Goal: Task Accomplishment & Management: Manage account settings

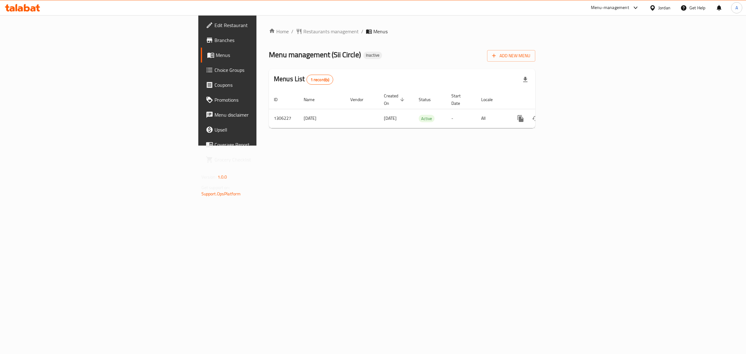
click at [277, 52] on div "Menu management ( Sii Circle ) Inactive Add New Menu" at bounding box center [402, 55] width 266 height 14
click at [573, 111] on link "enhanced table" at bounding box center [565, 118] width 15 height 15
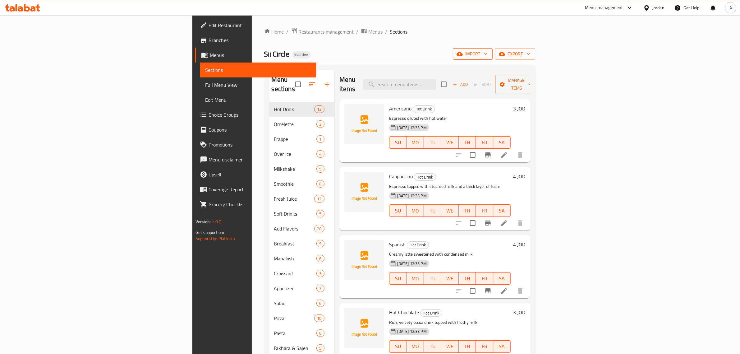
click at [488, 50] on span "import" at bounding box center [473, 54] width 30 height 8
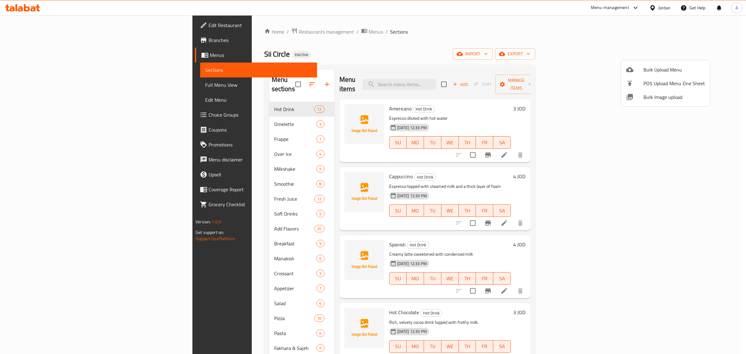
click at [644, 98] on span "Bulk Image upload" at bounding box center [675, 96] width 62 height 7
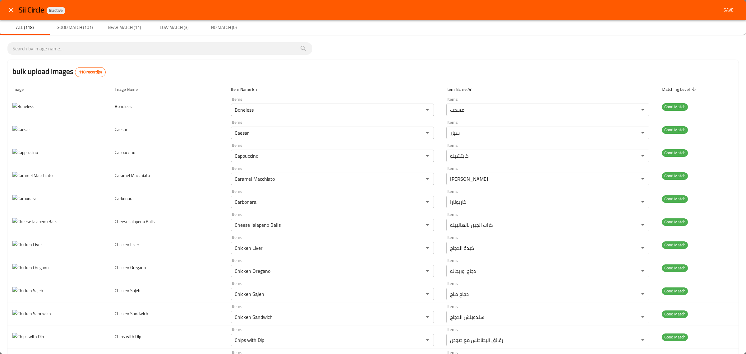
click at [9, 14] on button "close" at bounding box center [11, 9] width 15 height 15
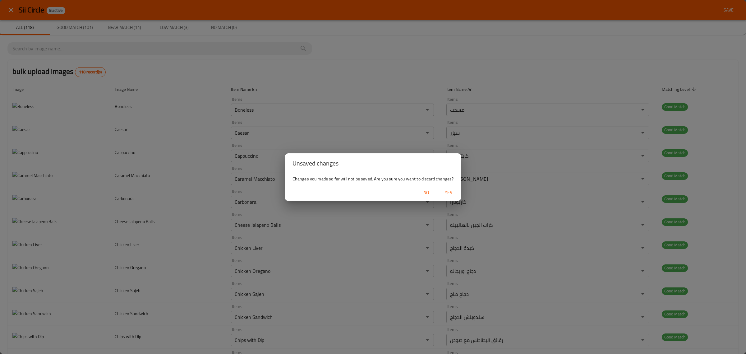
click at [445, 191] on span "Yes" at bounding box center [448, 193] width 15 height 8
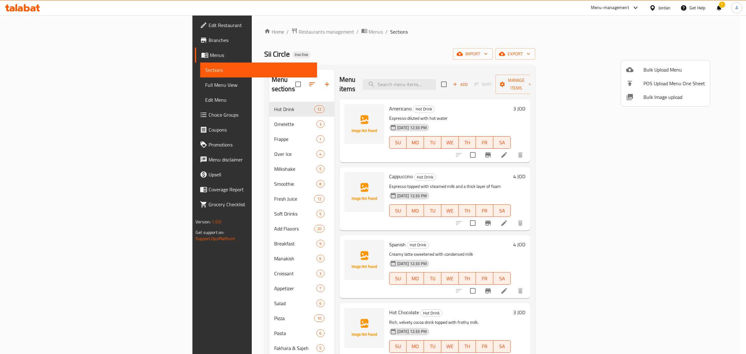
click at [240, 30] on div at bounding box center [373, 177] width 746 height 354
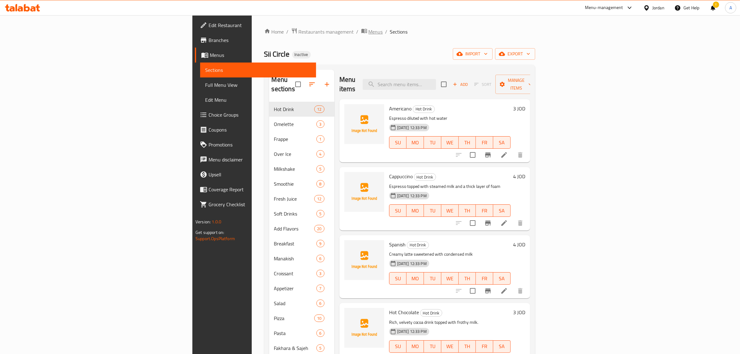
click at [369, 30] on span "Menus" at bounding box center [376, 31] width 14 height 7
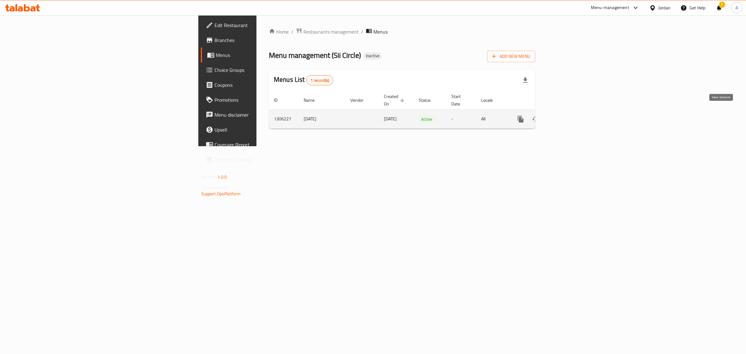
click at [569, 115] on icon "enhanced table" at bounding box center [565, 118] width 7 height 7
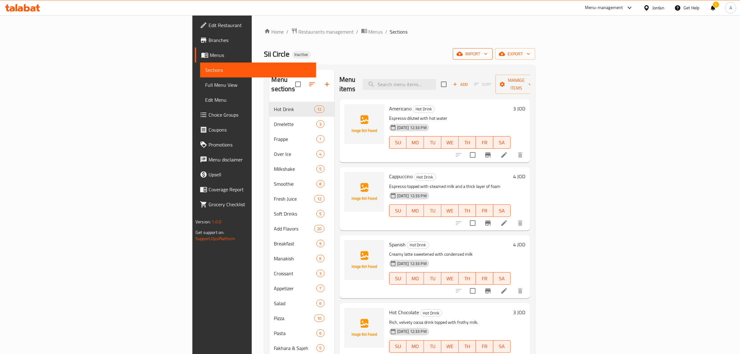
click at [488, 55] on span "import" at bounding box center [473, 54] width 30 height 8
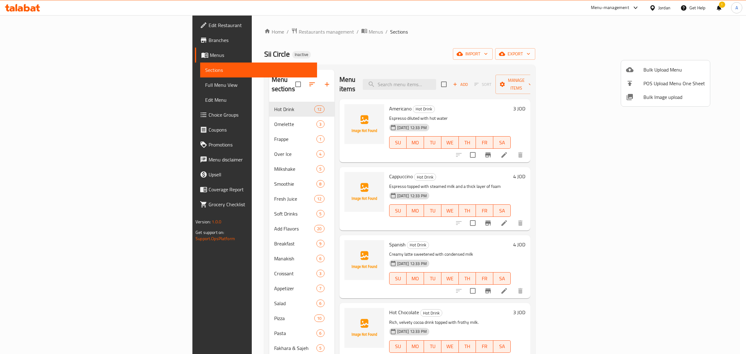
click at [669, 93] on span "Bulk Image upload" at bounding box center [675, 96] width 62 height 7
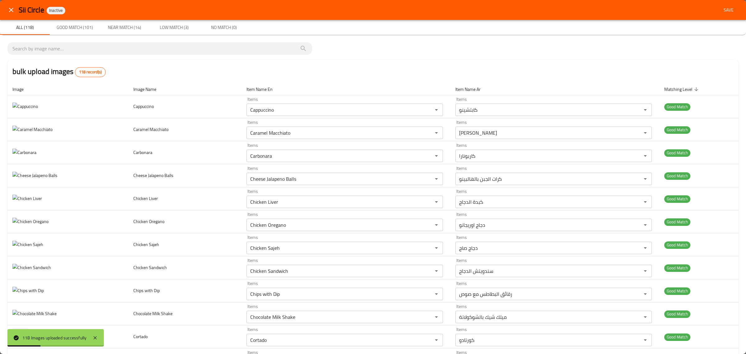
click at [11, 9] on icon "close" at bounding box center [10, 9] width 7 height 7
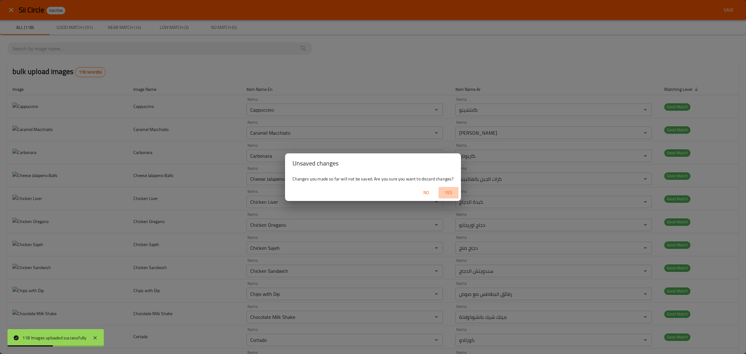
click at [455, 193] on span "Yes" at bounding box center [448, 193] width 15 height 8
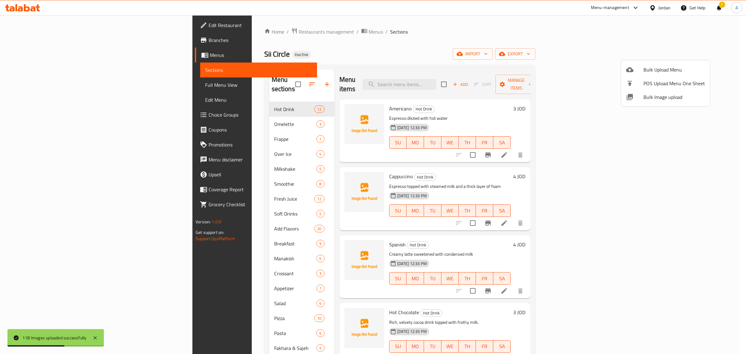
click at [35, 41] on div at bounding box center [373, 177] width 746 height 354
click at [209, 41] on span "Branches" at bounding box center [261, 39] width 104 height 7
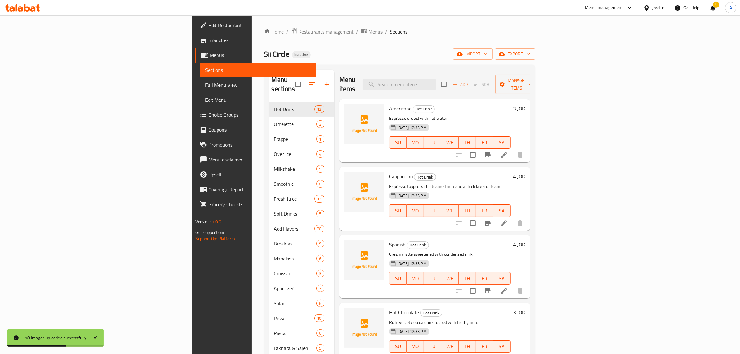
click at [209, 41] on span "Branches" at bounding box center [260, 39] width 103 height 7
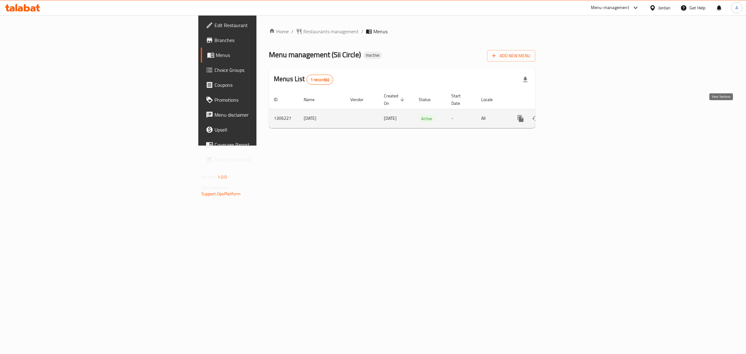
click at [573, 111] on link "enhanced table" at bounding box center [565, 118] width 15 height 15
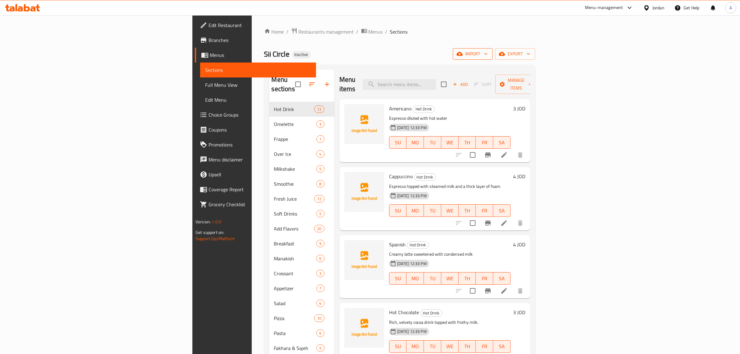
click at [493, 58] on button "import" at bounding box center [473, 54] width 40 height 12
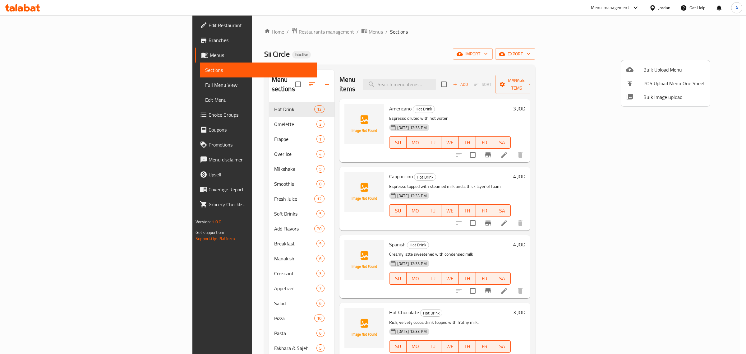
click at [664, 96] on span "Bulk Image upload" at bounding box center [675, 96] width 62 height 7
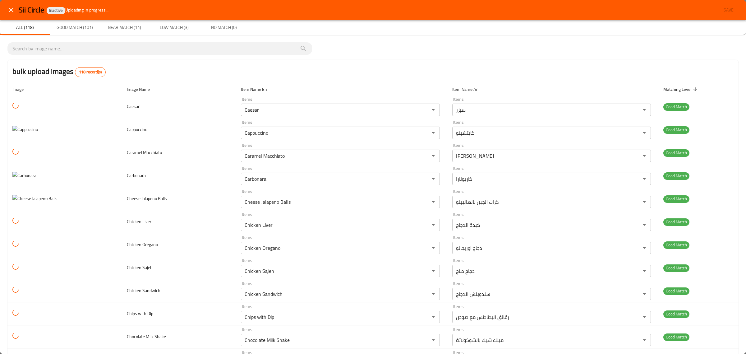
click at [13, 7] on icon "close" at bounding box center [10, 9] width 7 height 7
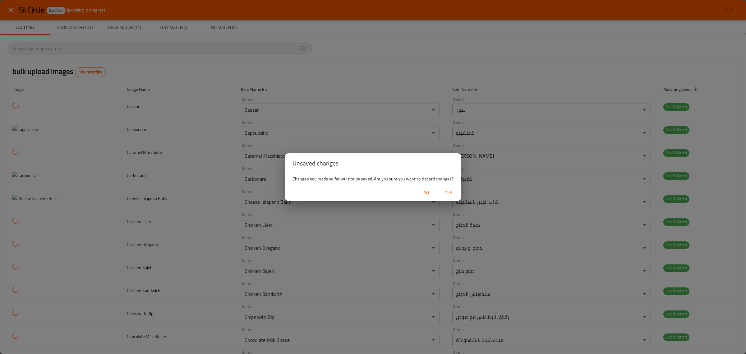
click at [450, 193] on span "Yes" at bounding box center [448, 193] width 15 height 8
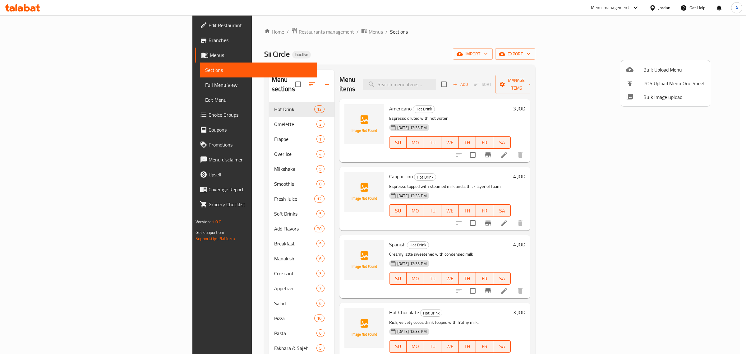
click at [45, 24] on div at bounding box center [373, 177] width 746 height 354
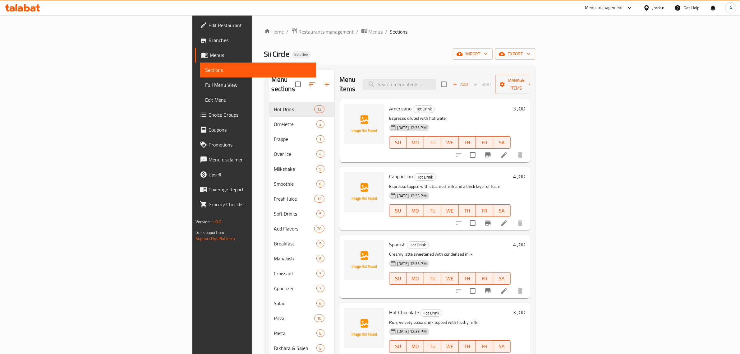
click at [209, 24] on span "Edit Restaurant" at bounding box center [260, 24] width 103 height 7
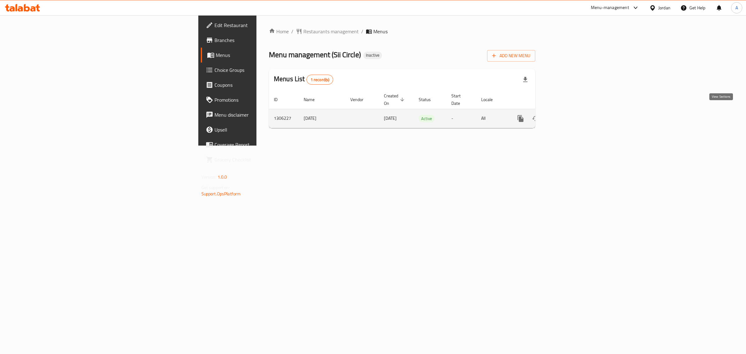
click at [569, 115] on icon "enhanced table" at bounding box center [565, 118] width 7 height 7
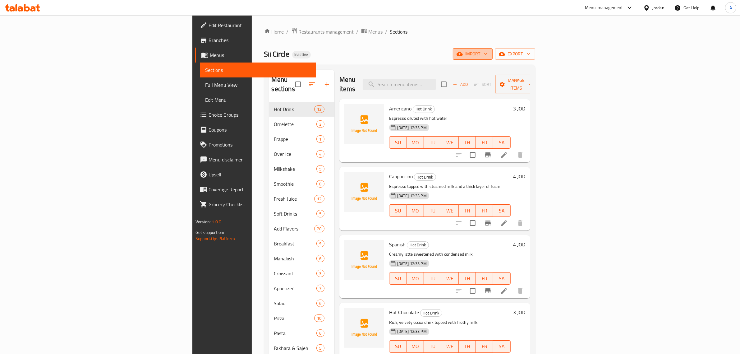
click at [489, 52] on icon "button" at bounding box center [486, 54] width 6 height 6
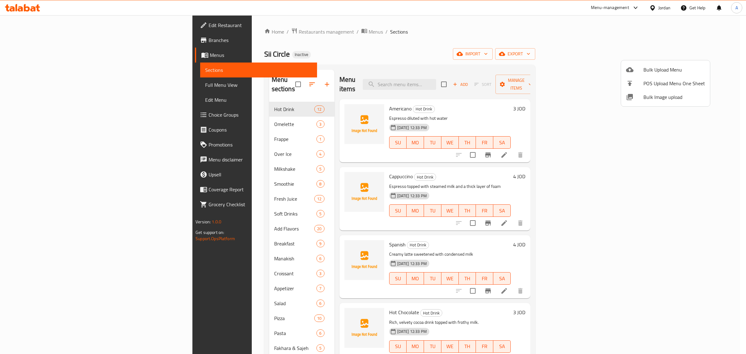
click at [656, 104] on ul "Bulk Upload Menu POS Upload Menu One Sheet Bulk Image upload" at bounding box center [665, 83] width 89 height 46
click at [660, 97] on span "Bulk Image upload" at bounding box center [675, 96] width 62 height 7
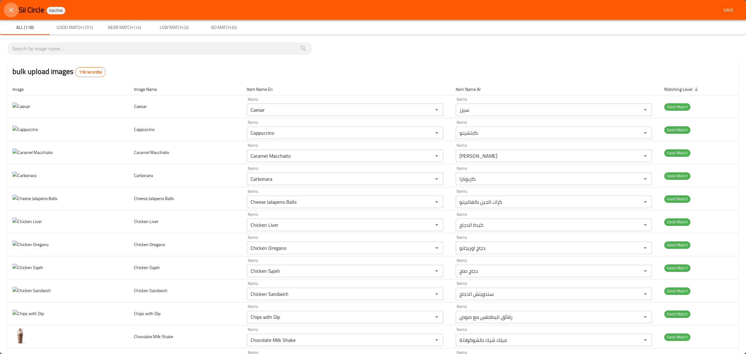
click at [8, 13] on icon "close" at bounding box center [10, 9] width 7 height 7
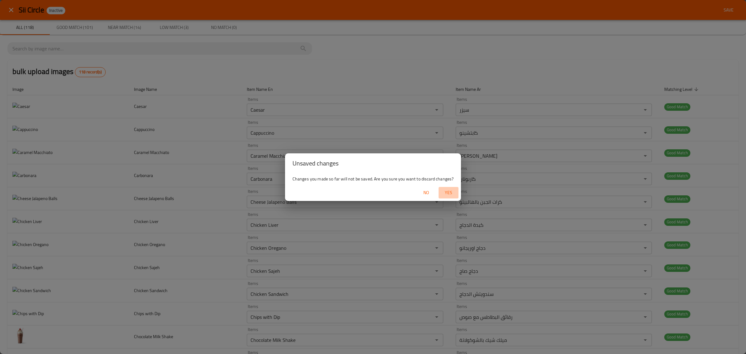
click at [450, 195] on span "Yes" at bounding box center [448, 193] width 15 height 8
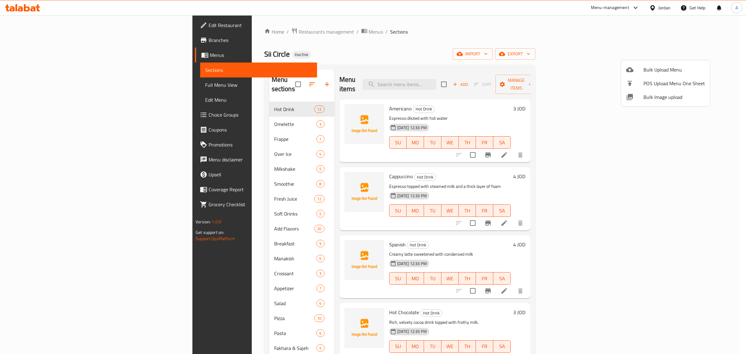
click at [217, 31] on div at bounding box center [373, 177] width 746 height 354
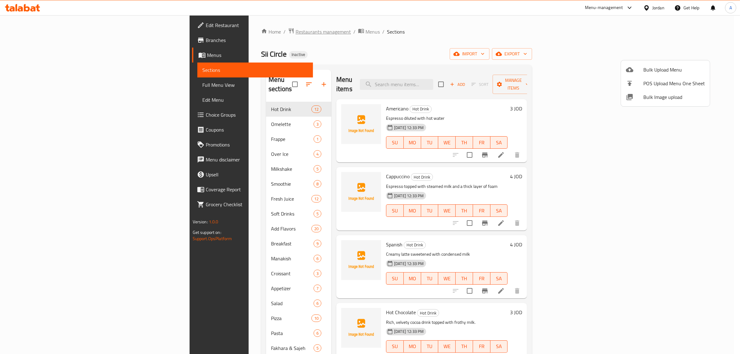
click at [296, 31] on span "Restaurants management" at bounding box center [323, 31] width 55 height 7
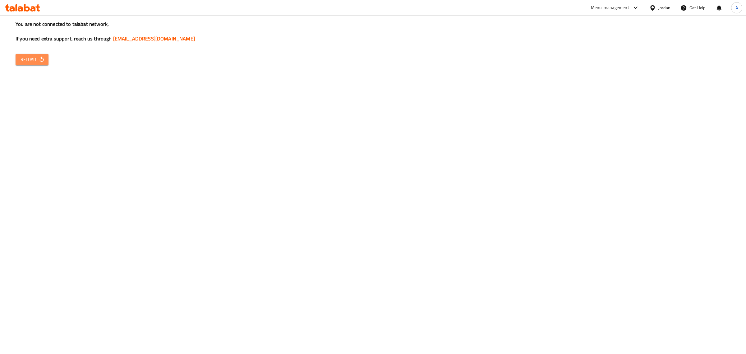
click at [28, 61] on span "Reload" at bounding box center [32, 60] width 23 height 8
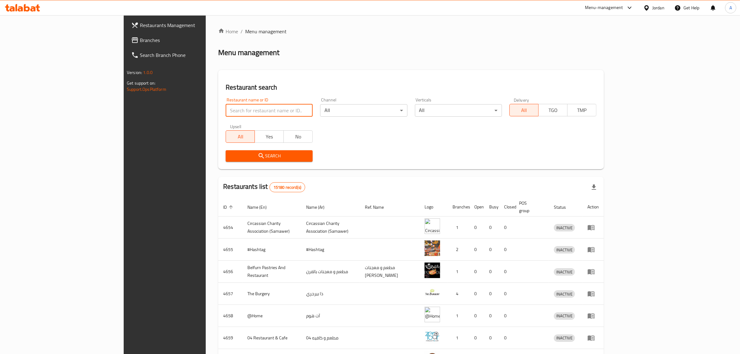
click at [226, 109] on input "search" at bounding box center [269, 110] width 87 height 12
paste input "Sii Circle"
type input "Sii Circle"
click button "Search" at bounding box center [269, 156] width 87 height 12
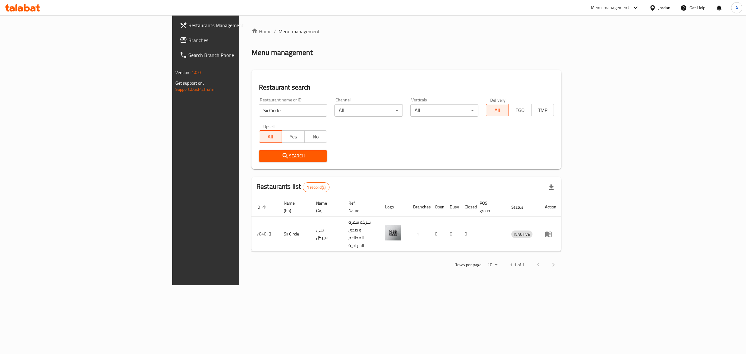
click at [665, 9] on div "Jordan" at bounding box center [665, 7] width 12 height 7
click at [594, 69] on div "[GEOGRAPHIC_DATA]" at bounding box center [623, 64] width 93 height 14
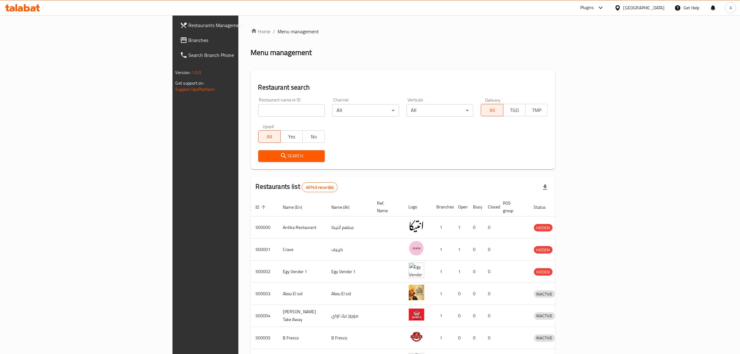
click at [189, 41] on span "Branches" at bounding box center [240, 39] width 103 height 7
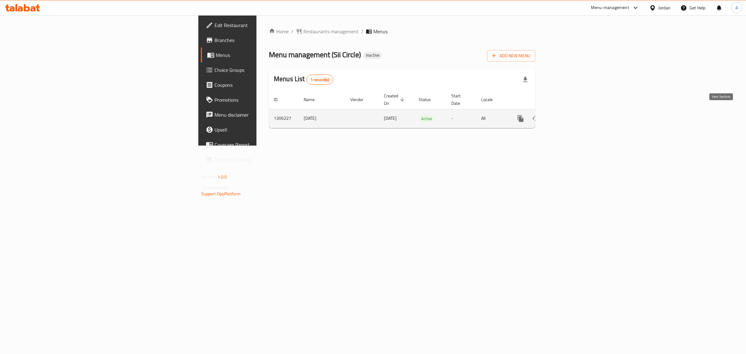
click at [573, 116] on link "enhanced table" at bounding box center [565, 118] width 15 height 15
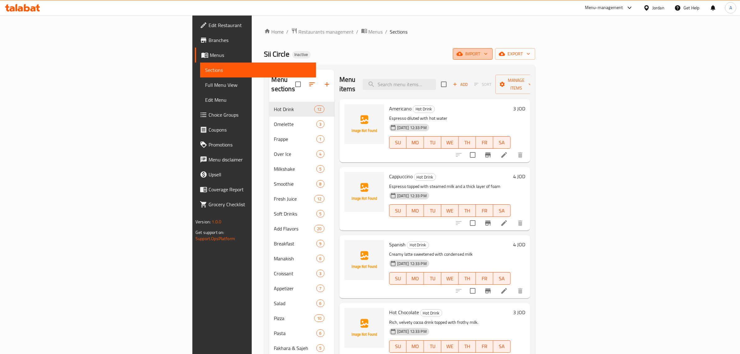
click at [488, 53] on span "import" at bounding box center [473, 54] width 30 height 8
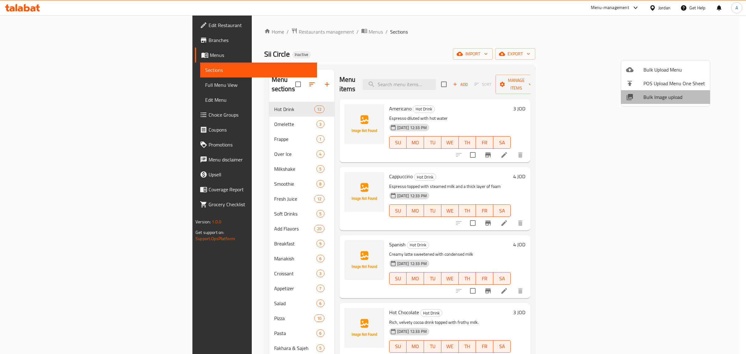
click at [665, 96] on span "Bulk Image upload" at bounding box center [675, 96] width 62 height 7
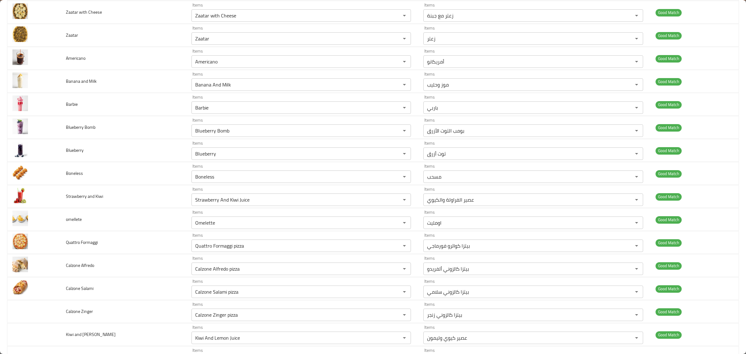
scroll to position [2278, 0]
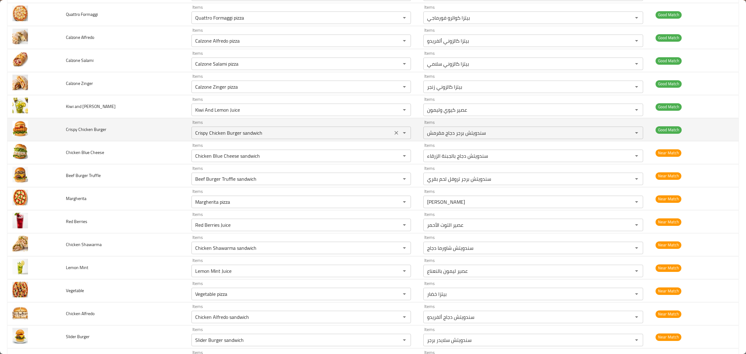
click at [295, 137] on Burger "Crispy Chicken Burger sandwich" at bounding box center [291, 132] width 197 height 9
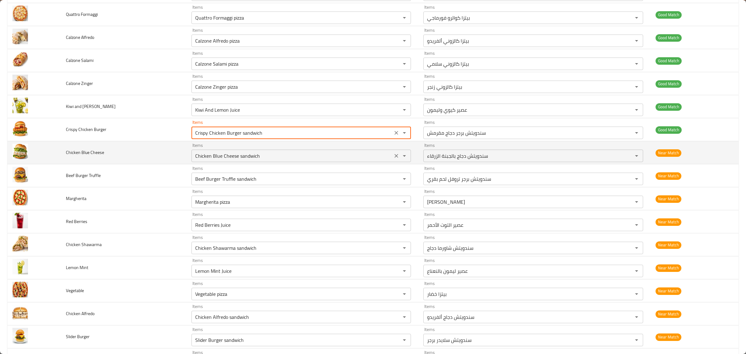
click at [309, 160] on Cheese "Chicken Blue Cheese sandwich" at bounding box center [291, 155] width 197 height 9
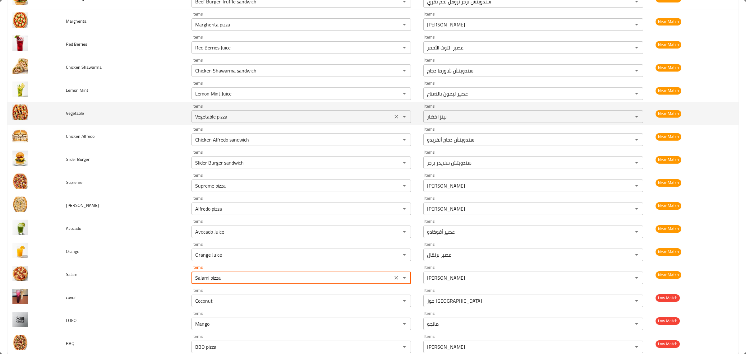
scroll to position [2476, 0]
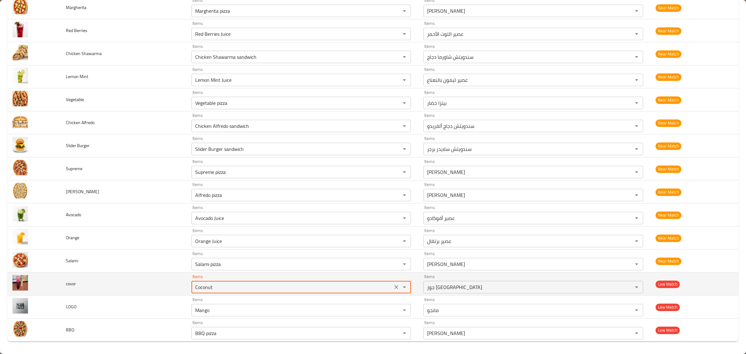
click at [392, 289] on button "Clear" at bounding box center [396, 287] width 9 height 9
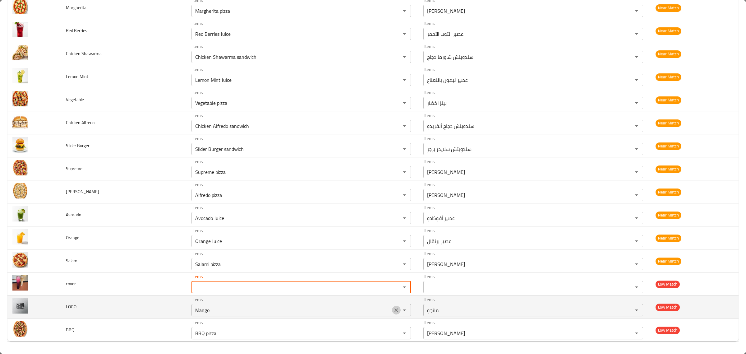
click at [396, 310] on icon "Clear" at bounding box center [396, 310] width 6 height 6
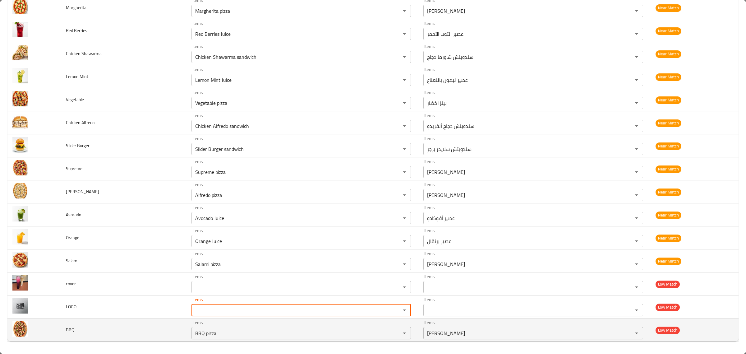
click at [327, 341] on td "Items BBQ pizza Items" at bounding box center [303, 329] width 232 height 23
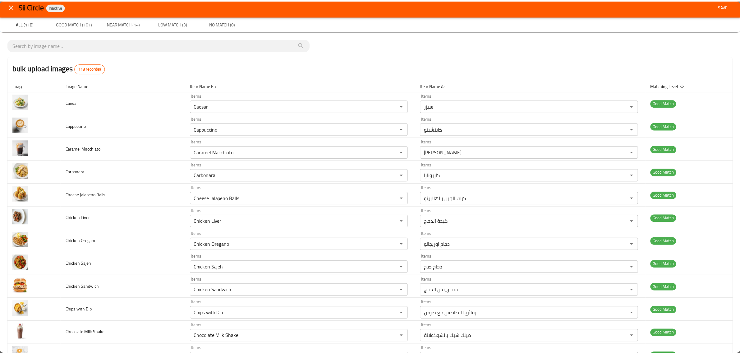
scroll to position [0, 0]
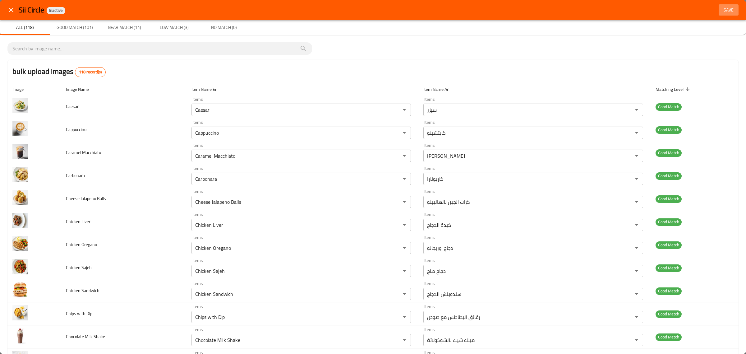
click at [726, 11] on span "Save" at bounding box center [728, 10] width 15 height 8
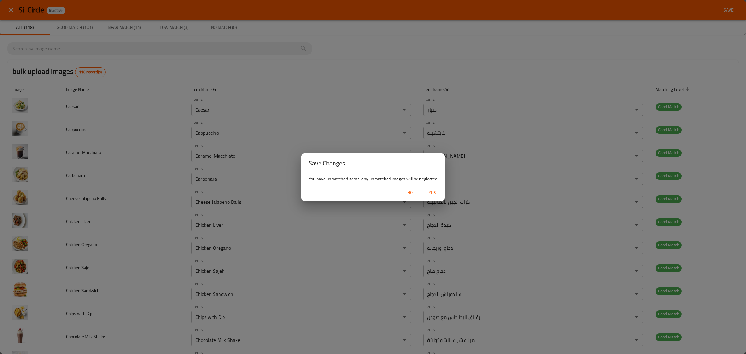
click at [433, 190] on span "Yes" at bounding box center [432, 193] width 15 height 8
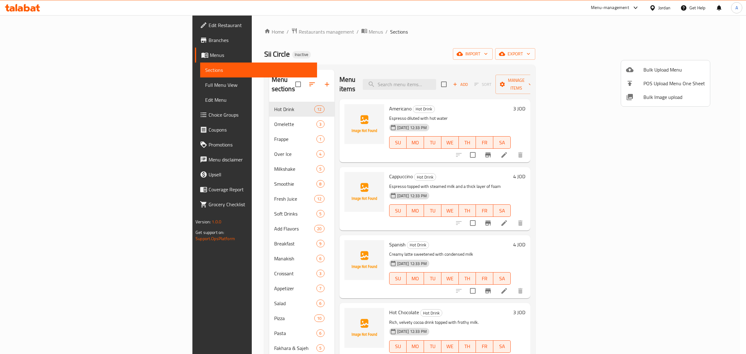
click at [232, 112] on div at bounding box center [373, 177] width 746 height 354
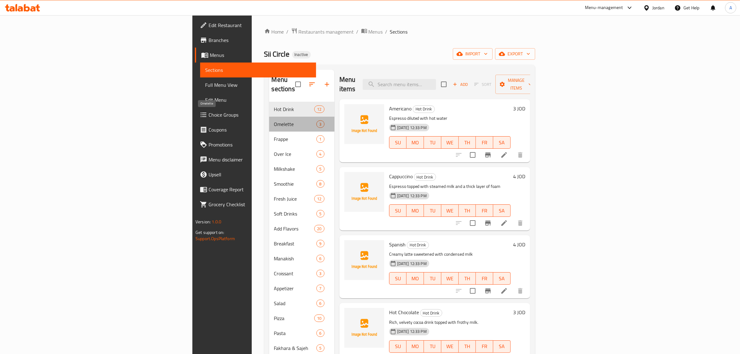
click at [274, 120] on span "Omelette" at bounding box center [295, 123] width 43 height 7
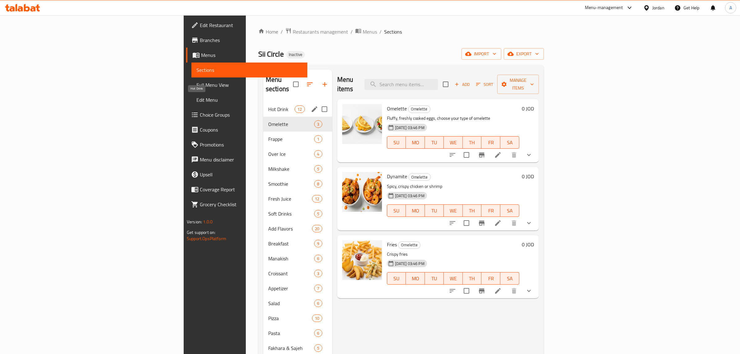
click at [268, 105] on span "Hot Drink" at bounding box center [281, 108] width 26 height 7
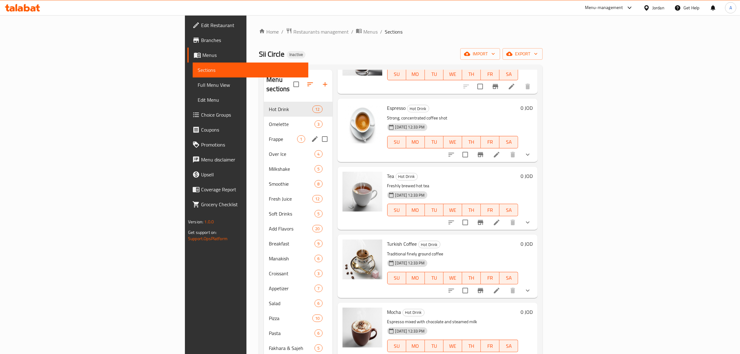
click at [264, 132] on div "Frappe 1" at bounding box center [298, 139] width 68 height 15
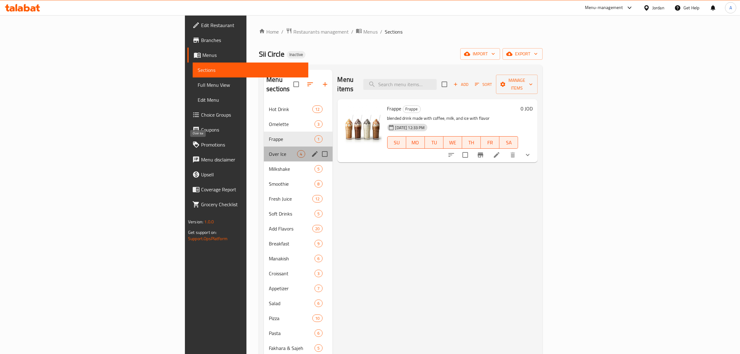
click at [269, 150] on span "Over Ice" at bounding box center [283, 153] width 28 height 7
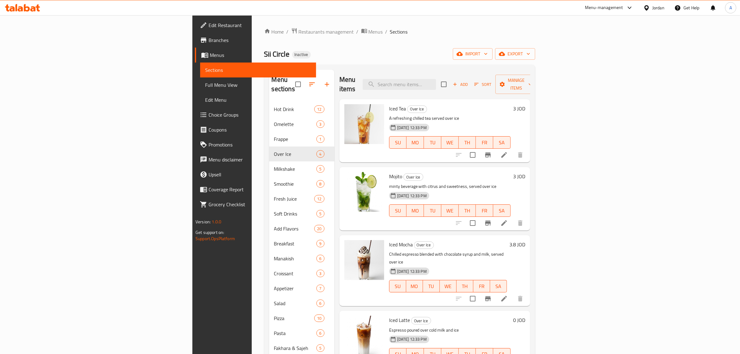
scroll to position [87, 0]
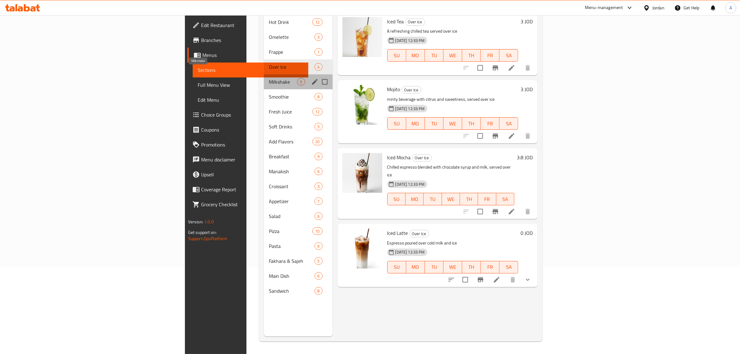
click at [269, 78] on span "Milkshake" at bounding box center [283, 81] width 28 height 7
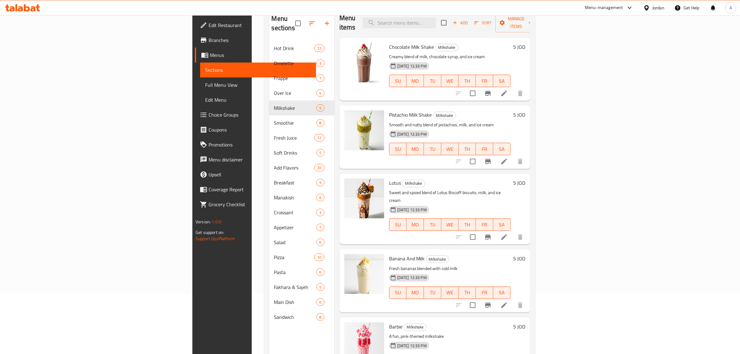
scroll to position [87, 0]
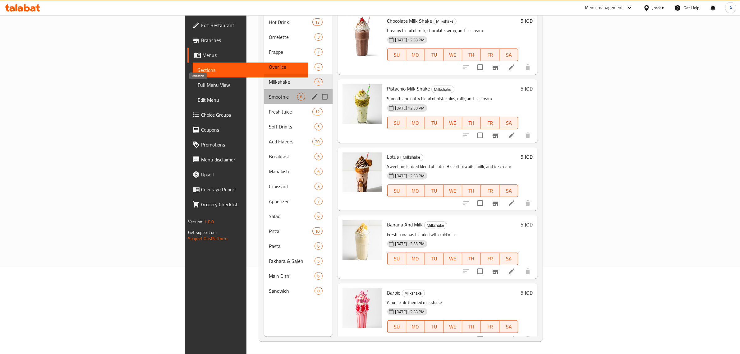
click at [269, 93] on span "Smoothie" at bounding box center [283, 96] width 28 height 7
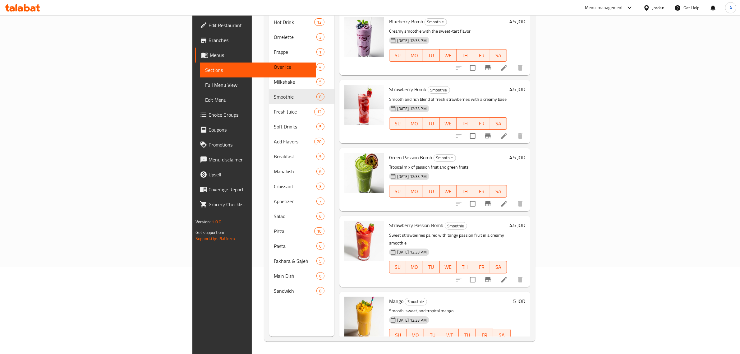
scroll to position [204, 0]
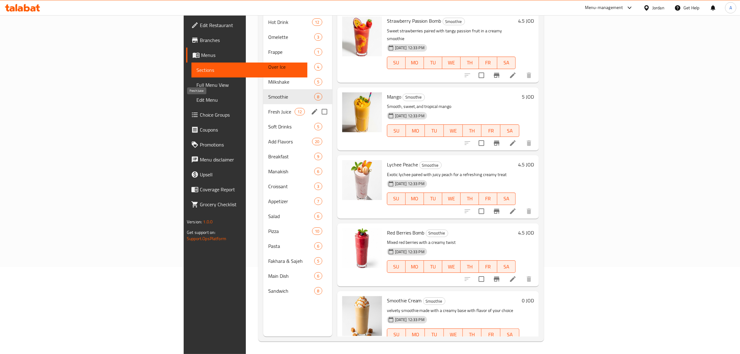
click at [268, 108] on span "Fresh Juice" at bounding box center [281, 111] width 26 height 7
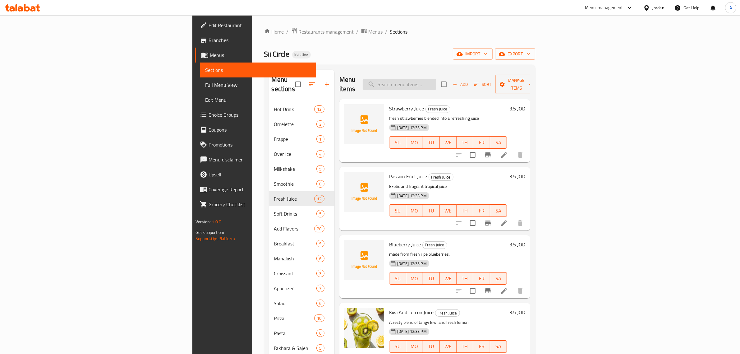
drag, startPoint x: 447, startPoint y: 82, endPoint x: 451, endPoint y: 82, distance: 5.0
click at [436, 82] on input "search" at bounding box center [399, 84] width 73 height 11
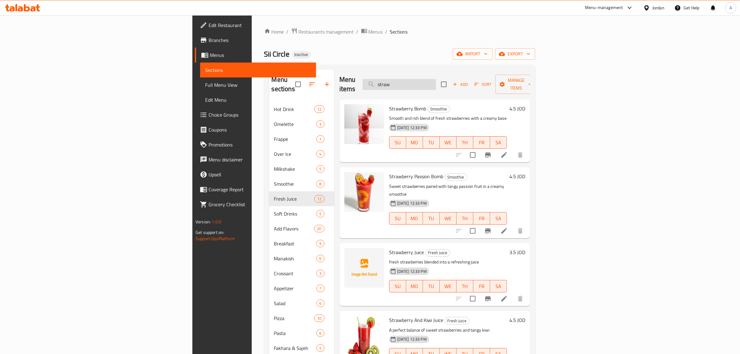
type input "straw"
click at [436, 79] on input "straw" at bounding box center [399, 84] width 73 height 11
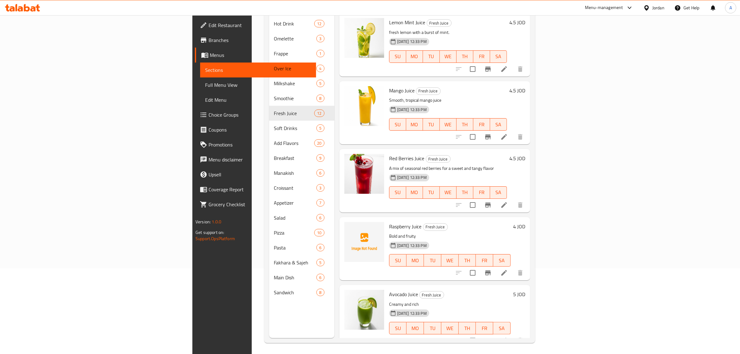
scroll to position [87, 0]
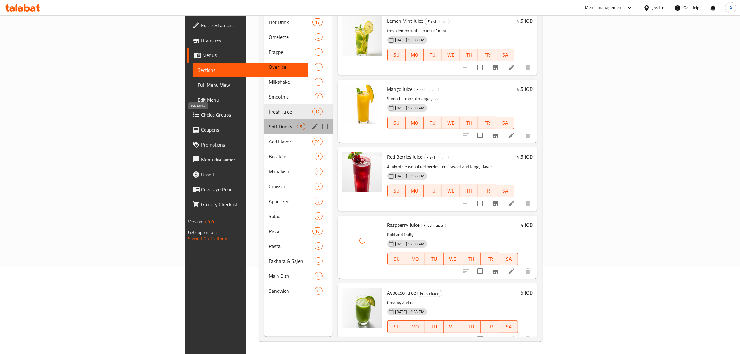
click at [269, 123] on span "Soft Drinks" at bounding box center [283, 126] width 28 height 7
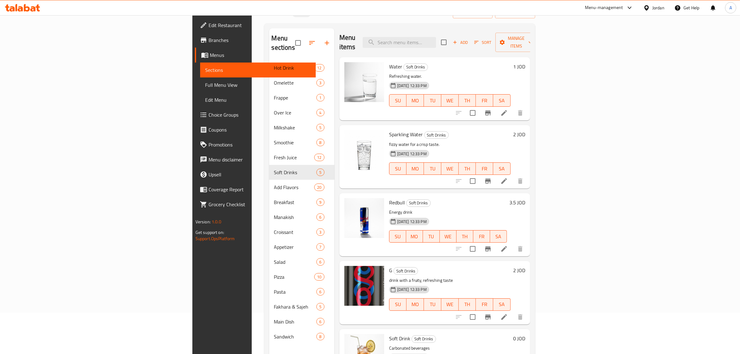
scroll to position [87, 0]
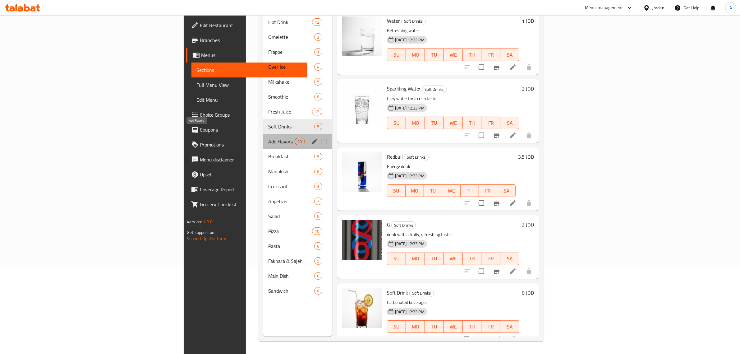
click at [268, 138] on span "Add Flavors" at bounding box center [281, 141] width 26 height 7
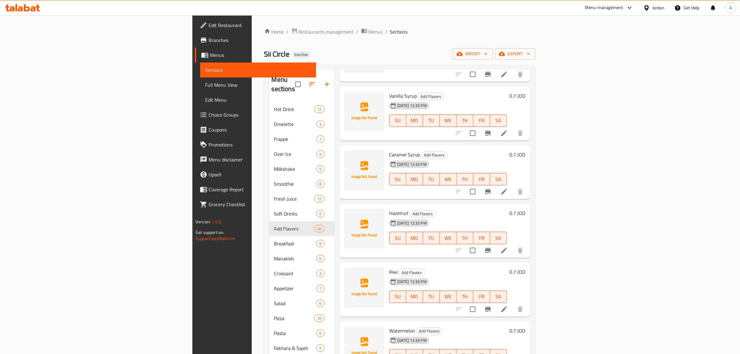
scroll to position [87, 0]
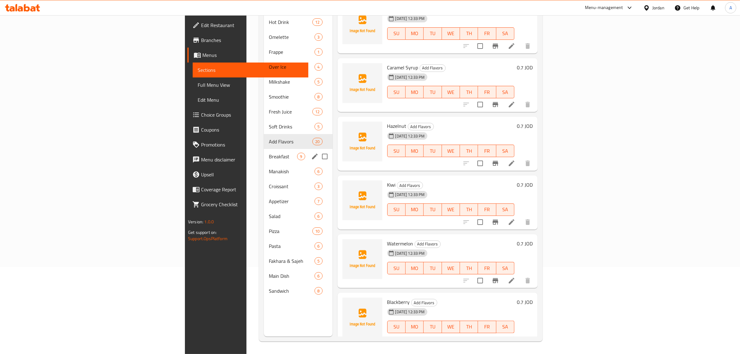
click at [269, 153] on span "Breakfast" at bounding box center [283, 156] width 28 height 7
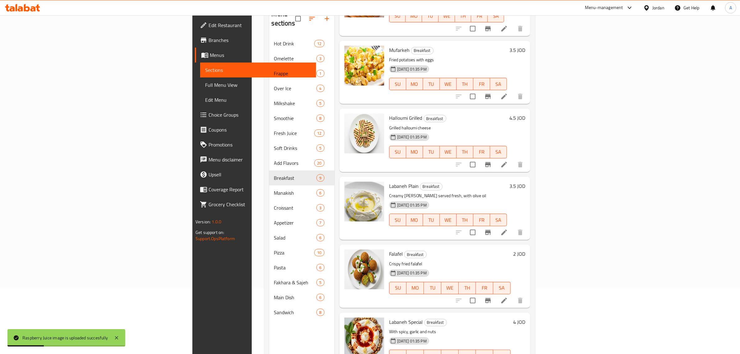
scroll to position [87, 0]
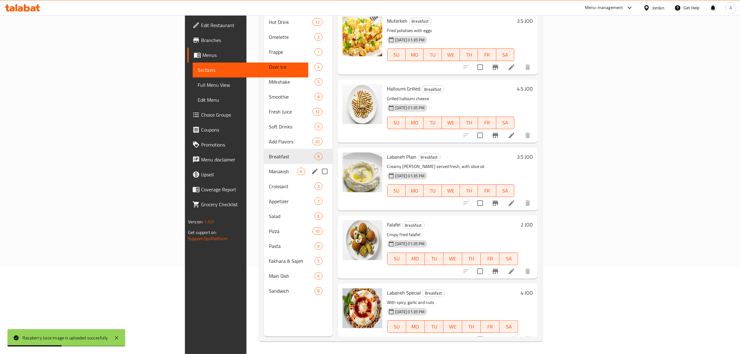
drag, startPoint x: 156, startPoint y: 165, endPoint x: 160, endPoint y: 163, distance: 4.0
click at [269, 168] on span "Manakish" at bounding box center [283, 171] width 28 height 7
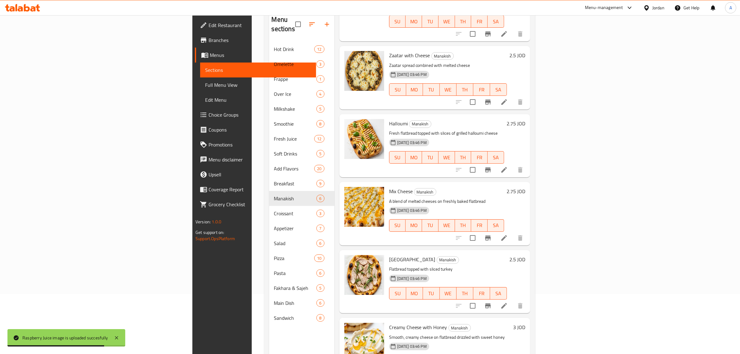
scroll to position [87, 0]
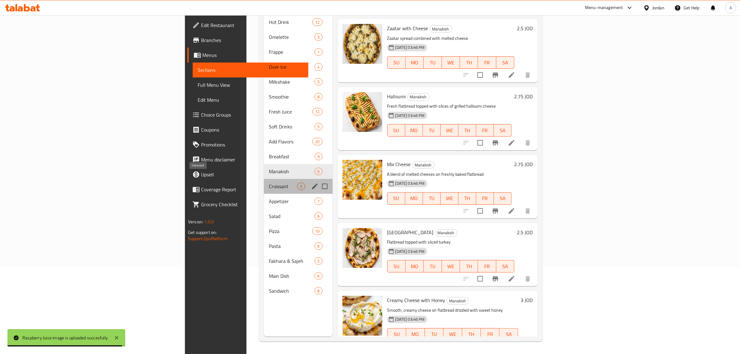
click at [269, 183] on span "Croissant" at bounding box center [283, 186] width 28 height 7
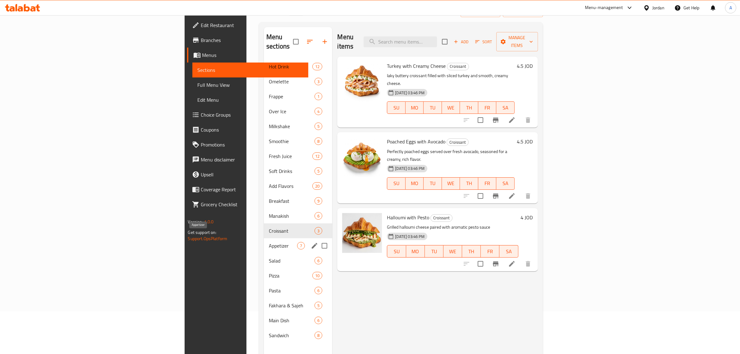
scroll to position [87, 0]
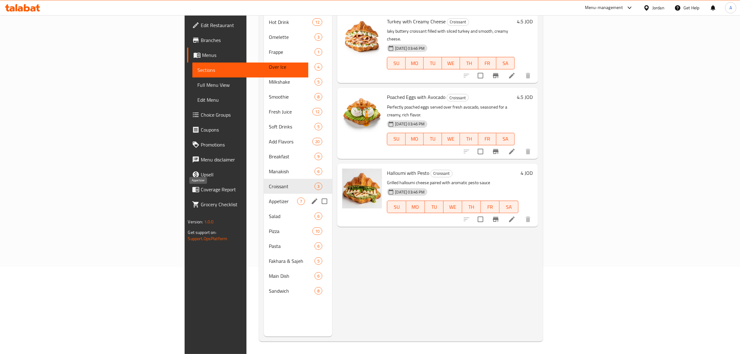
drag, startPoint x: 196, startPoint y: 195, endPoint x: 211, endPoint y: 190, distance: 15.2
click at [269, 197] on span "Appetizer" at bounding box center [283, 200] width 28 height 7
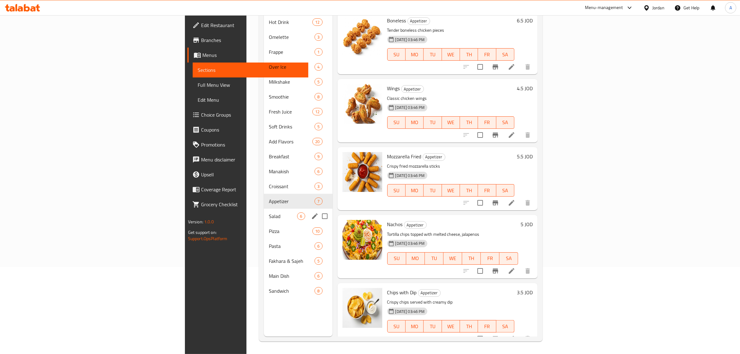
click at [269, 212] on span "Salad" at bounding box center [283, 215] width 28 height 7
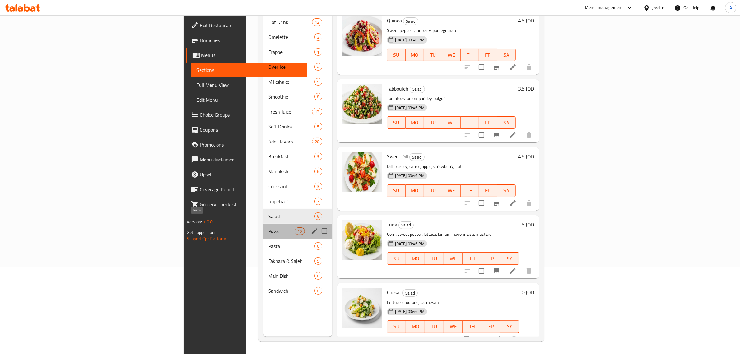
click at [268, 227] on span "Pizza" at bounding box center [281, 230] width 26 height 7
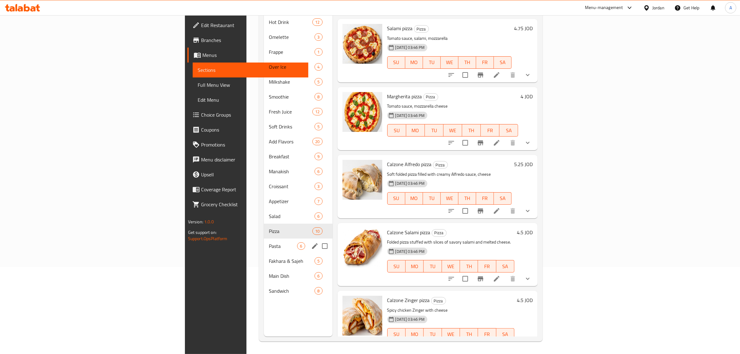
click at [264, 242] on div "Pasta 6" at bounding box center [298, 245] width 68 height 15
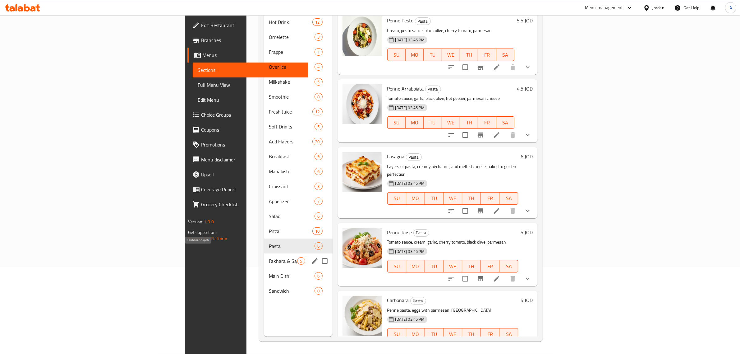
click at [269, 257] on span "Fakhara & Sajeh" at bounding box center [283, 260] width 28 height 7
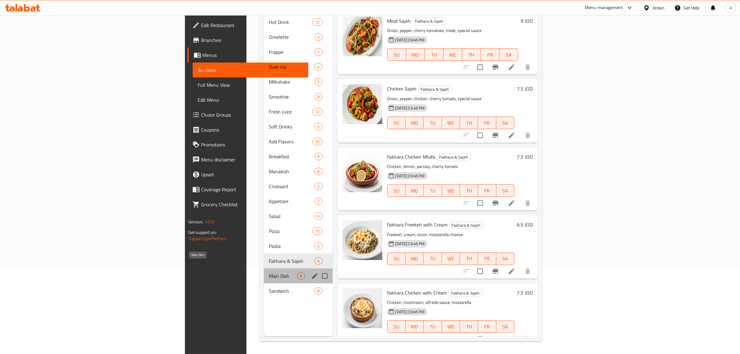
click at [269, 272] on span "Main Dish" at bounding box center [283, 275] width 28 height 7
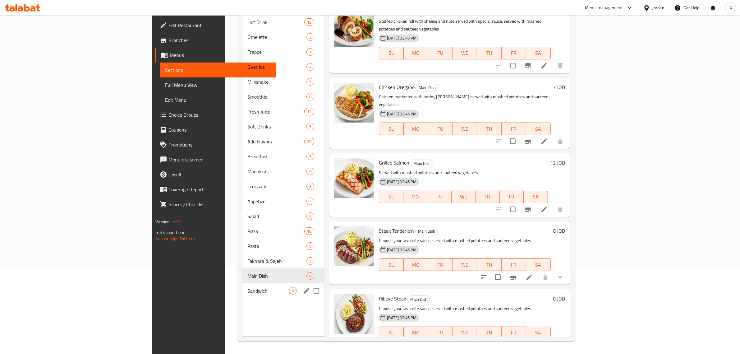
click at [243, 283] on div "Sandwich 8" at bounding box center [284, 290] width 82 height 15
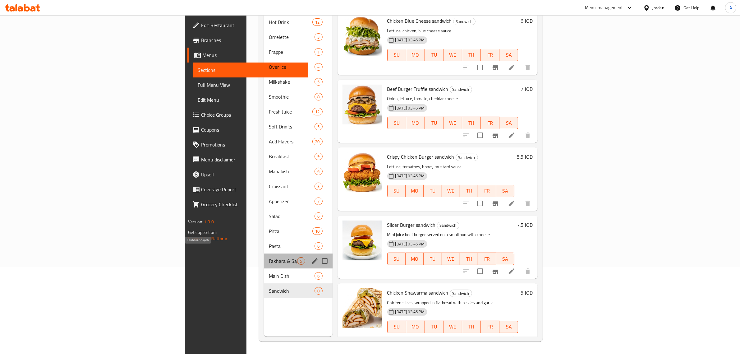
click at [269, 257] on span "Fakhara & Sajeh" at bounding box center [283, 260] width 28 height 7
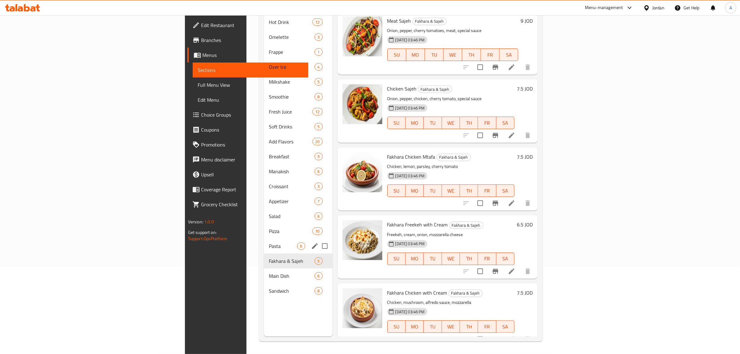
click at [264, 238] on div "Pasta 6" at bounding box center [298, 245] width 68 height 15
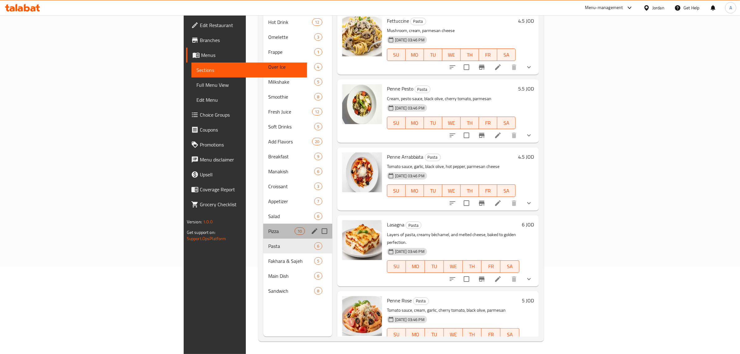
click at [263, 224] on div "Pizza 10" at bounding box center [297, 231] width 69 height 15
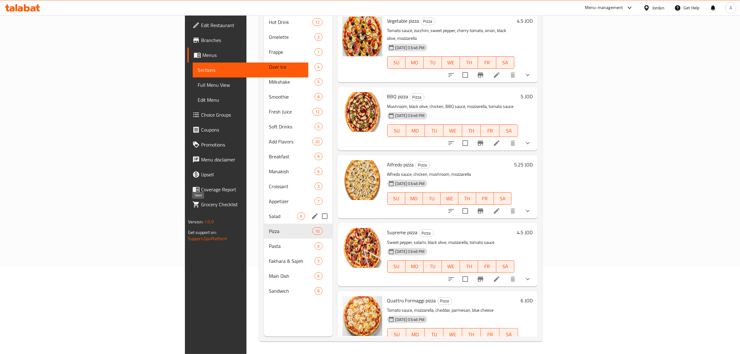
click at [264, 209] on div "Salad 6" at bounding box center [298, 216] width 68 height 15
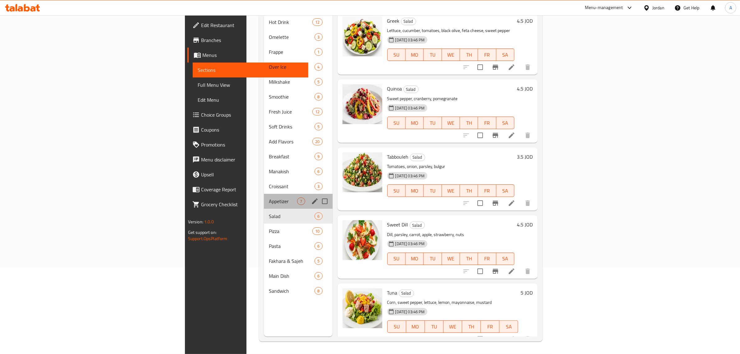
click at [264, 194] on div "Appetizer 7" at bounding box center [298, 201] width 68 height 15
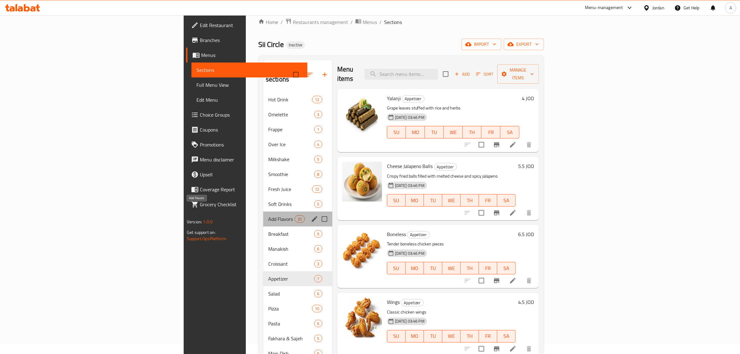
click at [268, 215] on span "Add Flavors" at bounding box center [281, 218] width 26 height 7
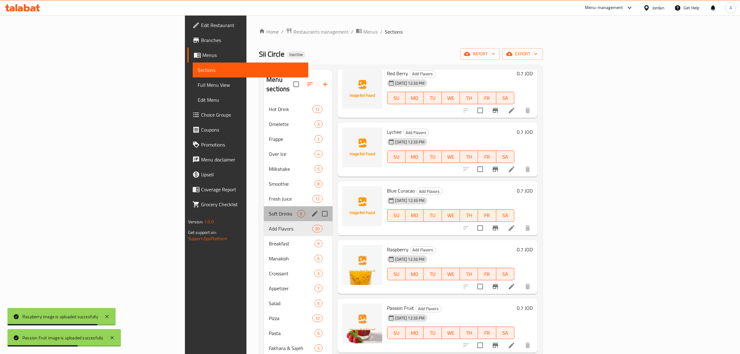
click at [264, 206] on div "Soft Drinks 5" at bounding box center [298, 213] width 68 height 15
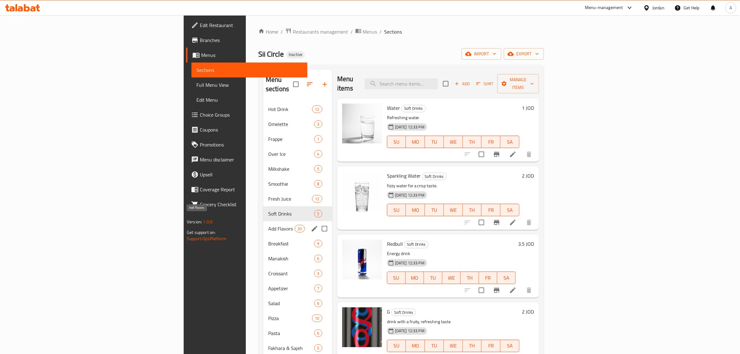
click at [268, 225] on span "Add Flavors" at bounding box center [281, 228] width 26 height 7
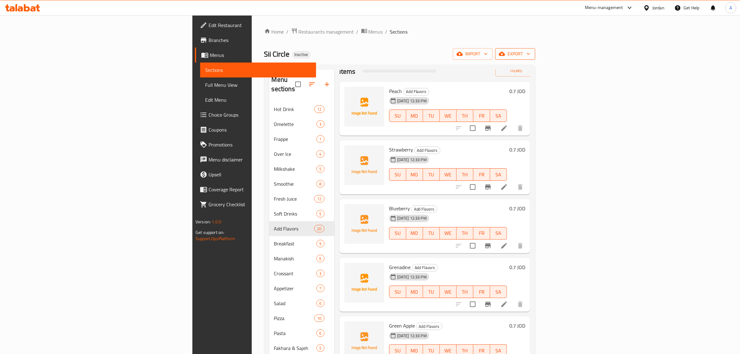
click at [530, 55] on span "export" at bounding box center [515, 54] width 30 height 8
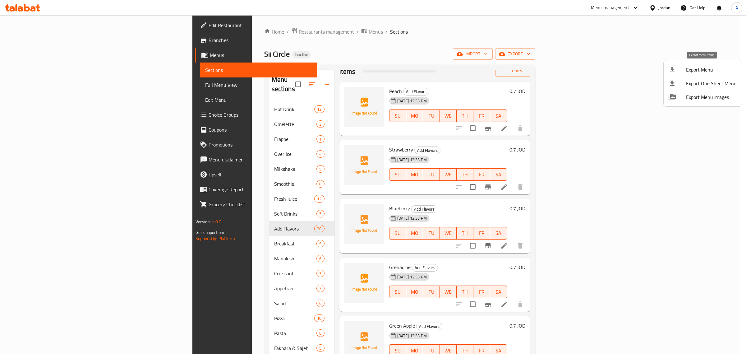
click at [685, 72] on div at bounding box center [677, 69] width 17 height 7
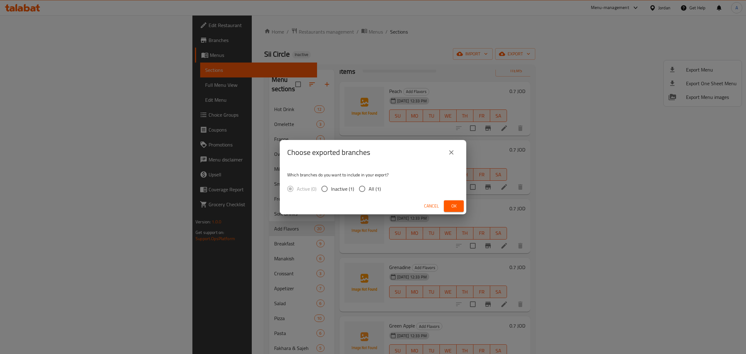
click at [362, 195] on input "All (1)" at bounding box center [362, 188] width 13 height 13
radio input "true"
click at [461, 208] on button "Ok" at bounding box center [454, 206] width 20 height 12
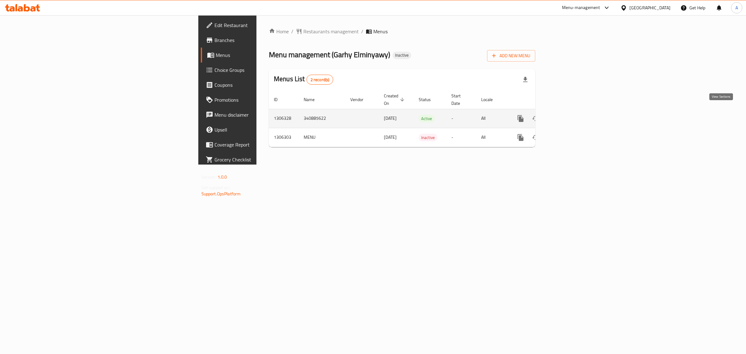
click at [569, 115] on icon "enhanced table" at bounding box center [565, 118] width 7 height 7
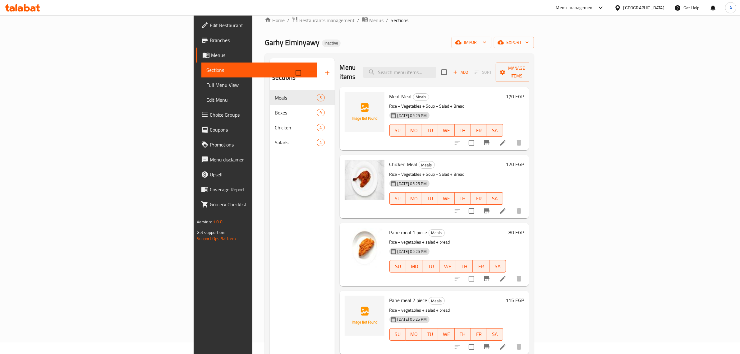
scroll to position [10, 0]
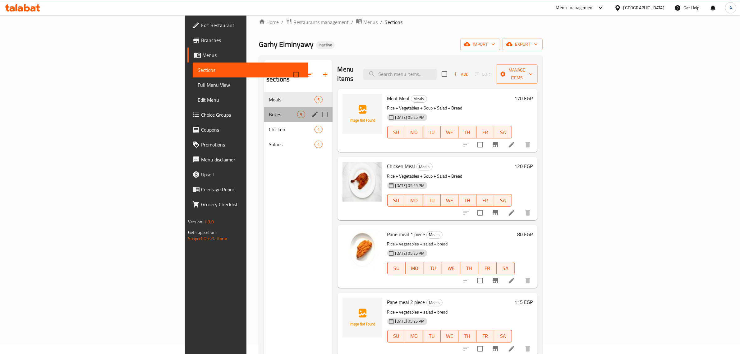
click at [264, 111] on div "Boxes 9" at bounding box center [298, 114] width 68 height 15
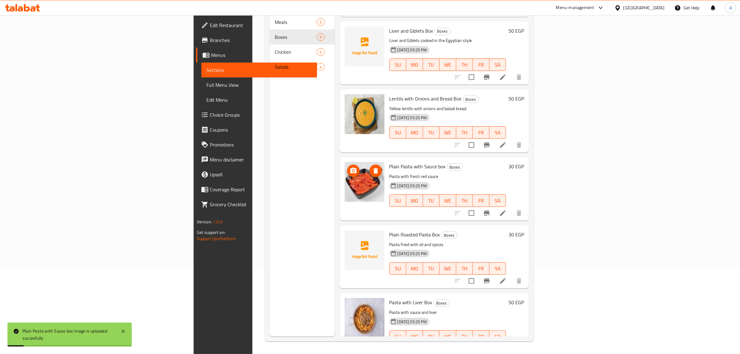
scroll to position [59, 0]
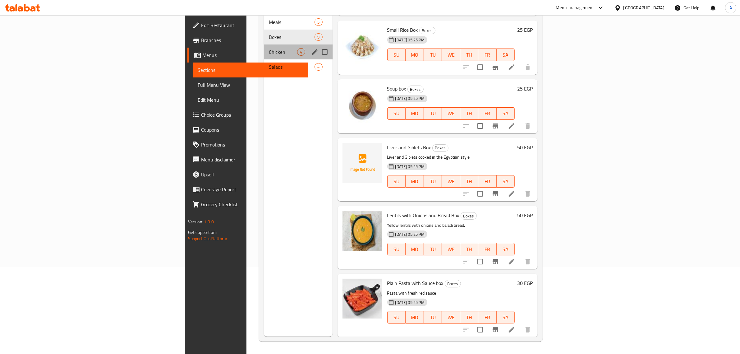
click at [264, 47] on div "Chicken 4" at bounding box center [298, 51] width 68 height 15
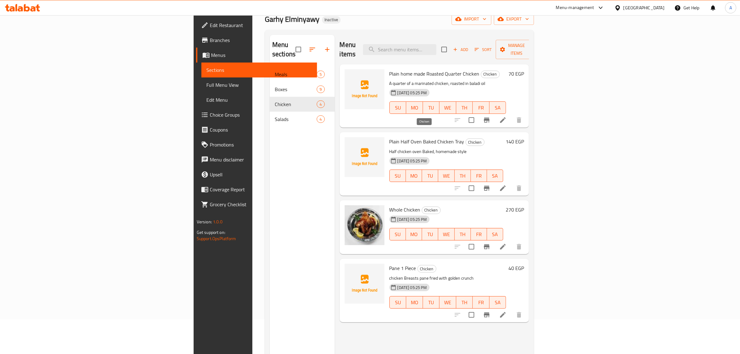
scroll to position [49, 0]
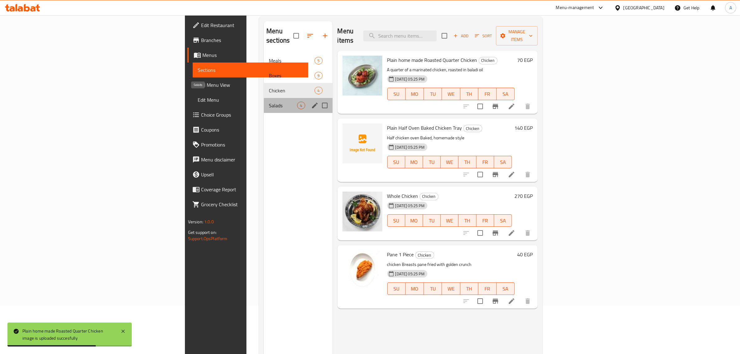
click at [269, 102] on span "Salads" at bounding box center [283, 105] width 28 height 7
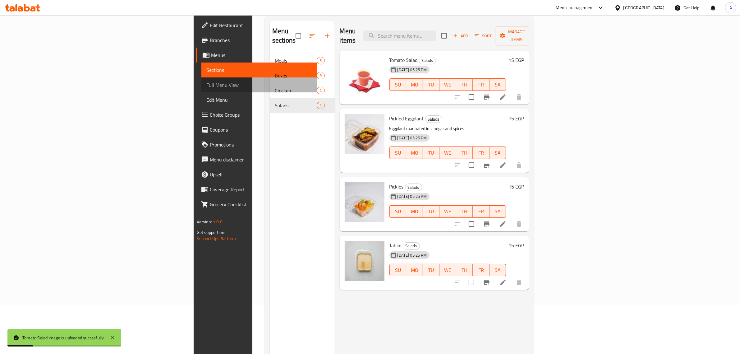
click at [206, 84] on span "Full Menu View" at bounding box center [259, 84] width 106 height 7
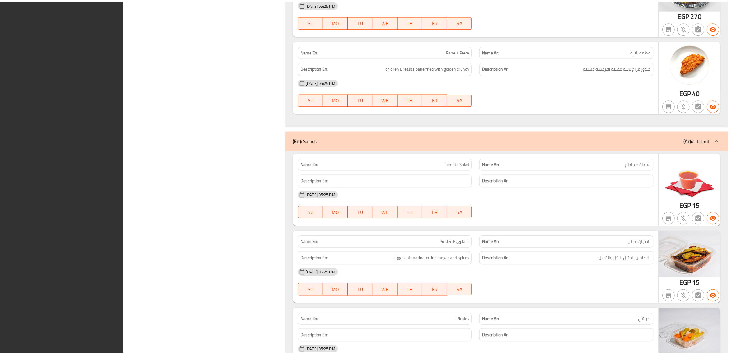
scroll to position [1589, 0]
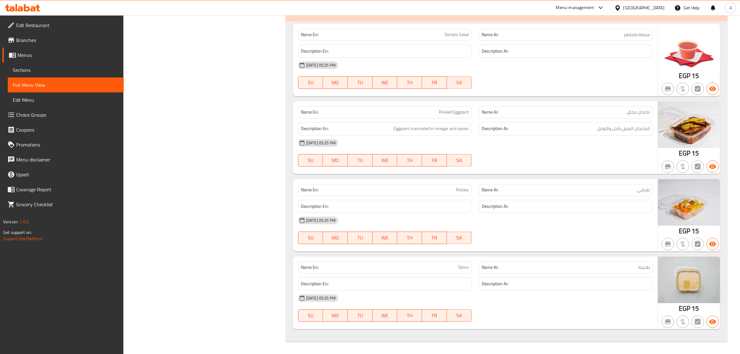
click at [656, 7] on div "[GEOGRAPHIC_DATA]" at bounding box center [644, 7] width 41 height 7
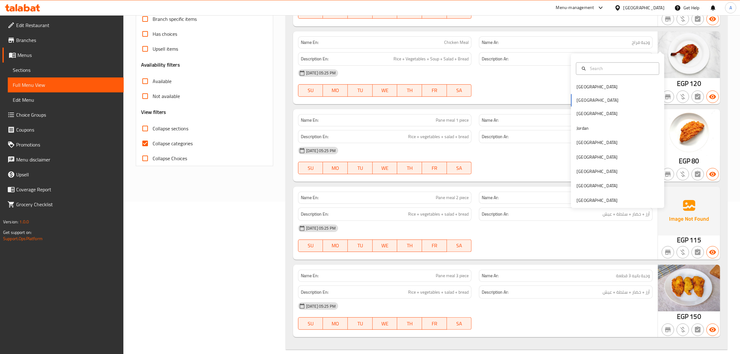
scroll to position [0, 0]
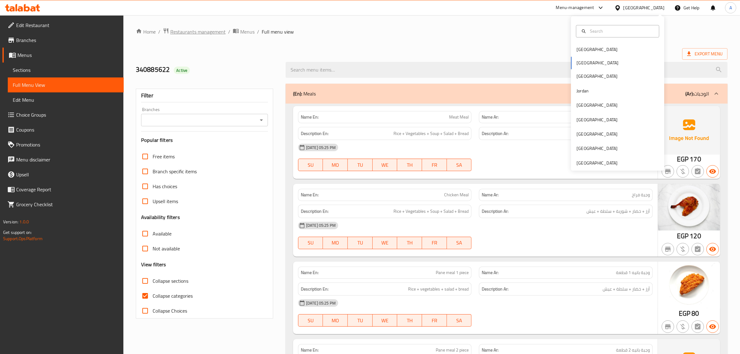
click at [194, 31] on span "Restaurants management" at bounding box center [197, 31] width 55 height 7
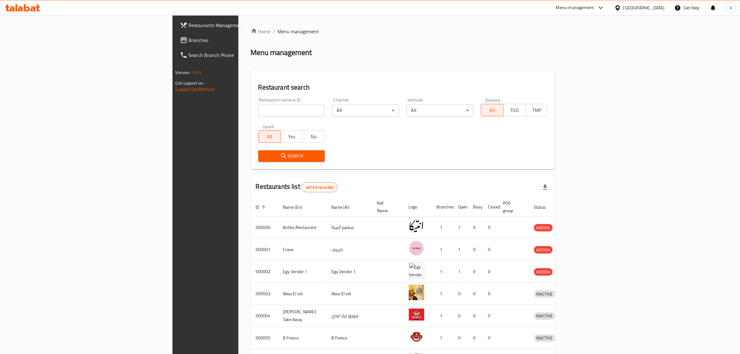
click at [175, 45] on link "Branches" at bounding box center [235, 40] width 121 height 15
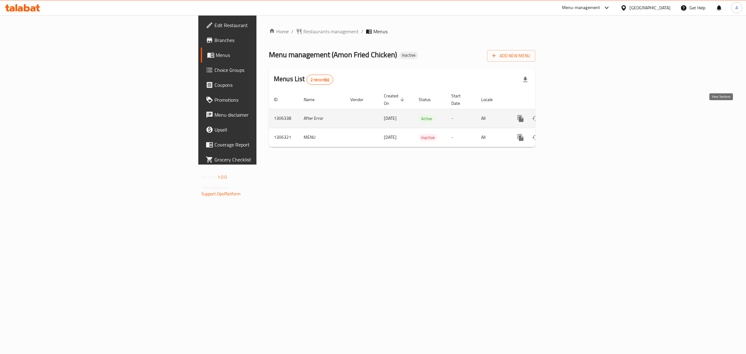
click at [569, 115] on icon "enhanced table" at bounding box center [565, 118] width 7 height 7
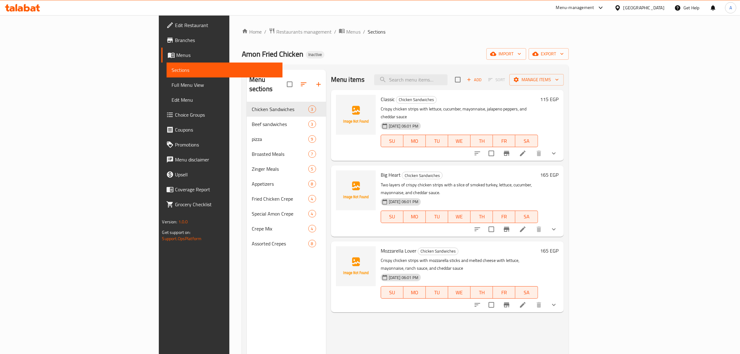
click at [312, 41] on div "Home / Restaurants management / Menus / Sections Amon Fried Chicken Inactive im…" at bounding box center [405, 228] width 327 height 401
click at [526, 55] on button "import" at bounding box center [507, 54] width 40 height 12
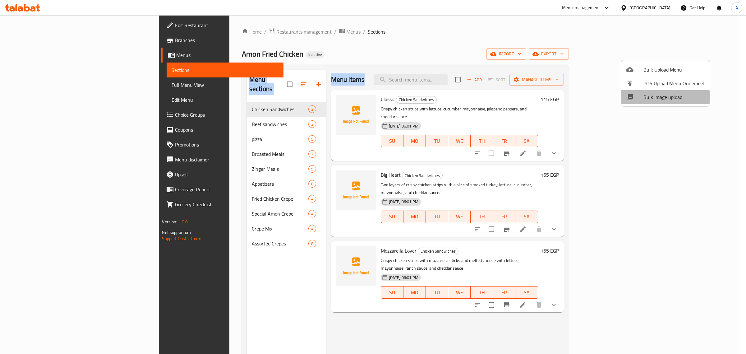
click at [655, 97] on span "Bulk Image upload" at bounding box center [675, 96] width 62 height 7
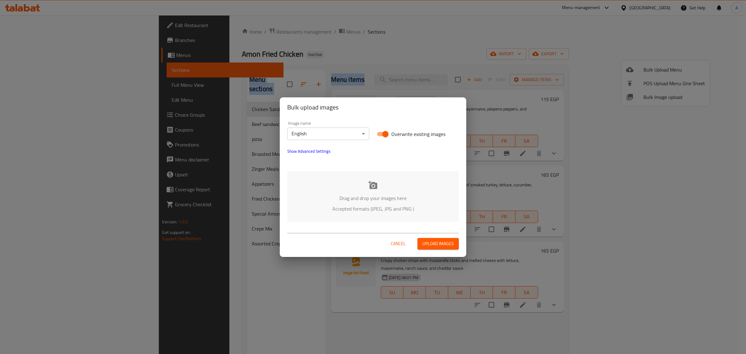
click at [340, 137] on body "​ Menu-management [GEOGRAPHIC_DATA] Get Help A Edit Restaurant Branches Menus S…" at bounding box center [373, 184] width 746 height 339
click at [325, 148] on li "Arabic" at bounding box center [328, 144] width 82 height 11
click at [366, 188] on div "Drag and drop your images here Accepted formats (JPEG, JPG and PNG )" at bounding box center [373, 196] width 172 height 51
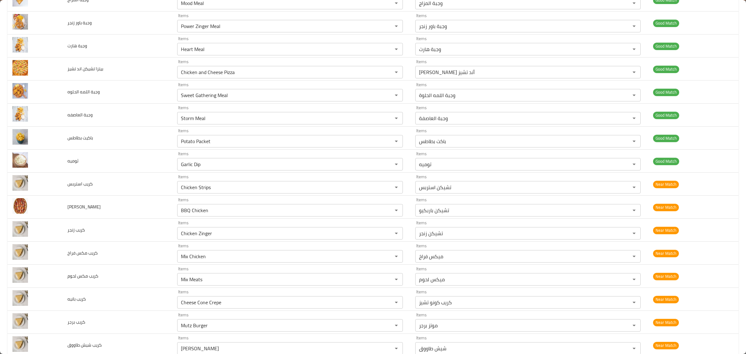
scroll to position [311, 0]
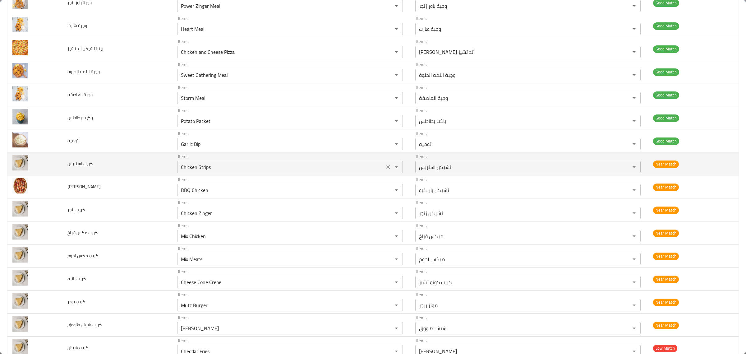
click at [275, 173] on div "Chicken Strips Items" at bounding box center [290, 167] width 226 height 12
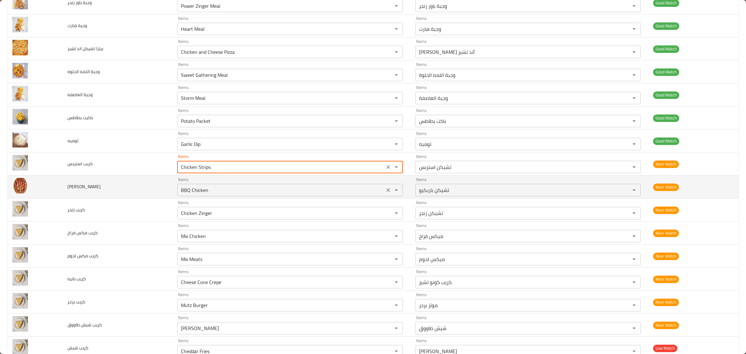
click at [275, 190] on باربكيو "BBQ Chicken" at bounding box center [281, 190] width 204 height 9
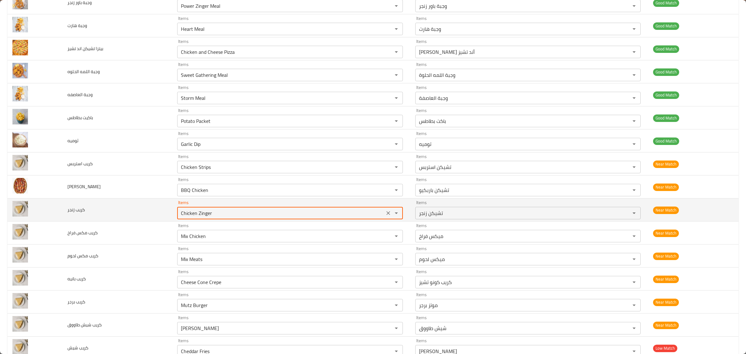
click at [274, 212] on زنجر "Chicken Zinger" at bounding box center [281, 213] width 204 height 9
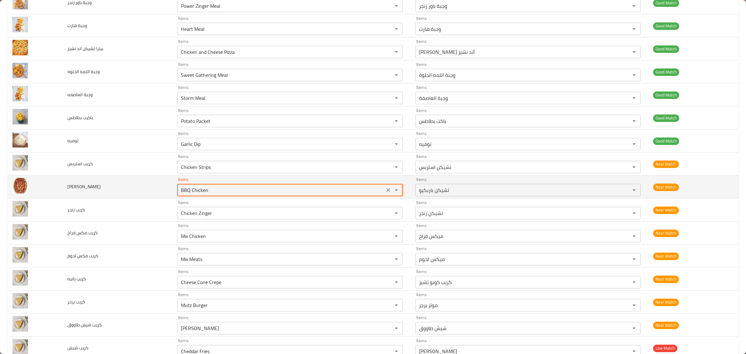
click at [277, 190] on باربكيو "BBQ Chicken" at bounding box center [281, 190] width 204 height 9
click at [385, 193] on icon "Clear" at bounding box center [388, 190] width 6 height 6
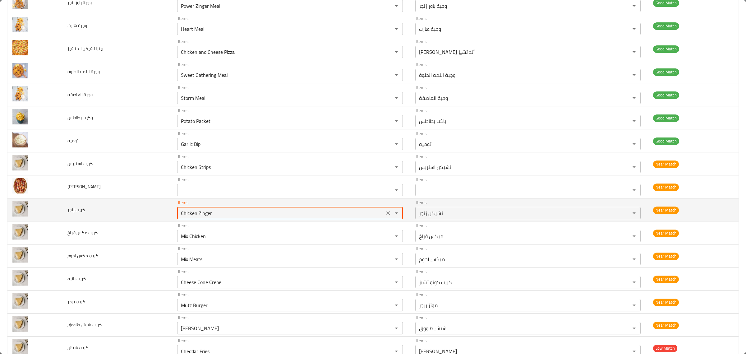
click at [340, 214] on زنجر "Chicken Zinger" at bounding box center [281, 213] width 204 height 9
type زنجر "z"
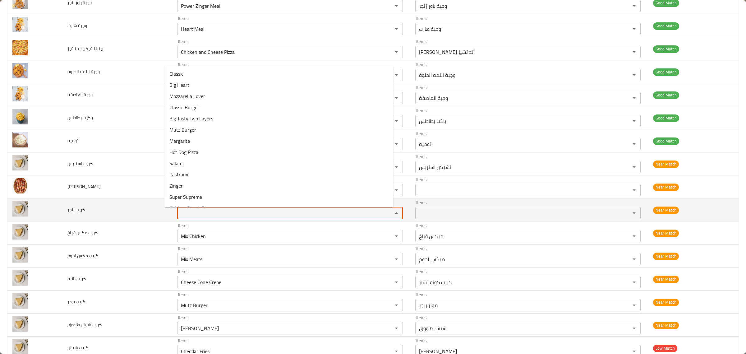
click at [340, 214] on زنجر "Items" at bounding box center [281, 213] width 204 height 9
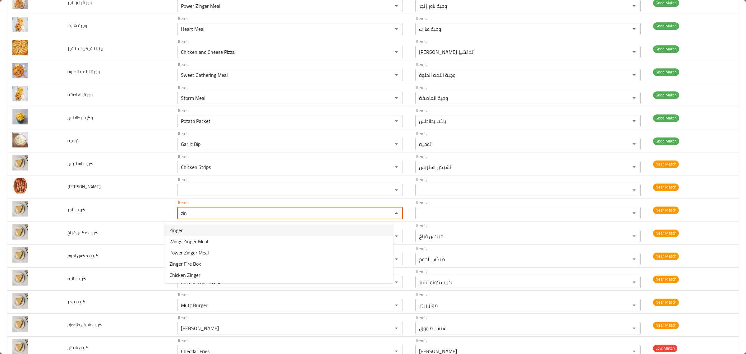
click at [336, 227] on زنجر-option-0 "Zinger" at bounding box center [278, 230] width 229 height 11
type زنجر "Zinger"
type زنجر-ar "زنجر"
type زنجر "Zinger"
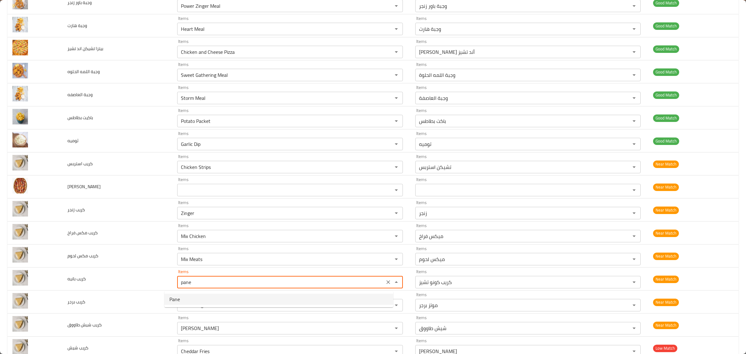
click at [297, 303] on بانيه-option-0 "Pane" at bounding box center [278, 299] width 229 height 11
type بانيه "Pane"
type بانيه-ar "بانيه"
type بانيه "Pane"
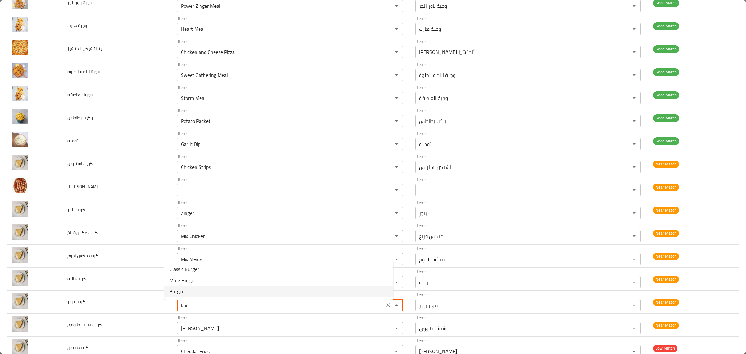
click at [240, 290] on برجر-option-2 "Burger" at bounding box center [278, 291] width 229 height 11
type برجر "Burger"
type برجر-ar "برجر"
type برجر "Burger"
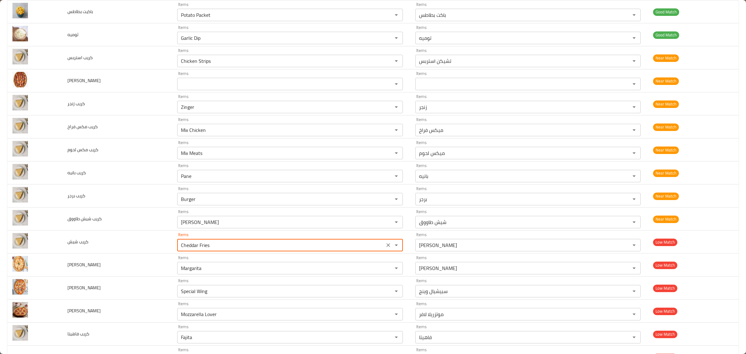
scroll to position [425, 0]
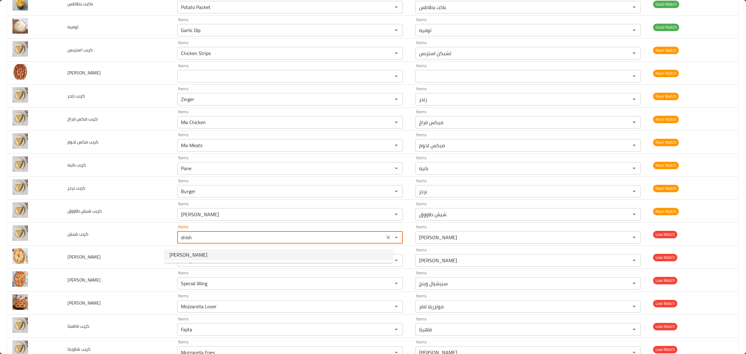
click at [254, 250] on شيش-option-0 "Shish Tawouk" at bounding box center [278, 254] width 229 height 11
type شيش "Shish Tawouk"
type شيش-ar "شيش طاووق"
type شيش "Shish Tawouk"
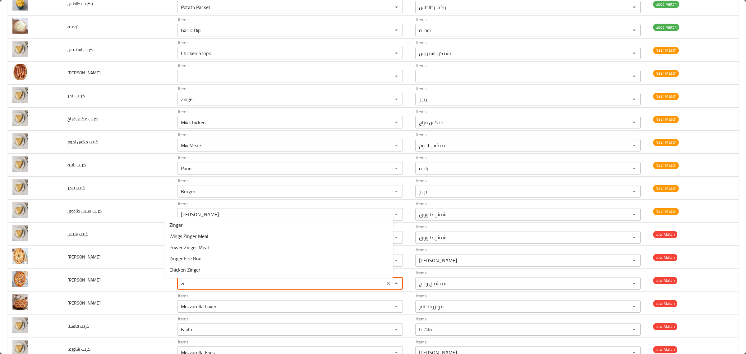
type زنجر "z"
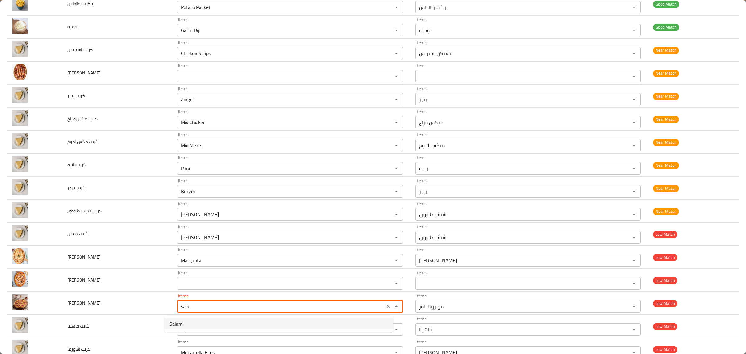
click at [258, 321] on سلامى-option-0 "Salami" at bounding box center [278, 323] width 229 height 11
type سلامى "Salami"
type سلامى-ar "سلامی"
type سلامى "Salami"
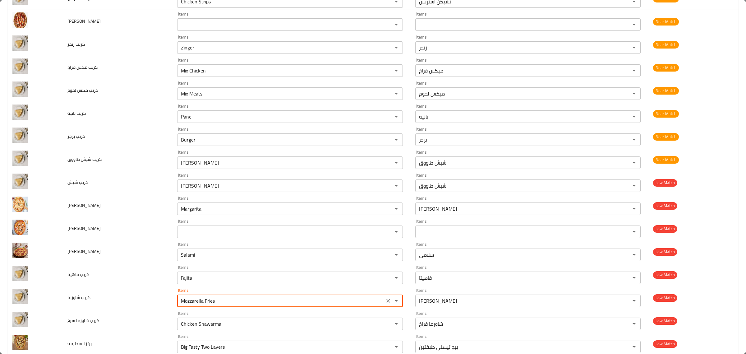
scroll to position [487, 0]
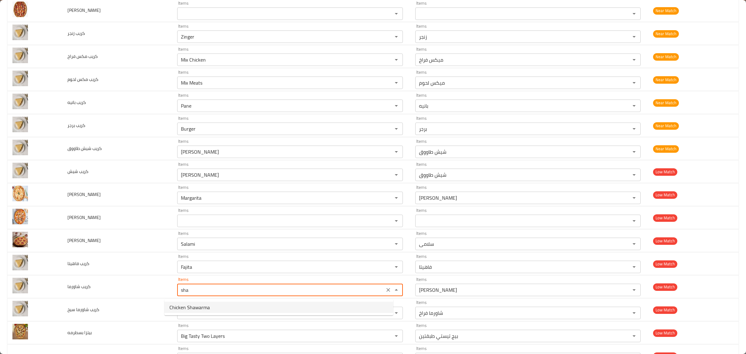
click at [348, 305] on شاورما-option-0 "Chicken Shawarma" at bounding box center [278, 307] width 229 height 11
type شاورما "Chicken Shawarma"
type شاورما-ar "شاورما فراخ"
type شاورما "Chicken Shawarma"
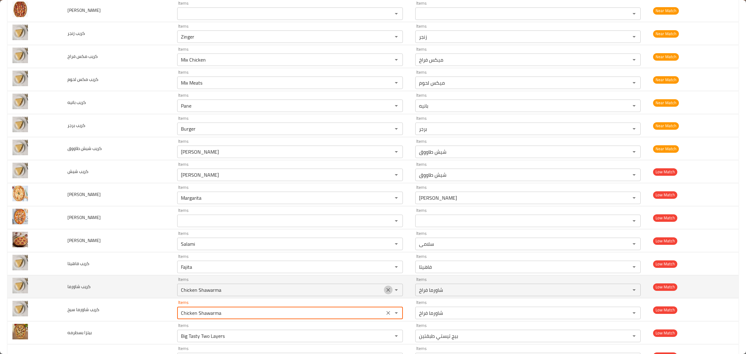
click at [385, 292] on icon "Clear" at bounding box center [388, 290] width 6 height 6
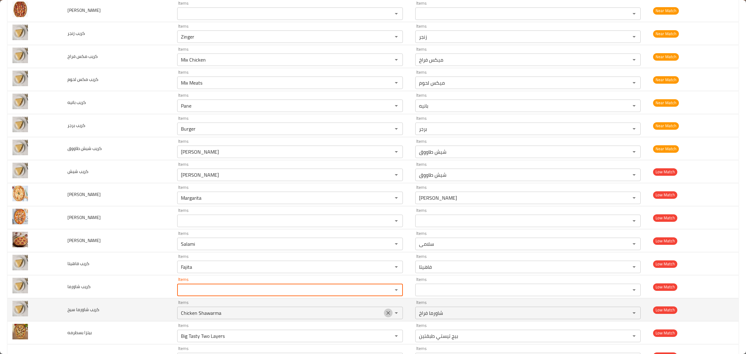
click at [385, 316] on icon "Clear" at bounding box center [388, 313] width 6 height 6
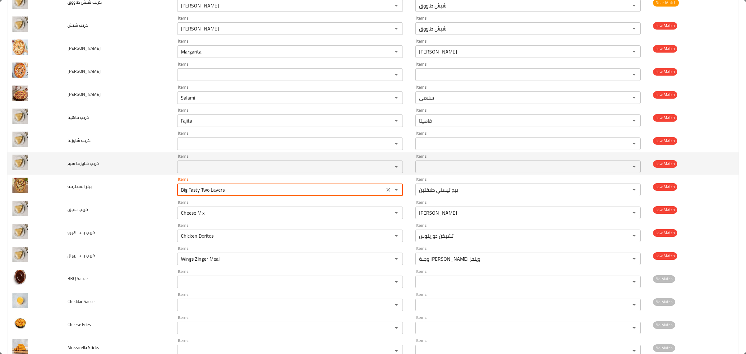
scroll to position [636, 0]
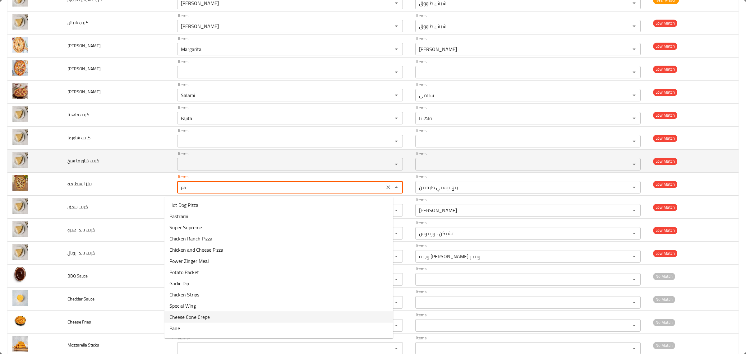
type بسطرمه "pas"
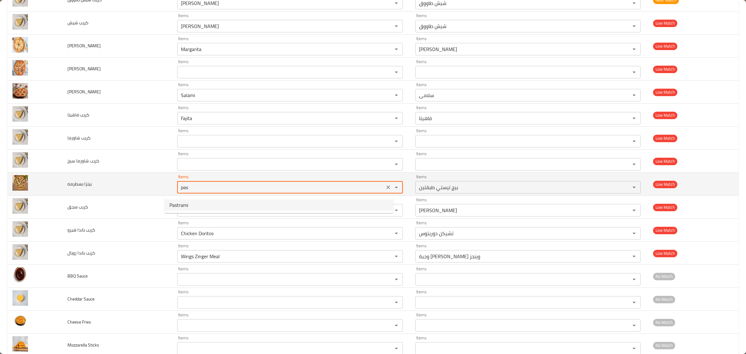
click at [387, 189] on icon "Clear" at bounding box center [389, 187] width 4 height 4
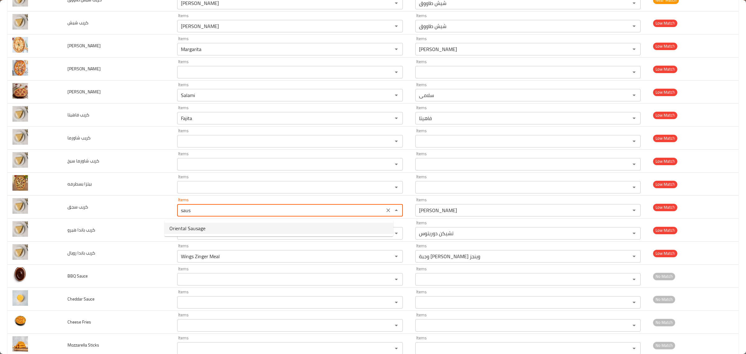
click at [346, 228] on سجق-option-0 "Oriental Sausage" at bounding box center [278, 228] width 229 height 11
type سجق "Oriental Sausage"
type سجق-ar "سجق شرقي"
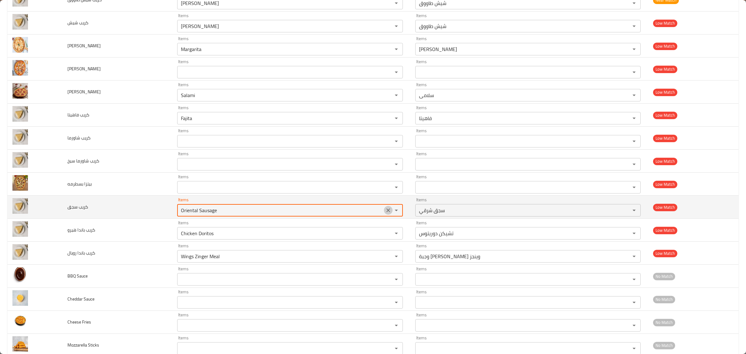
click at [385, 211] on icon "Clear" at bounding box center [388, 210] width 6 height 6
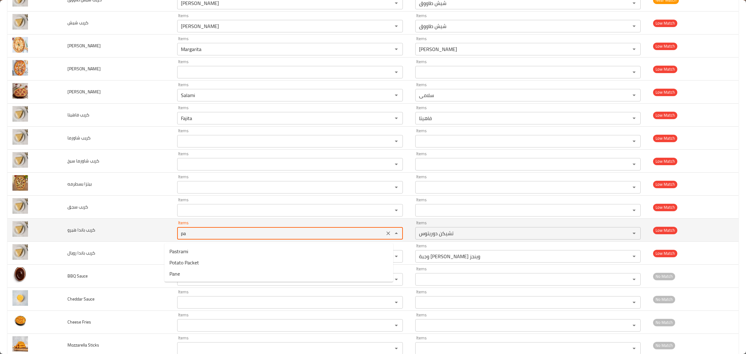
type هيرو "p"
type هيرو "h"
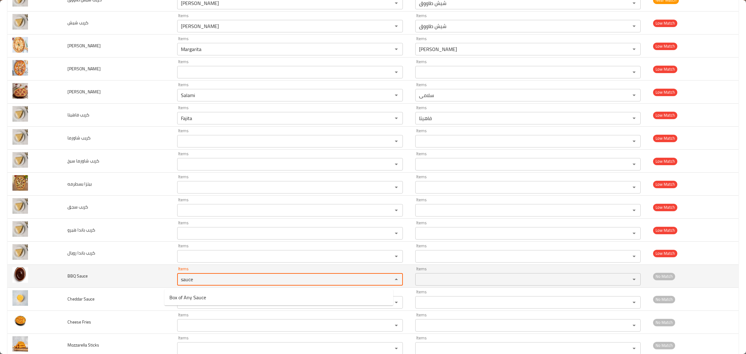
type Sauce "sauce"
click at [120, 271] on td "BBQ Sauce" at bounding box center [118, 276] width 110 height 23
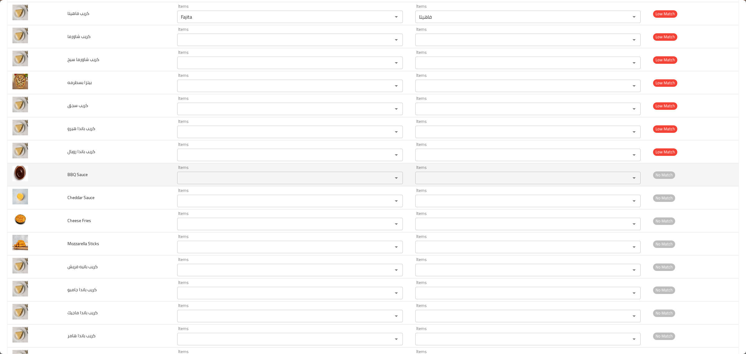
scroll to position [752, 0]
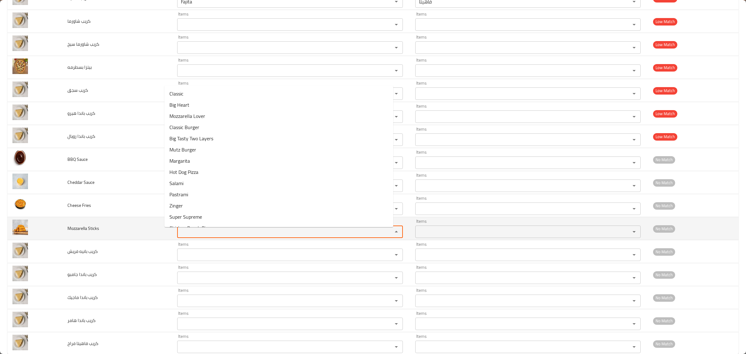
click at [225, 233] on Sticks "Items" at bounding box center [281, 231] width 204 height 9
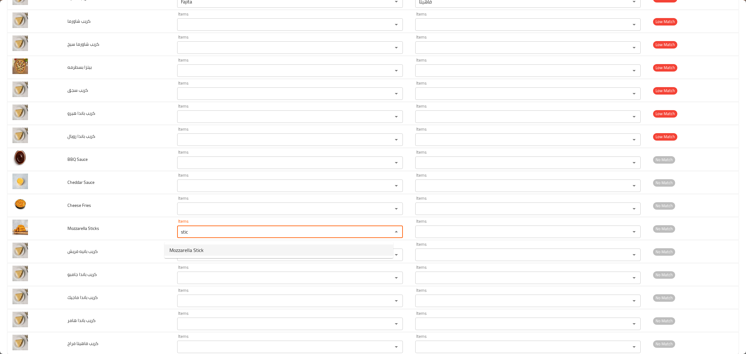
click at [226, 247] on Sticks-option-0 "Mozzarella Stick" at bounding box center [278, 249] width 229 height 11
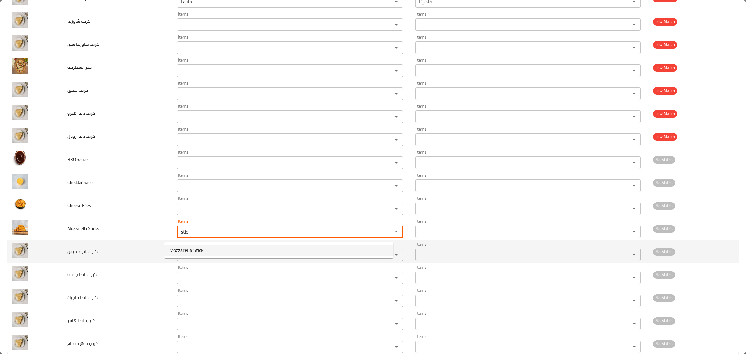
type Sticks "Mozzarella Stick"
type Sticks-ar "موتزريلا ستيك"
type Sticks "Mozzarella Stick"
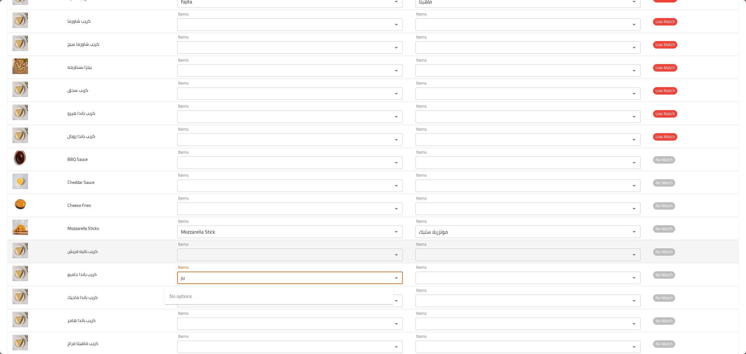
type جامبو "j"
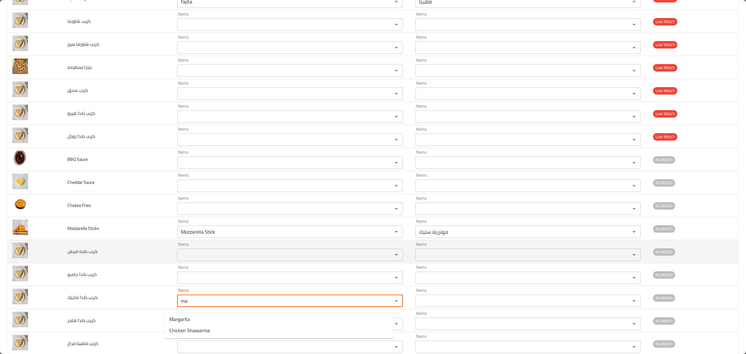
type ماجيك "m"
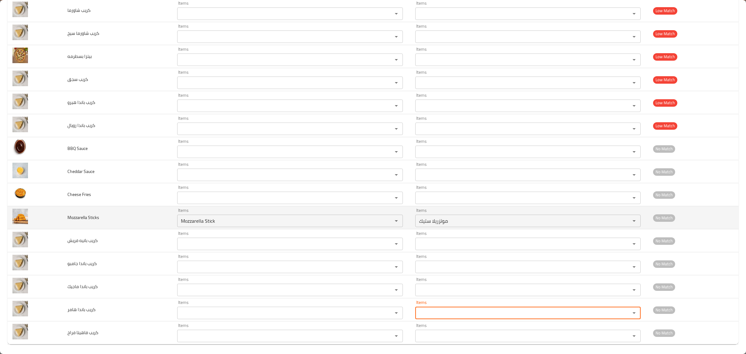
scroll to position [769, 0]
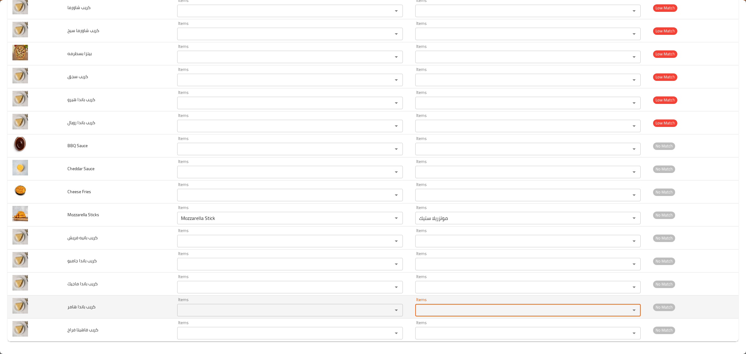
click at [229, 313] on هامر "Items" at bounding box center [281, 310] width 204 height 9
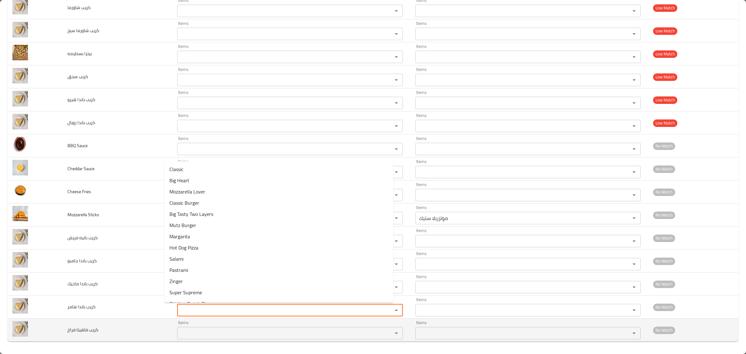
click at [222, 333] on فراخ "Items" at bounding box center [281, 333] width 204 height 9
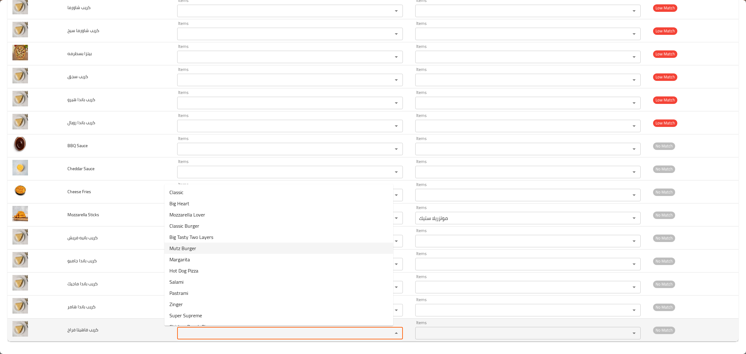
click at [79, 329] on span "كريب فاهيتا فراخ" at bounding box center [82, 330] width 31 height 8
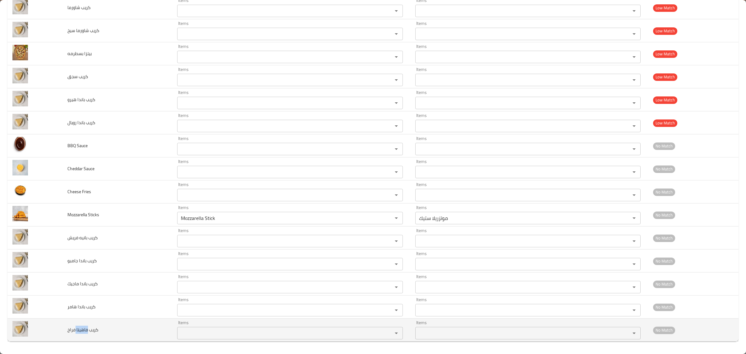
click at [79, 329] on span "كريب فاهيتا فراخ" at bounding box center [82, 330] width 31 height 8
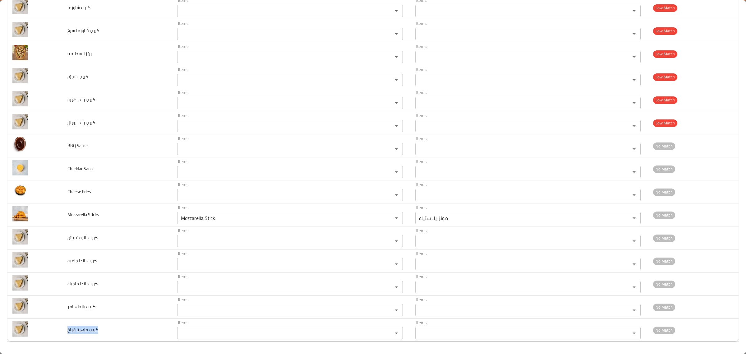
copy span "كريب فاهيتا فراخ"
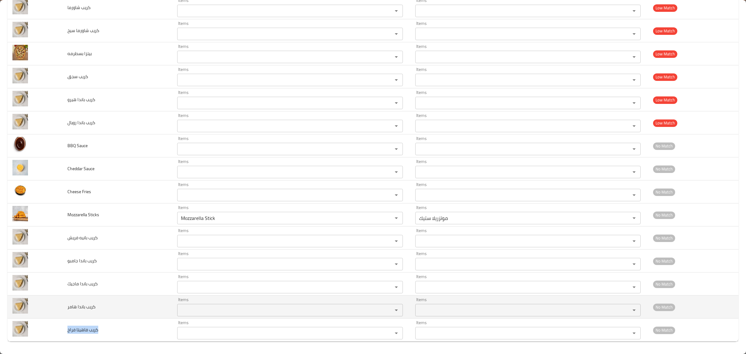
click at [81, 304] on span "كريب باندا هامر" at bounding box center [81, 307] width 28 height 8
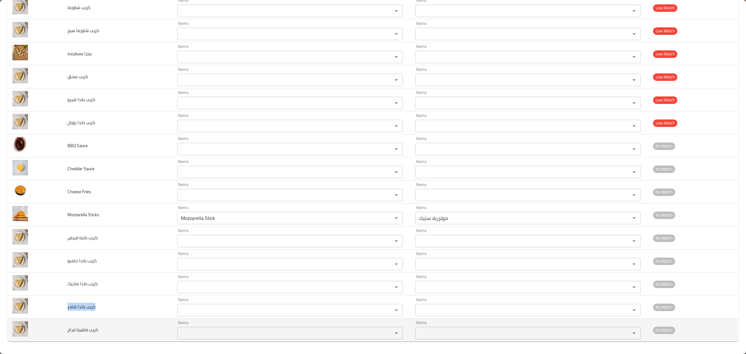
copy span "كريب باندا هامر"
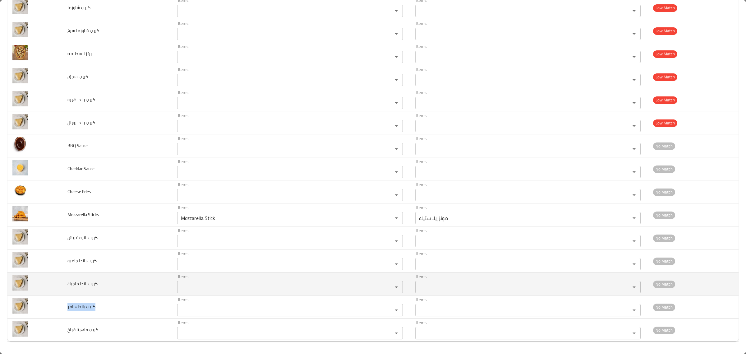
click at [86, 279] on td "كريب باندا ماجيك" at bounding box center [118, 283] width 110 height 23
copy span "كريب باندا ماجيك"
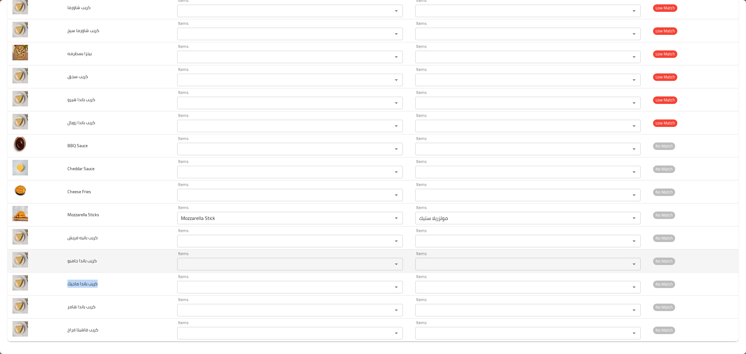
click at [78, 257] on span "كريب باندا جامبو" at bounding box center [81, 261] width 29 height 8
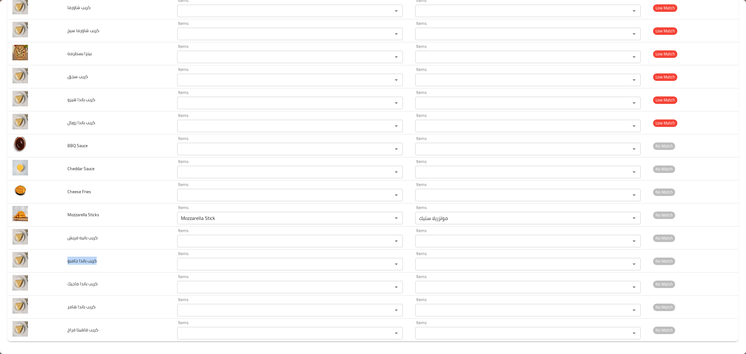
copy span "كريب باندا جامبو"
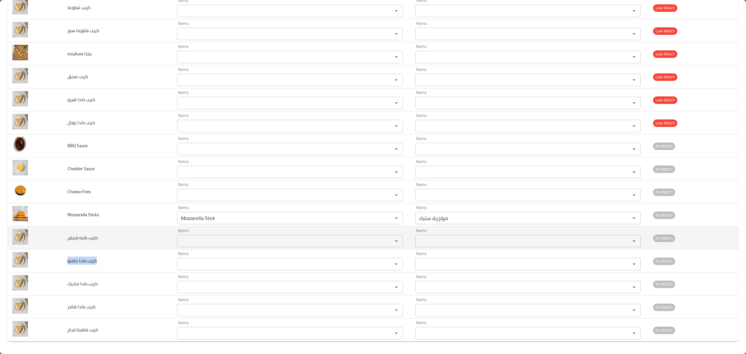
click at [86, 235] on span "كريب بانيه فريش" at bounding box center [82, 238] width 30 height 8
copy span "كريب بانيه فريش"
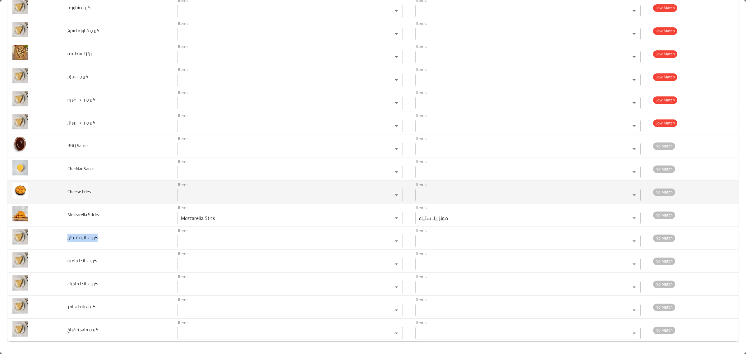
click at [82, 191] on span "Cheese Fries" at bounding box center [79, 192] width 24 height 8
copy span "Cheese Fries"
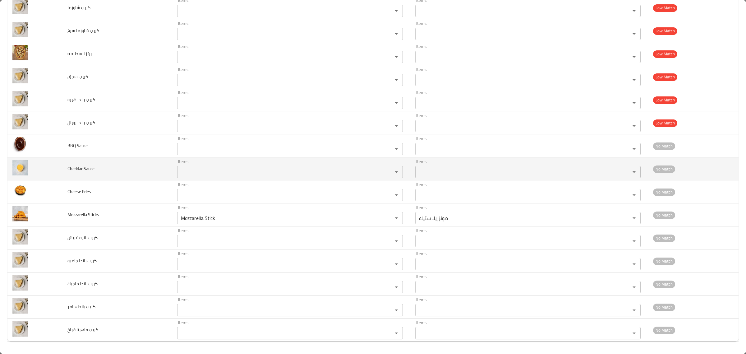
click at [81, 167] on span "Cheddar Sauce" at bounding box center [80, 168] width 27 height 8
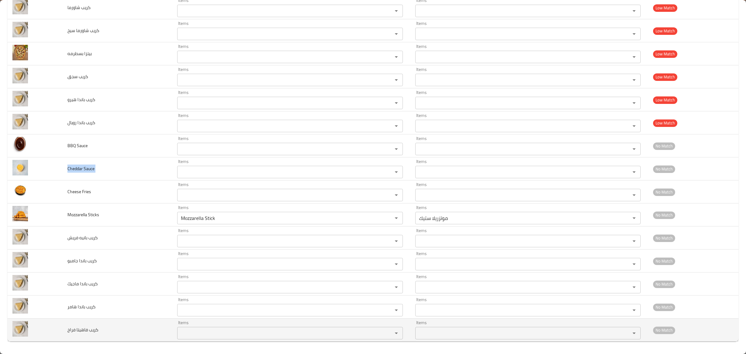
copy span "Cheddar Sauce"
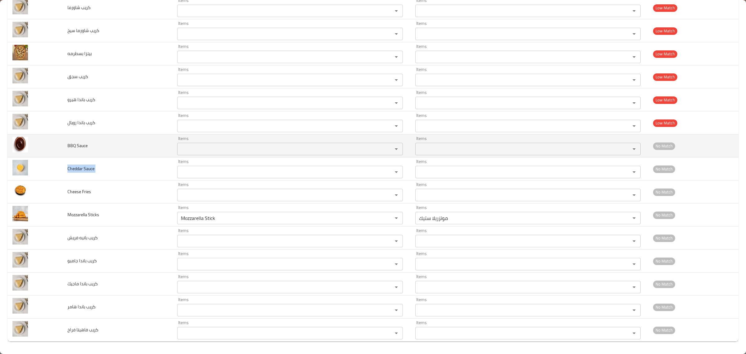
click at [82, 144] on span "BBQ Sauce" at bounding box center [77, 145] width 20 height 8
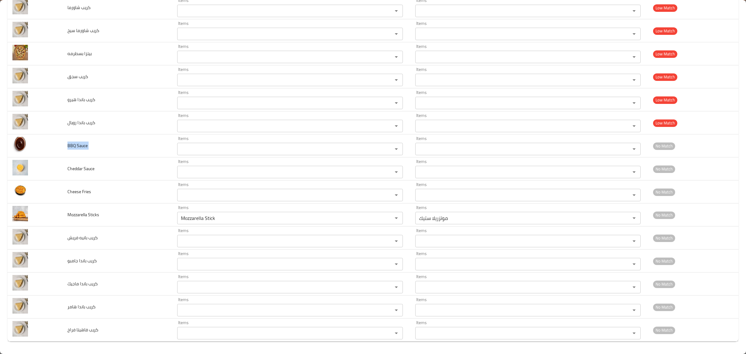
copy span "BBQ Sauce"
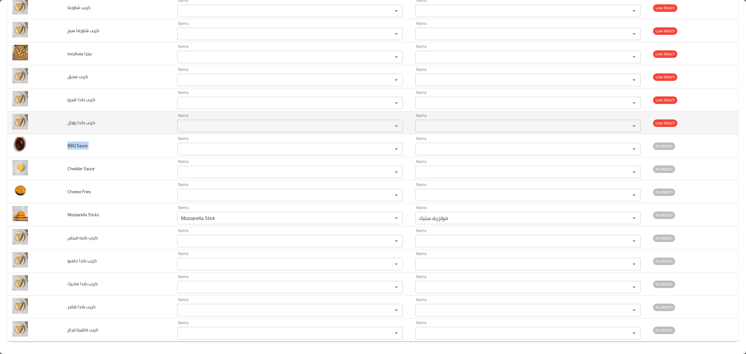
click at [83, 125] on span "كريب باندا رويال" at bounding box center [81, 122] width 28 height 8
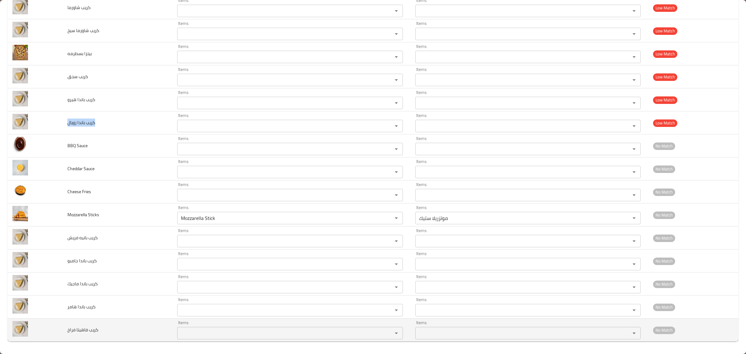
copy span "كريب باندا رويال"
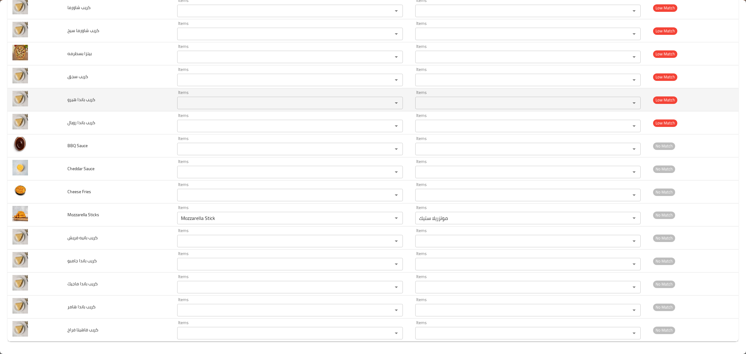
click at [75, 93] on td "كريب باندا هيرو" at bounding box center [118, 99] width 110 height 23
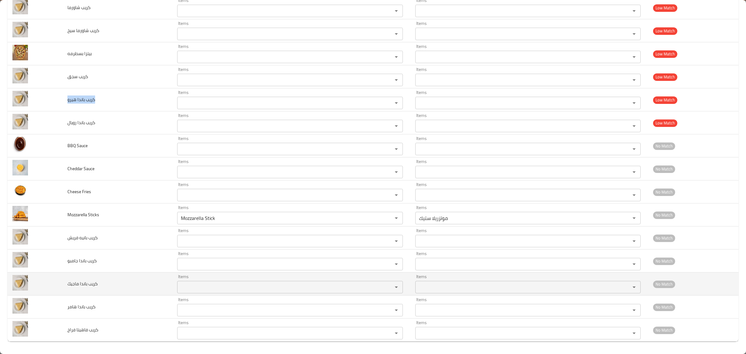
copy span "كريب باندا هيرو"
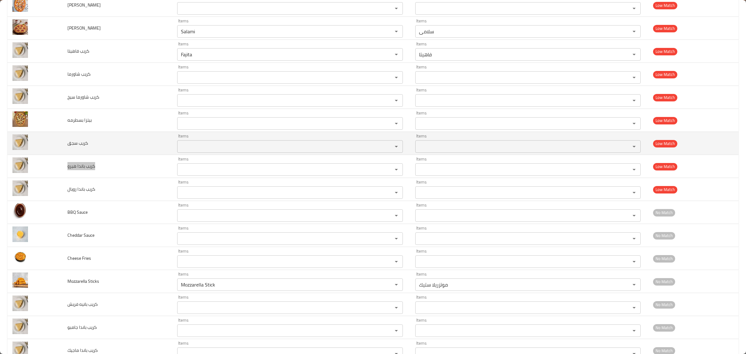
scroll to position [691, 0]
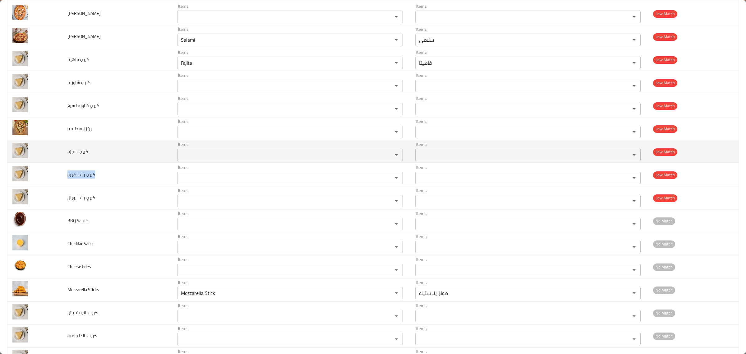
click at [86, 158] on td "كريب سجق" at bounding box center [118, 151] width 110 height 23
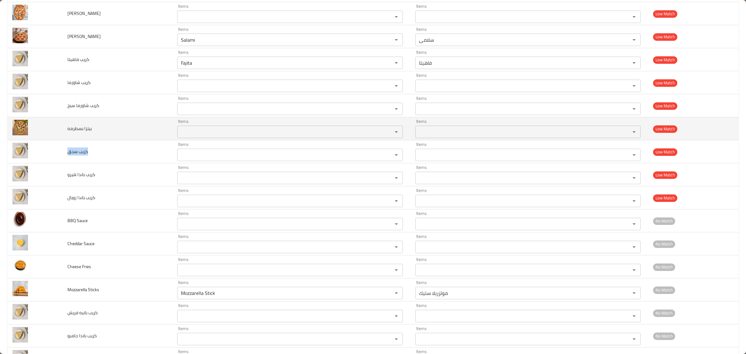
click at [71, 132] on span "بيتزا بسطرمه" at bounding box center [79, 128] width 24 height 8
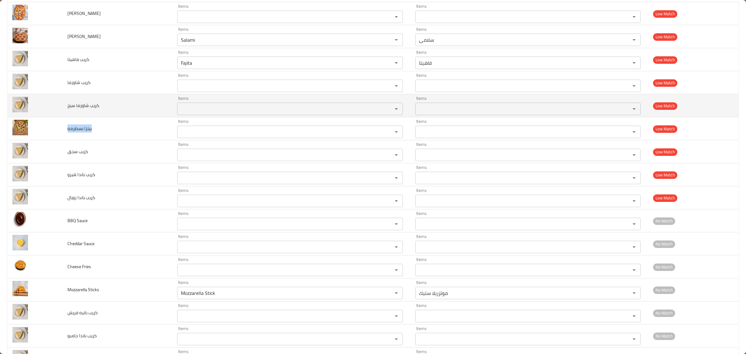
click at [83, 107] on span "كريب شاورما سيخ" at bounding box center [83, 105] width 32 height 8
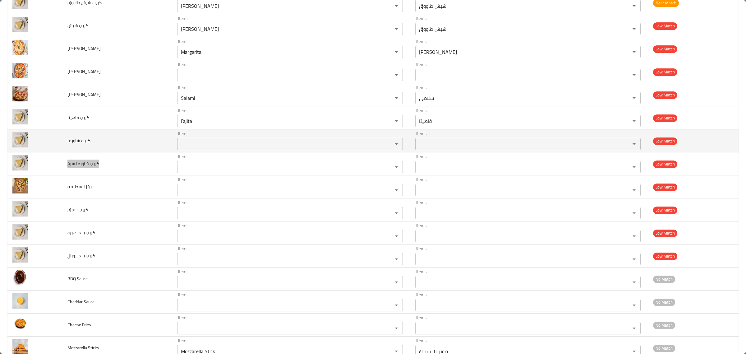
scroll to position [613, 0]
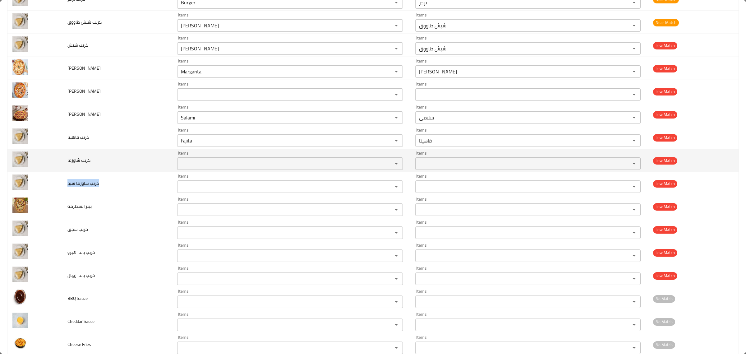
click at [85, 164] on span "كريب شاورما" at bounding box center [78, 160] width 23 height 8
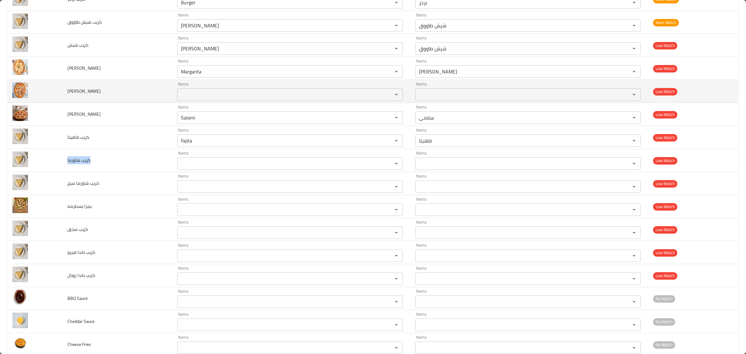
click at [66, 89] on td "بيتزا زنجر" at bounding box center [118, 91] width 110 height 23
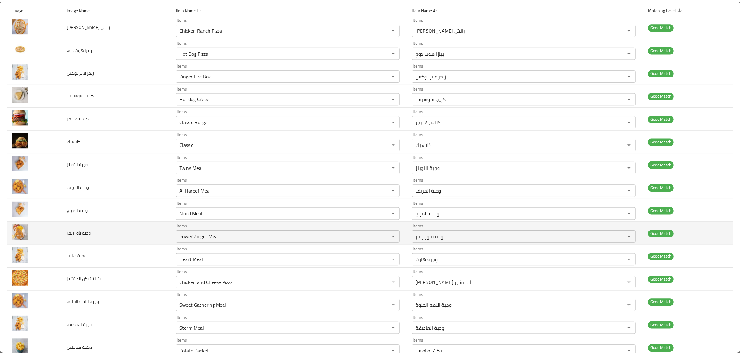
scroll to position [0, 0]
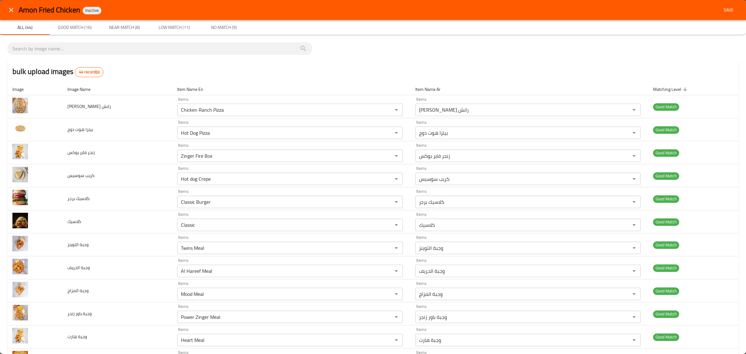
click at [415, 70] on div "bulk upload images 44 record(s)" at bounding box center [372, 72] width 731 height 24
click at [721, 14] on button "Save" at bounding box center [729, 10] width 20 height 12
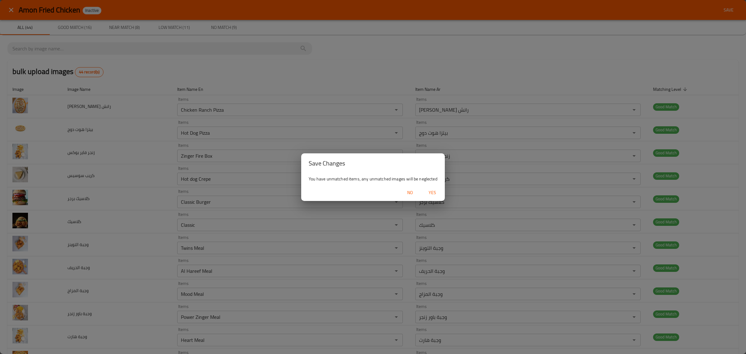
click at [432, 192] on span "Yes" at bounding box center [432, 193] width 15 height 8
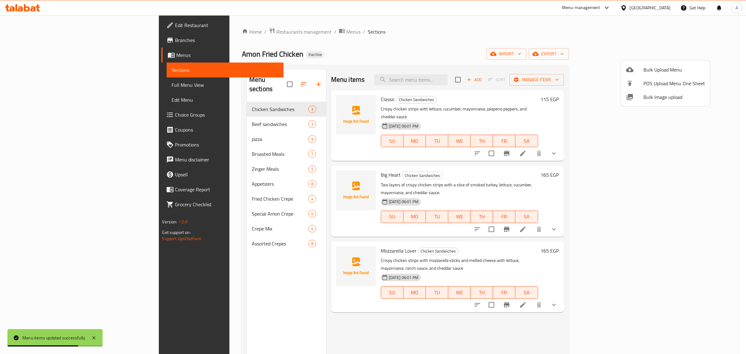
click at [217, 122] on div at bounding box center [373, 177] width 746 height 354
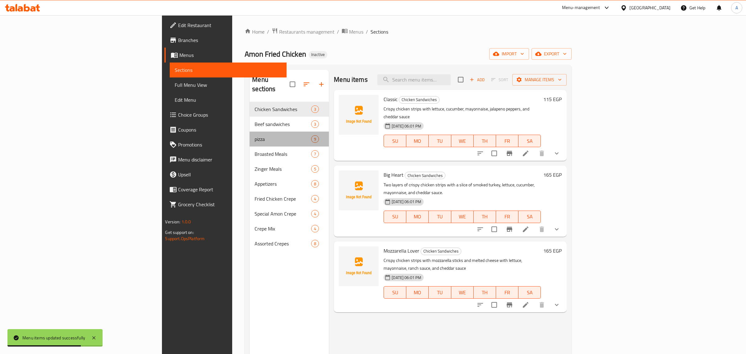
click at [250, 132] on div "pizza 9" at bounding box center [289, 139] width 79 height 15
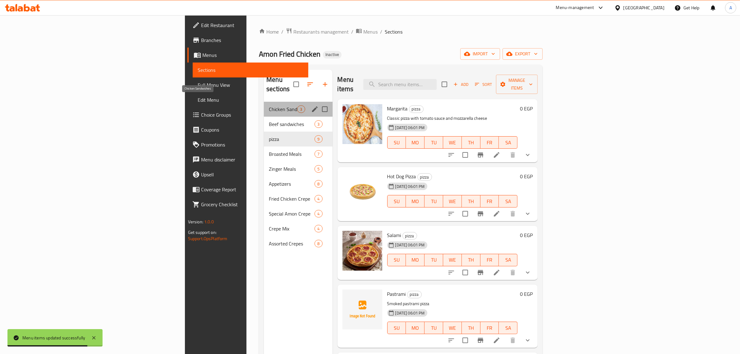
click at [269, 105] on span "Chicken Sandwiches" at bounding box center [283, 108] width 28 height 7
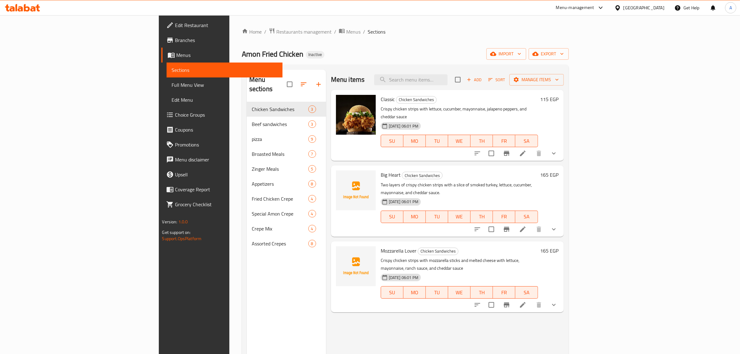
click at [461, 144] on div "18-08-2025 06:01 PM SU MO TU WE TH FR SA" at bounding box center [459, 137] width 162 height 34
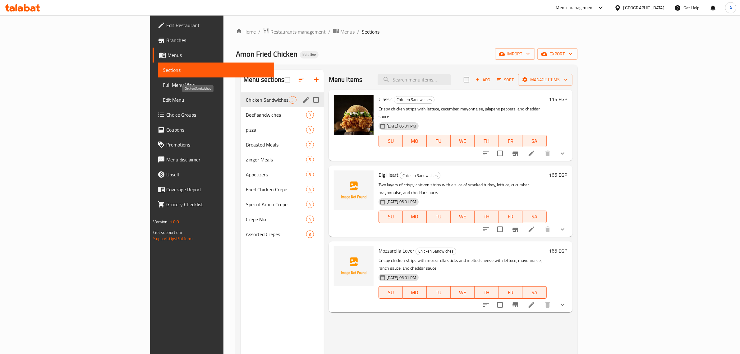
click at [241, 111] on div "Beef sandwiches 3" at bounding box center [282, 114] width 83 height 15
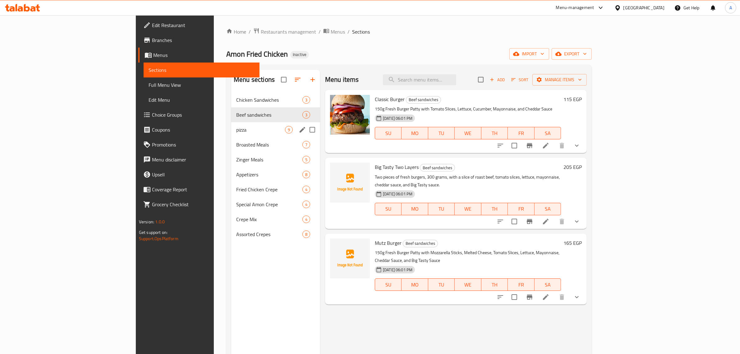
click at [231, 123] on div "pizza 9" at bounding box center [275, 129] width 89 height 15
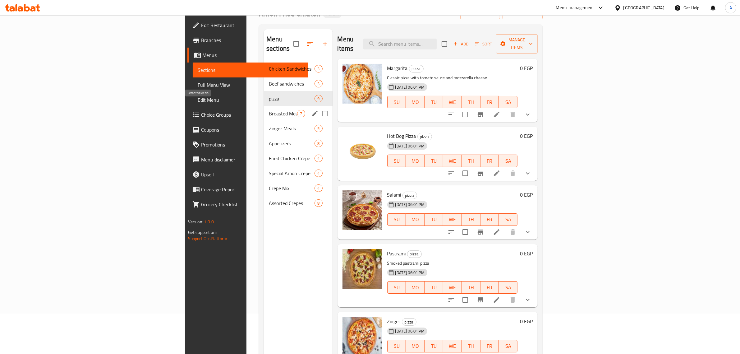
scroll to position [10, 0]
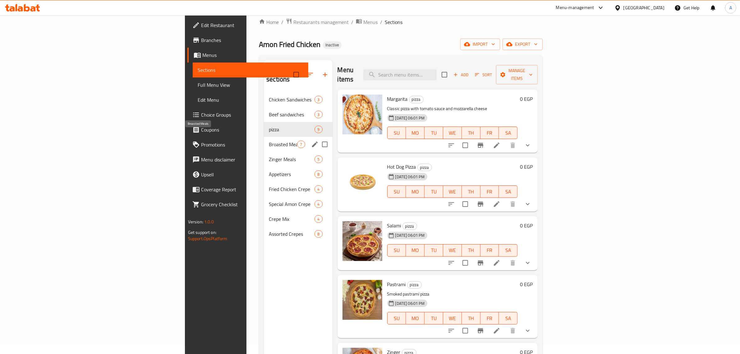
click at [269, 141] on span "Broasted Meals" at bounding box center [283, 144] width 28 height 7
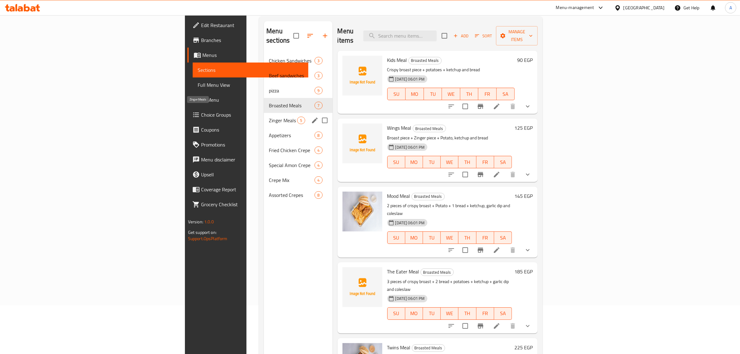
click at [269, 117] on span "Zinger Meals" at bounding box center [283, 120] width 28 height 7
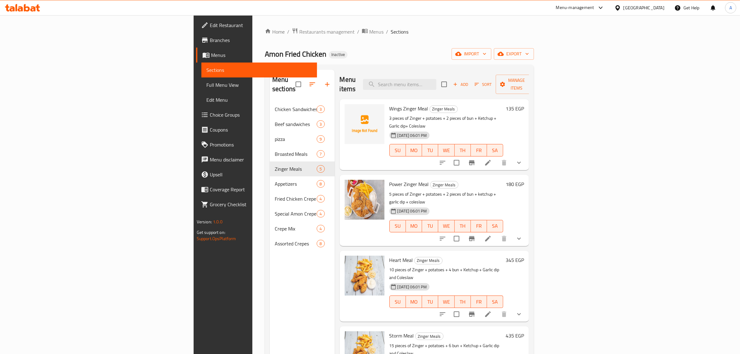
scroll to position [1, 0]
click at [463, 204] on div "18-08-2025 06:01 PM SU MO TU WE TH FR SA" at bounding box center [446, 221] width 119 height 34
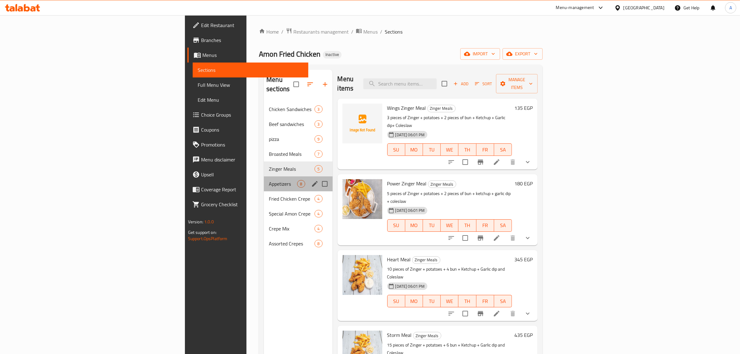
click at [264, 176] on div "Appetizers 8" at bounding box center [298, 183] width 68 height 15
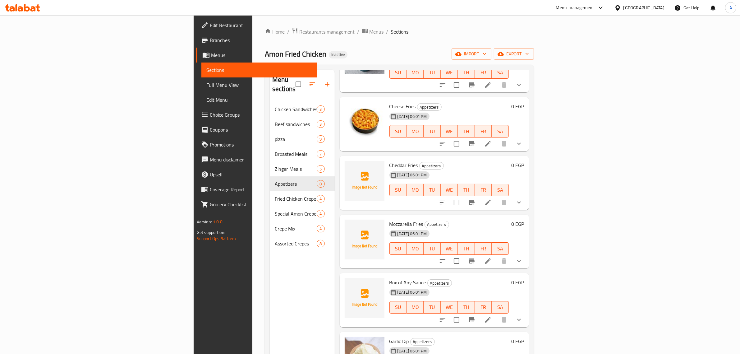
scroll to position [78, 0]
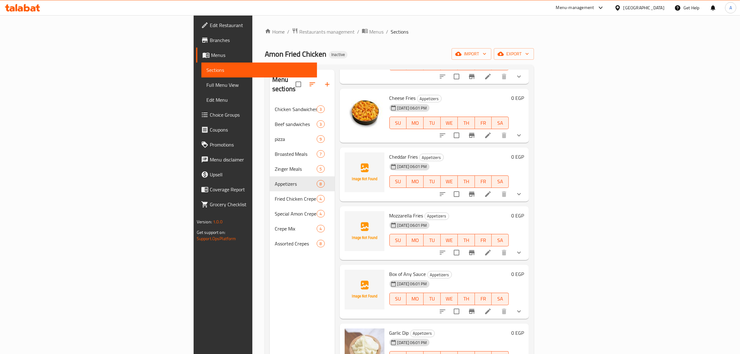
click at [523, 308] on icon "show more" at bounding box center [519, 311] width 7 height 7
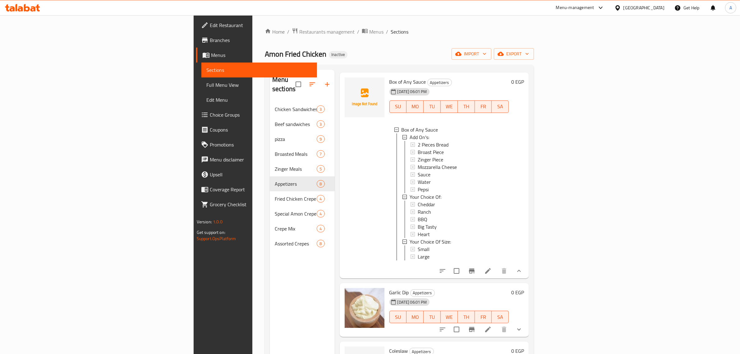
scroll to position [312, 0]
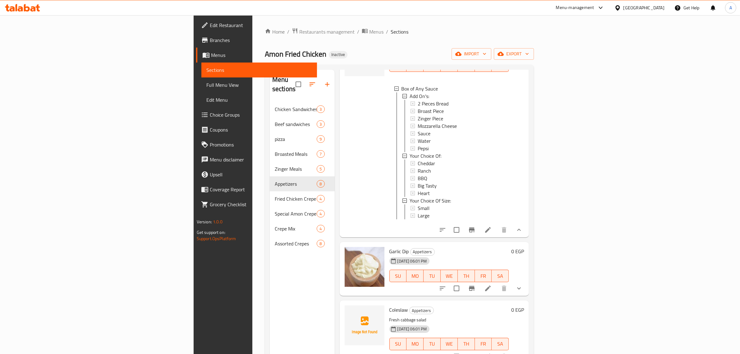
click at [527, 222] on button "show more" at bounding box center [519, 229] width 15 height 15
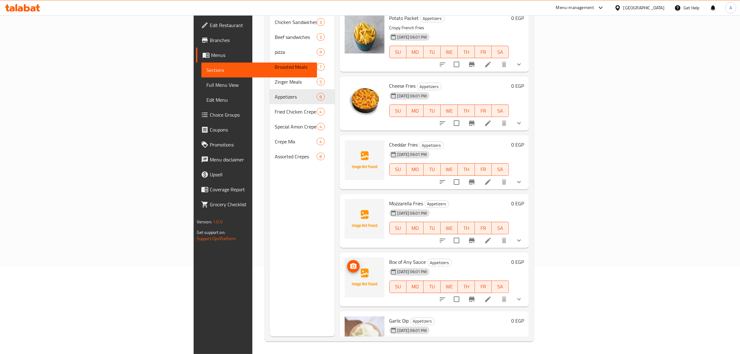
scroll to position [2, 0]
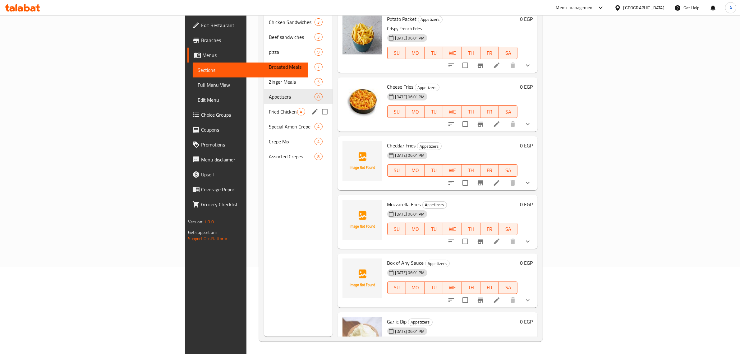
click at [264, 104] on div "Fried Chicken Crepe 4" at bounding box center [298, 111] width 68 height 15
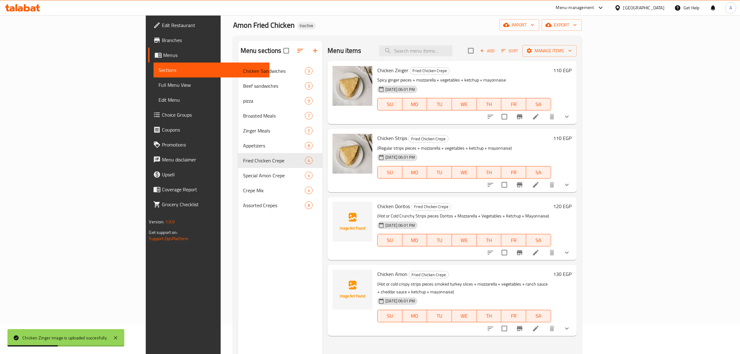
scroll to position [78, 0]
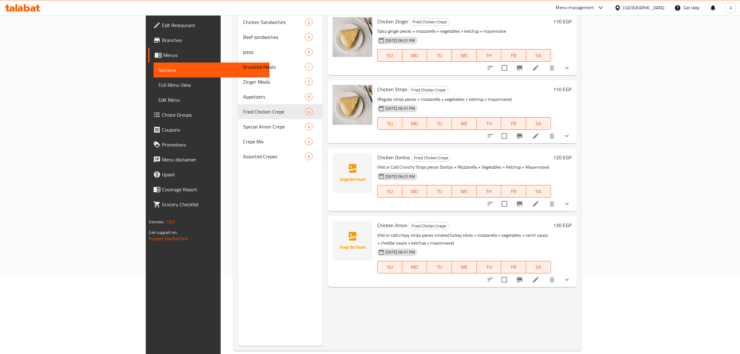
click at [437, 173] on div "18-08-2025 06:01 PM SU MO TU WE TH FR SA" at bounding box center [464, 187] width 178 height 34
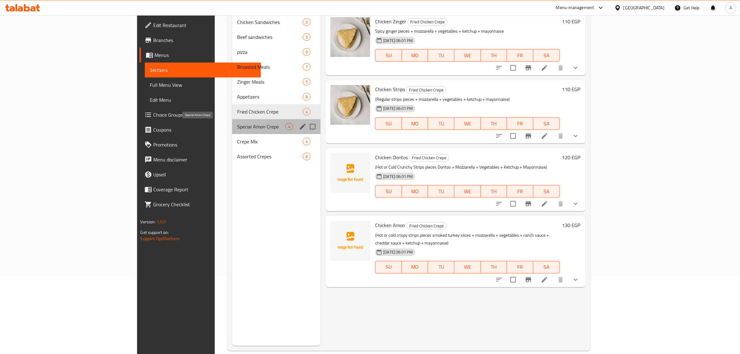
click at [237, 125] on span "Special Amon Crepe" at bounding box center [261, 126] width 48 height 7
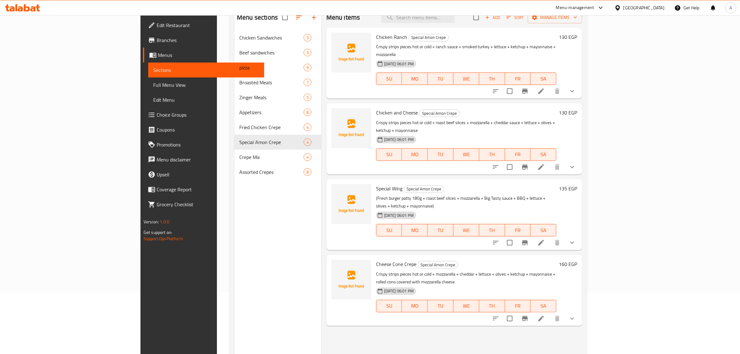
scroll to position [49, 0]
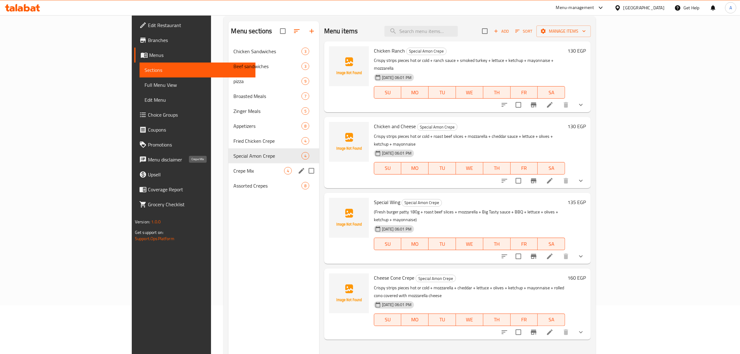
click at [234, 174] on span "Crepe Mix" at bounding box center [259, 170] width 50 height 7
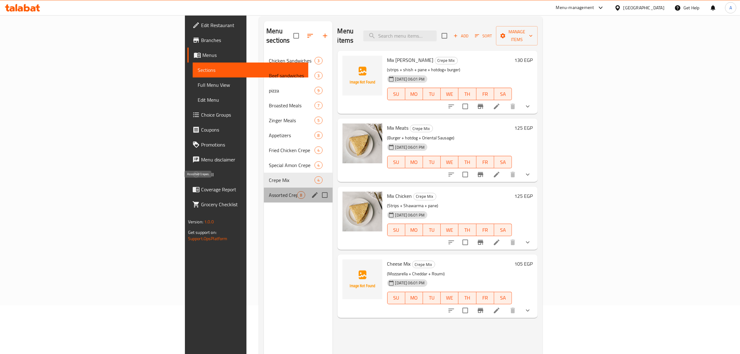
click at [269, 191] on span "Assorted Crepes" at bounding box center [283, 194] width 28 height 7
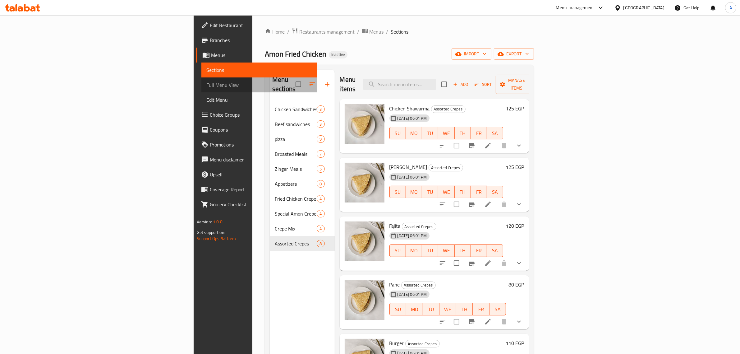
click at [206, 83] on span "Full Menu View" at bounding box center [259, 84] width 106 height 7
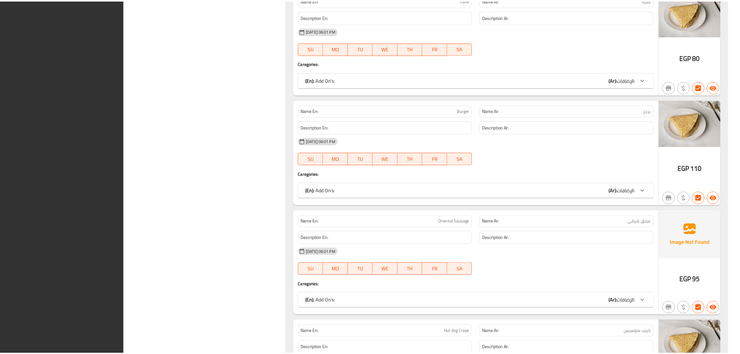
scroll to position [6625, 0]
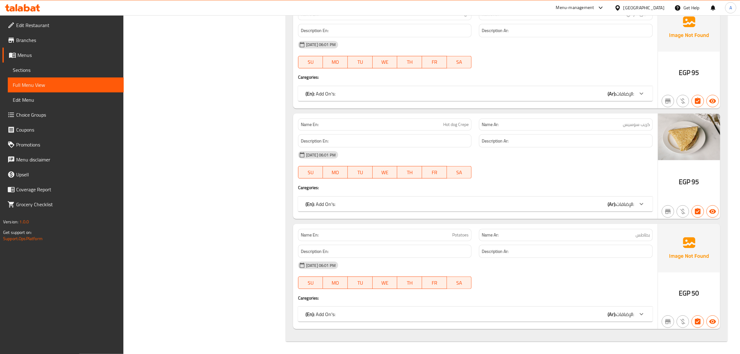
click at [660, 7] on div "[GEOGRAPHIC_DATA]" at bounding box center [644, 7] width 41 height 7
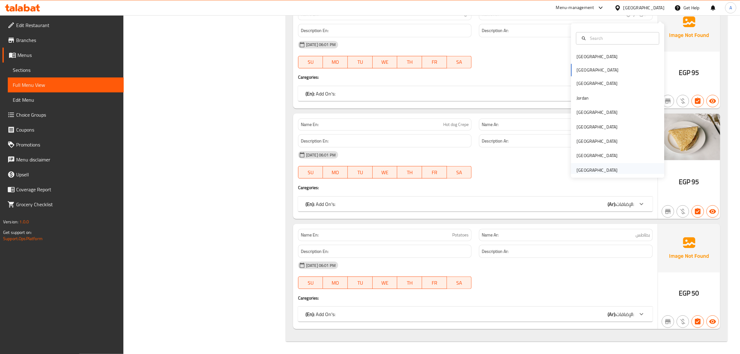
click at [595, 167] on div "United Arab Emirates" at bounding box center [597, 170] width 41 height 7
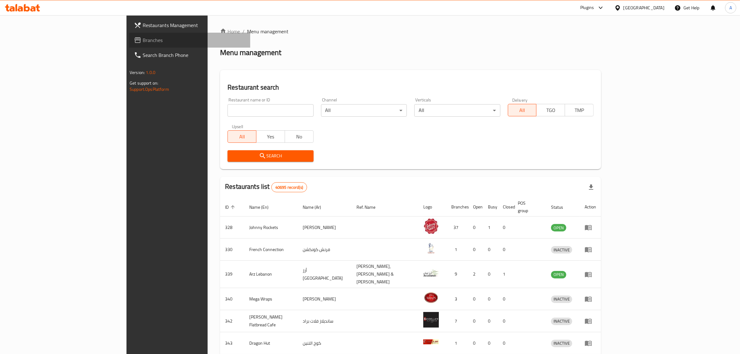
click at [143, 40] on span "Branches" at bounding box center [194, 39] width 103 height 7
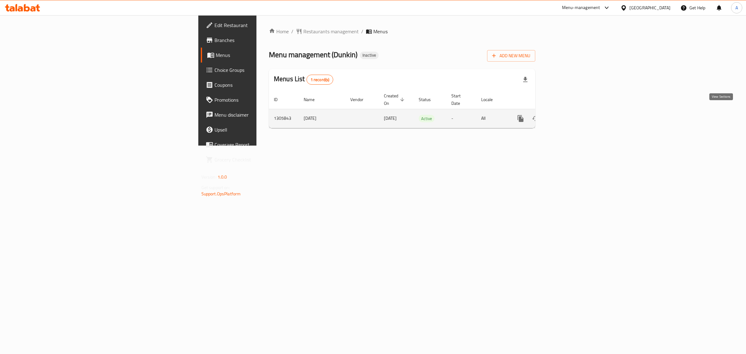
click at [569, 115] on icon "enhanced table" at bounding box center [565, 118] width 7 height 7
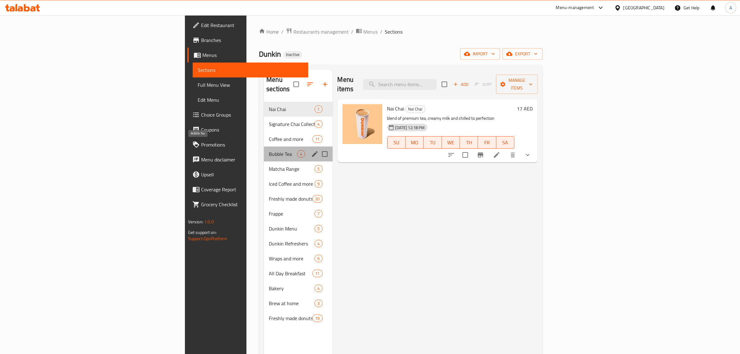
click at [269, 150] on span "Bubble Tea" at bounding box center [283, 153] width 28 height 7
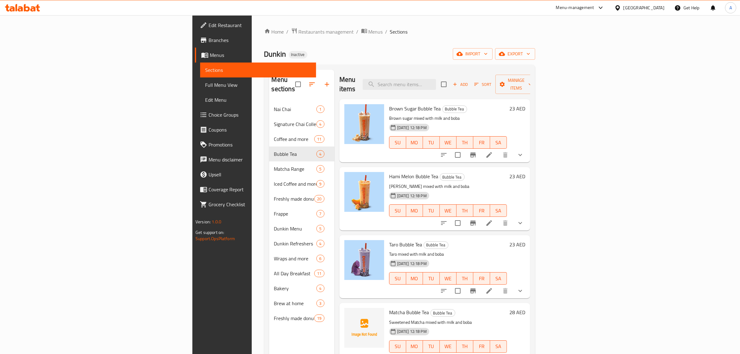
click at [384, 73] on div "Menu items Add Sort Manage items" at bounding box center [435, 85] width 191 height 30
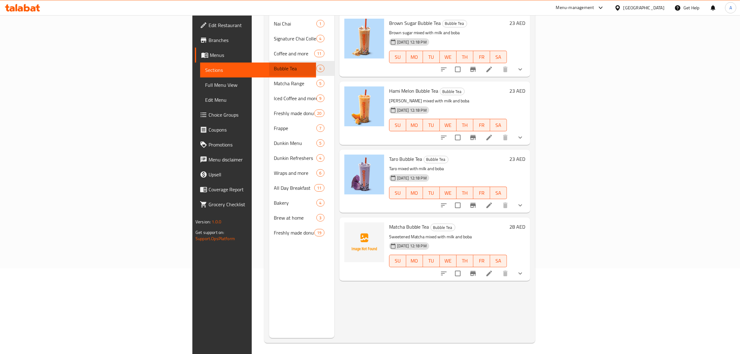
scroll to position [87, 0]
click at [274, 78] on span "Matcha Range" at bounding box center [295, 81] width 43 height 7
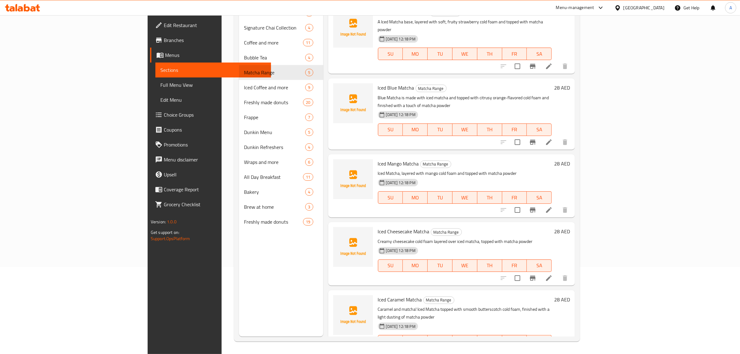
scroll to position [1, 0]
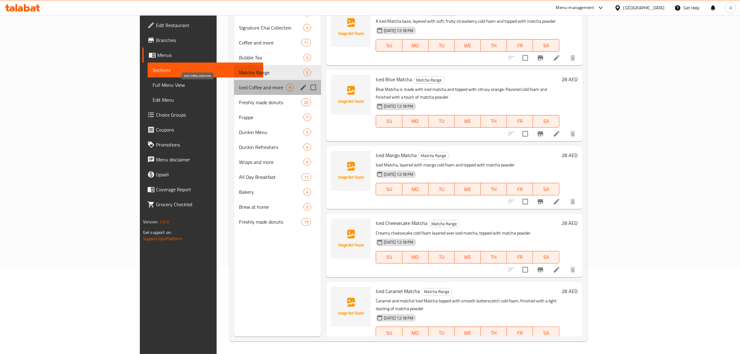
click at [239, 86] on span "Iced Coffee and more" at bounding box center [262, 87] width 47 height 7
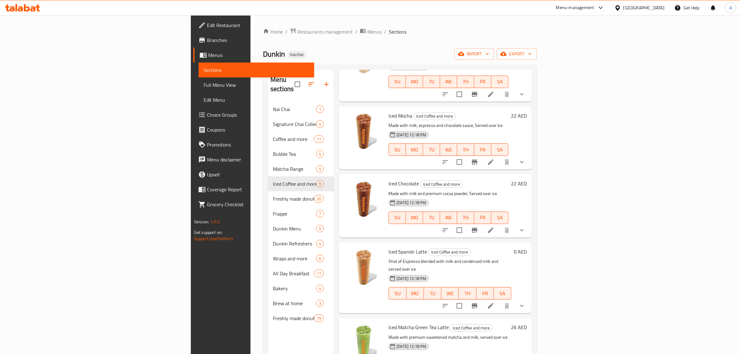
scroll to position [87, 0]
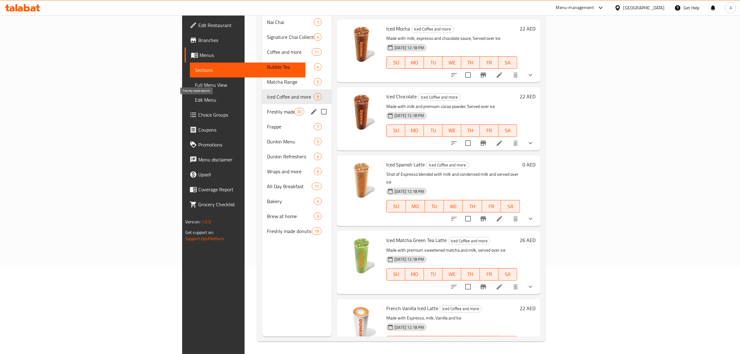
click at [267, 108] on span "Freshly made donuts" at bounding box center [280, 111] width 27 height 7
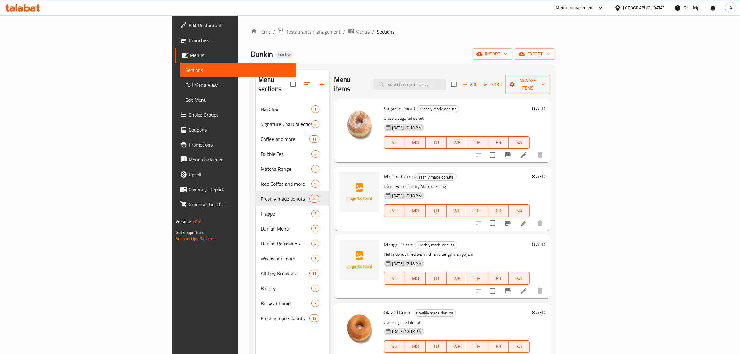
click at [386, 76] on div "Menu items Add Sort Manage items" at bounding box center [443, 85] width 216 height 30
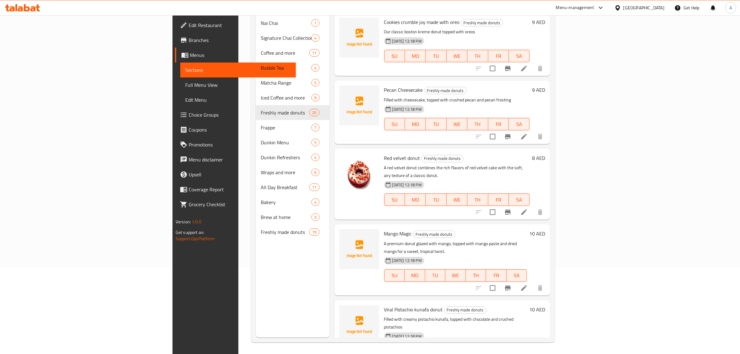
scroll to position [87, 0]
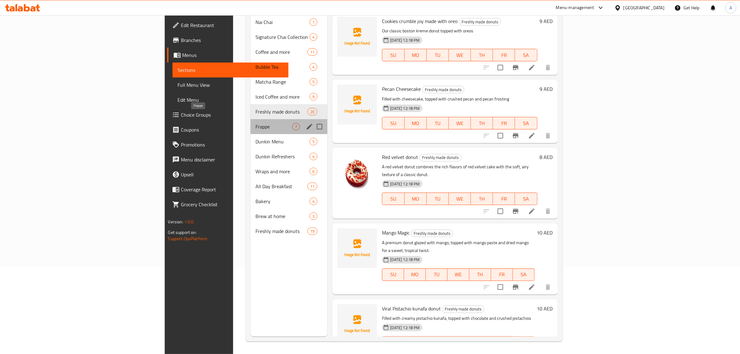
click at [256, 123] on span "Frappe" at bounding box center [274, 126] width 37 height 7
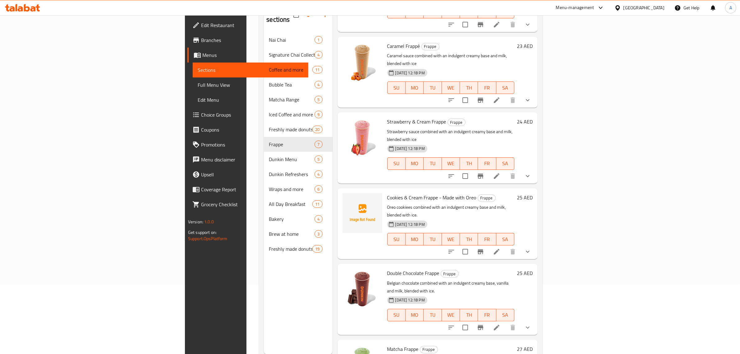
scroll to position [78, 0]
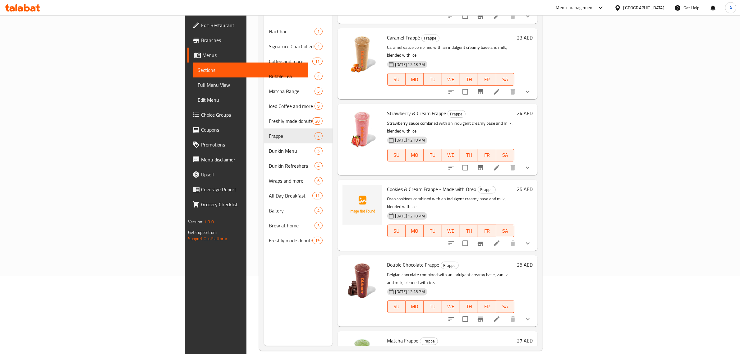
click at [387, 184] on span "Cookies & Cream Frappe - Made with Oreo" at bounding box center [431, 188] width 89 height 9
copy span "Cookies"
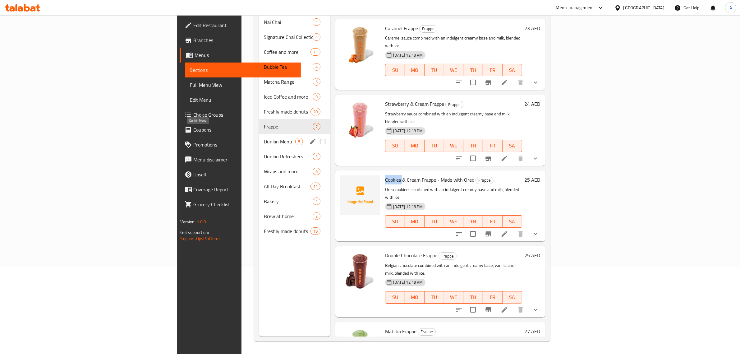
click at [264, 138] on span "Dunkin Menu" at bounding box center [279, 141] width 31 height 7
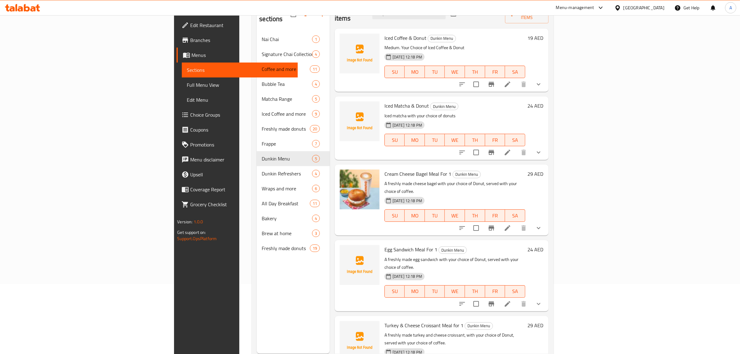
scroll to position [87, 0]
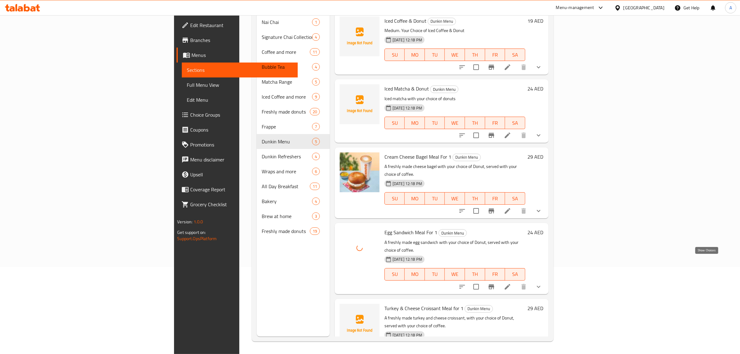
click at [543, 283] on icon "show more" at bounding box center [538, 286] width 7 height 7
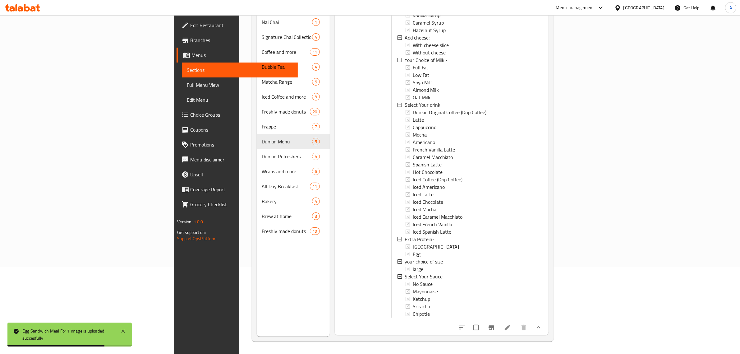
scroll to position [360, 0]
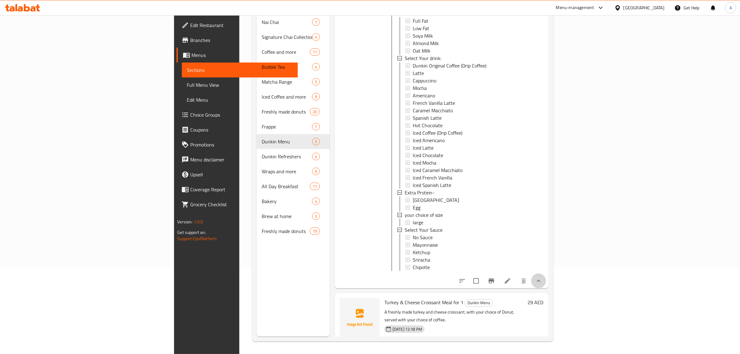
click at [546, 273] on button "show more" at bounding box center [538, 280] width 15 height 15
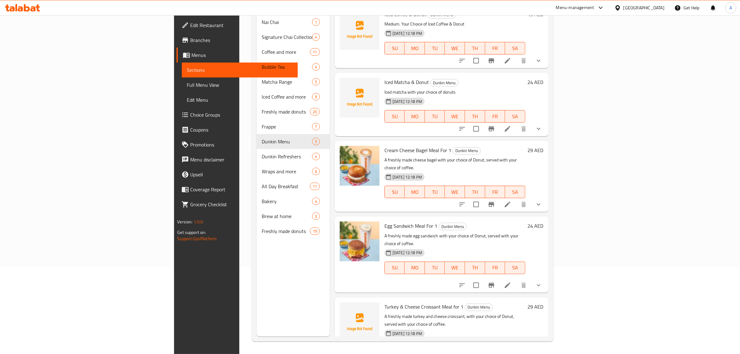
scroll to position [1, 0]
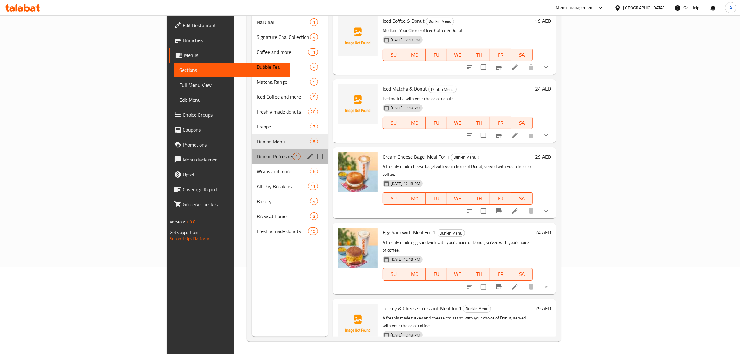
click at [252, 153] on div "Dunkin Refreshers 4" at bounding box center [290, 156] width 76 height 15
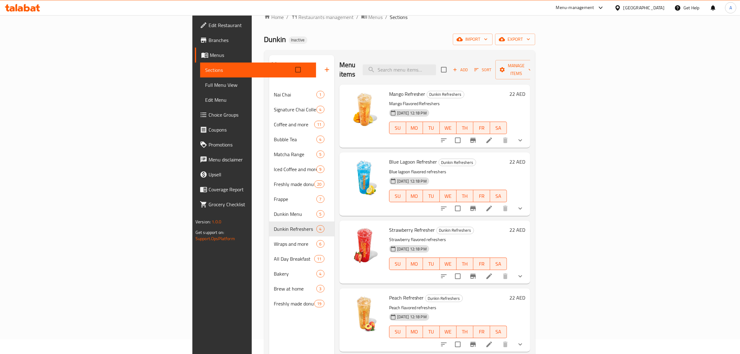
scroll to position [10, 0]
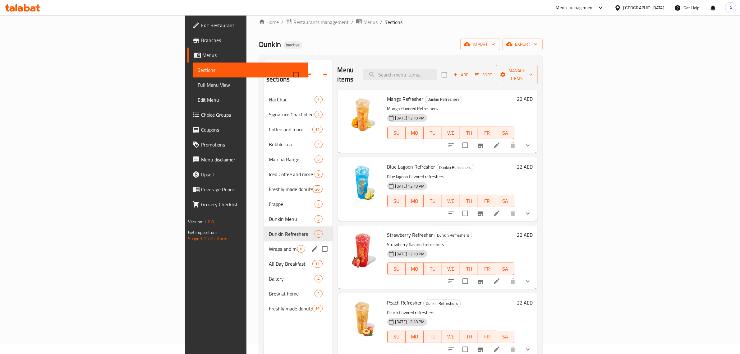
click at [269, 245] on span "Wraps and more" at bounding box center [283, 248] width 28 height 7
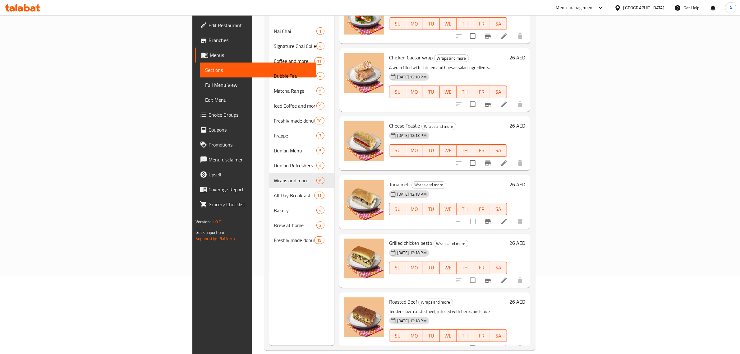
scroll to position [87, 0]
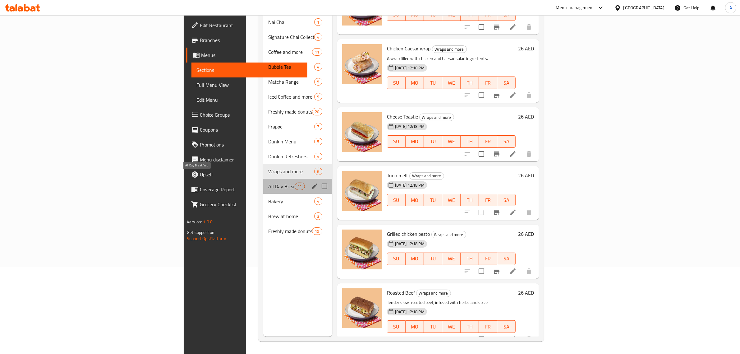
click at [268, 183] on span "All Day Breakfast" at bounding box center [281, 186] width 26 height 7
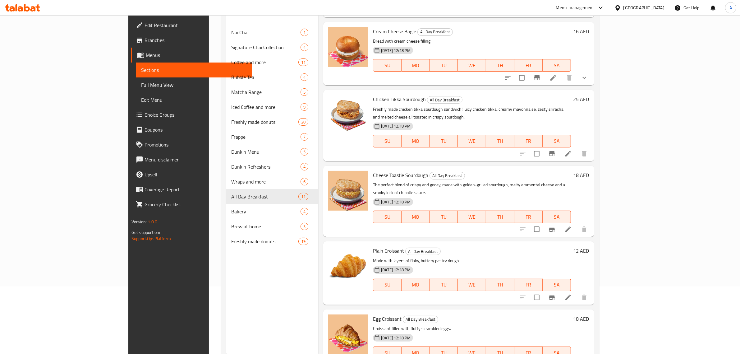
scroll to position [87, 0]
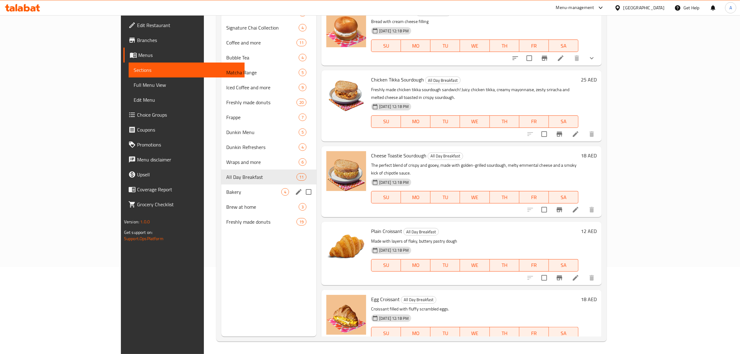
click at [221, 198] on div "Bakery 4" at bounding box center [268, 191] width 95 height 15
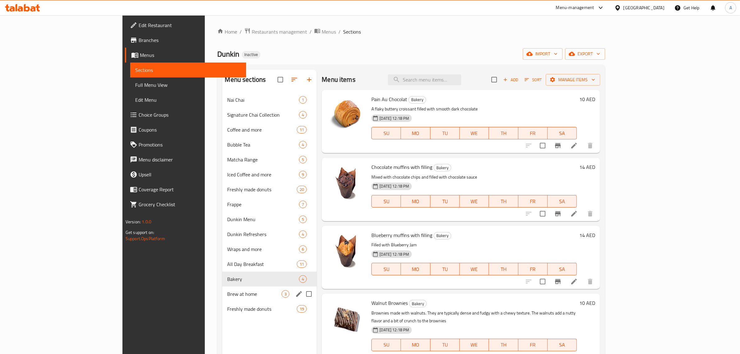
click at [222, 298] on div "Brew at home 3" at bounding box center [269, 293] width 95 height 15
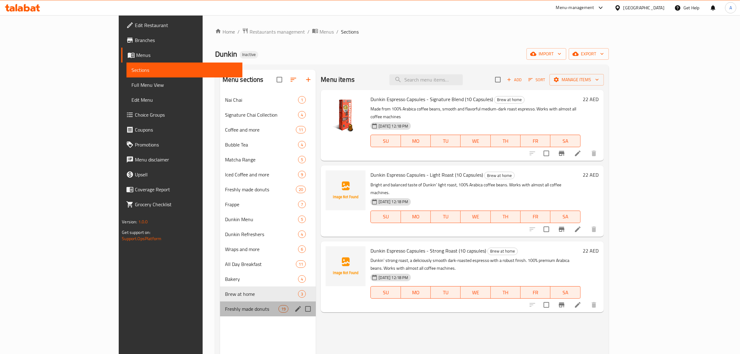
click at [220, 304] on div "Freshly made donuts 19" at bounding box center [268, 308] width 96 height 15
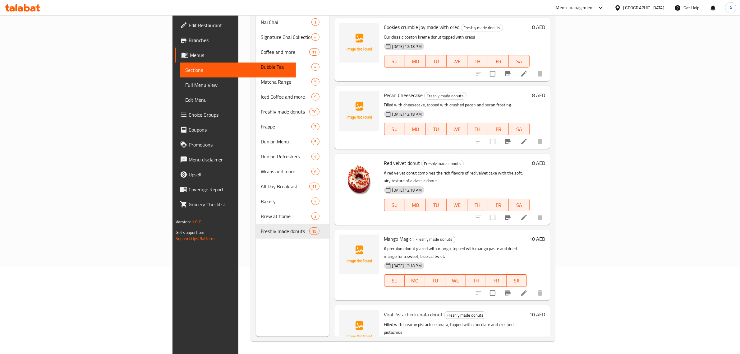
scroll to position [951, 0]
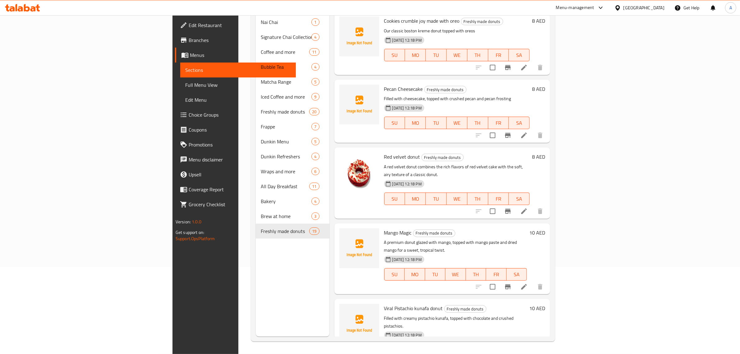
click at [488, 223] on div "Mango Magic Freshly made donuts A premium donut glazed with mango, topped with …" at bounding box center [443, 258] width 216 height 71
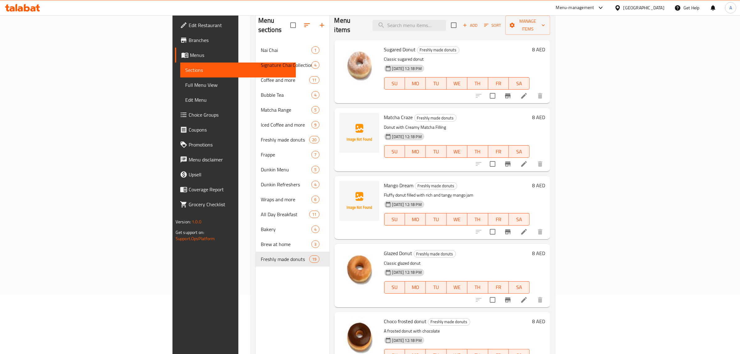
scroll to position [0, 0]
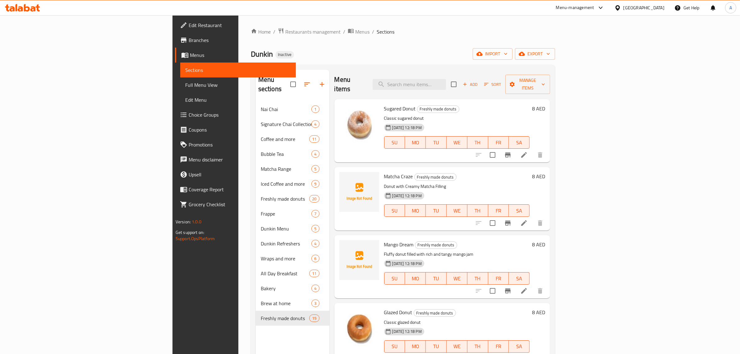
click at [405, 82] on div "Menu items Add Sort Manage items" at bounding box center [443, 85] width 216 height 30
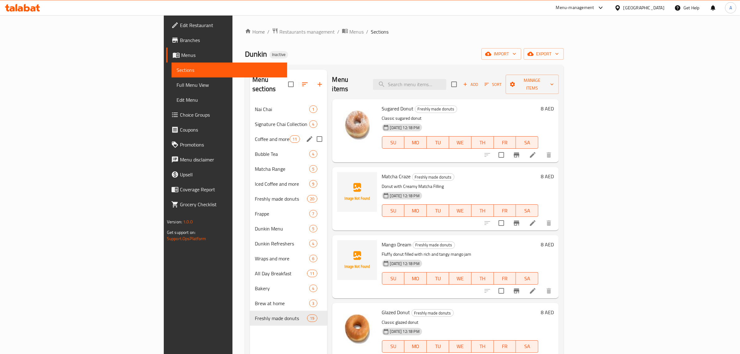
click at [250, 134] on div "Coffee and more 11" at bounding box center [288, 139] width 77 height 15
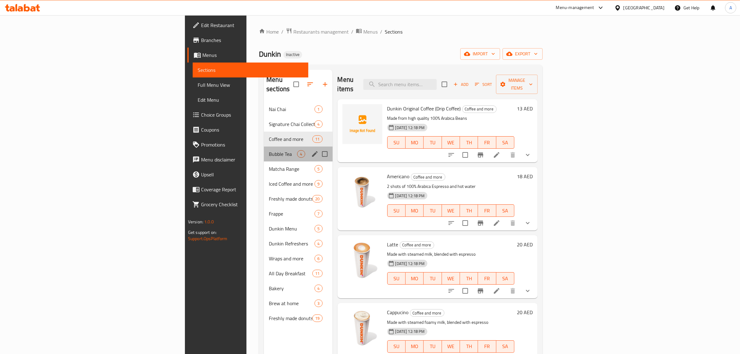
click at [264, 149] on div "Bubble Tea 4" at bounding box center [298, 153] width 68 height 15
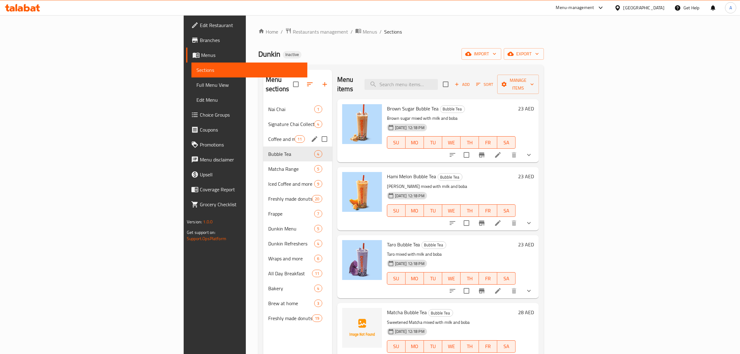
click at [263, 134] on div "Coffee and more 11" at bounding box center [297, 139] width 69 height 15
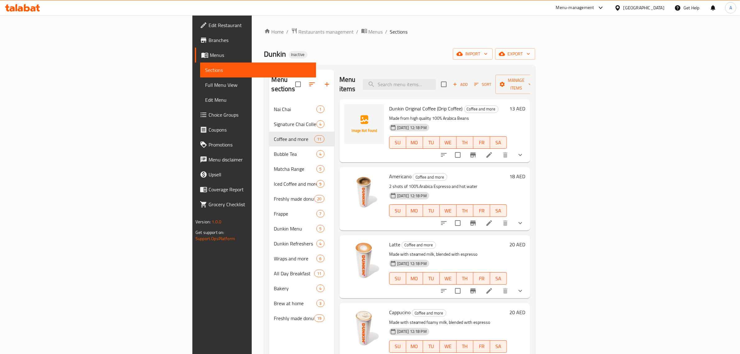
click at [524, 151] on icon "show more" at bounding box center [520, 154] width 7 height 7
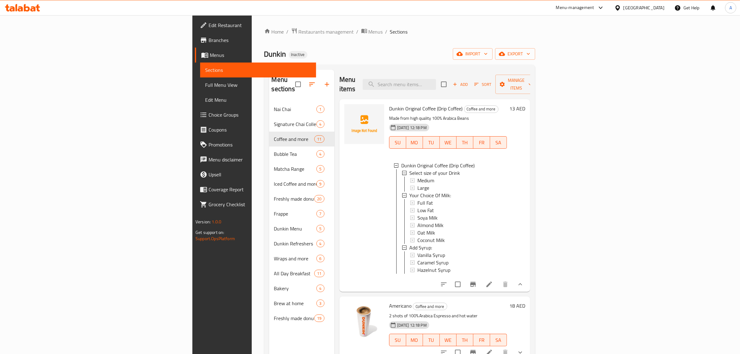
click at [528, 283] on button "show more" at bounding box center [520, 284] width 15 height 15
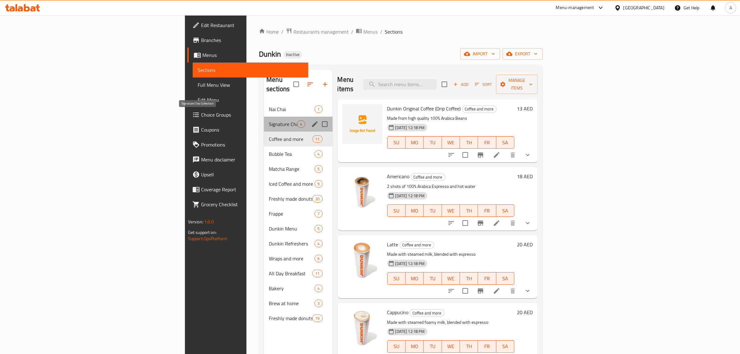
click at [269, 120] on span "Signature Chai Collection" at bounding box center [283, 123] width 28 height 7
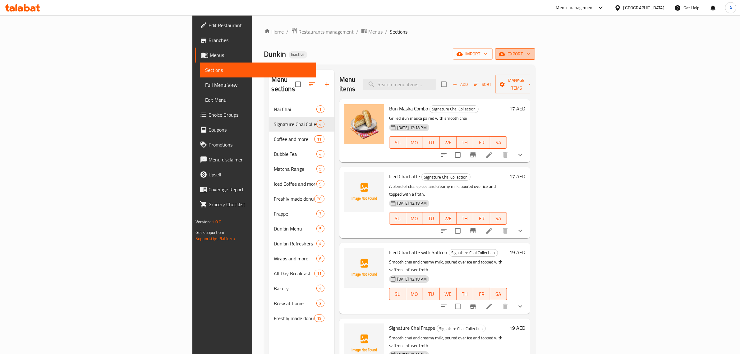
click at [530, 50] on span "export" at bounding box center [515, 54] width 30 height 8
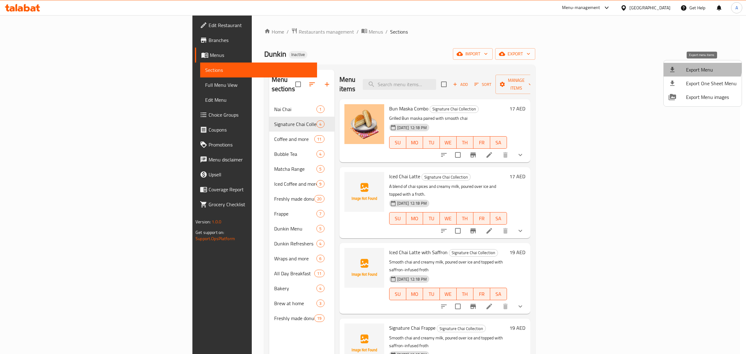
click at [686, 64] on li "Export Menu" at bounding box center [703, 70] width 78 height 14
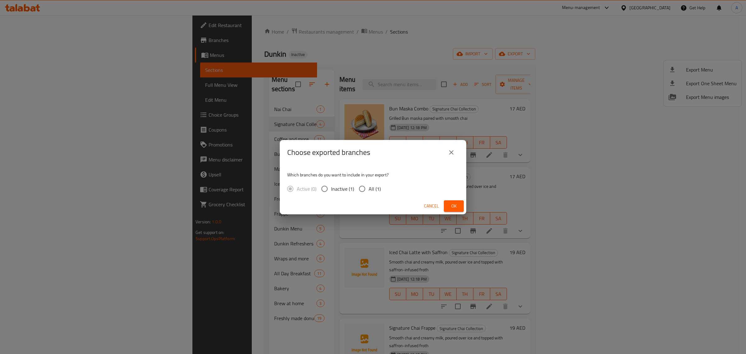
click at [363, 191] on input "All (1)" at bounding box center [362, 188] width 13 height 13
radio input "true"
click at [449, 208] on span "Ok" at bounding box center [454, 206] width 10 height 8
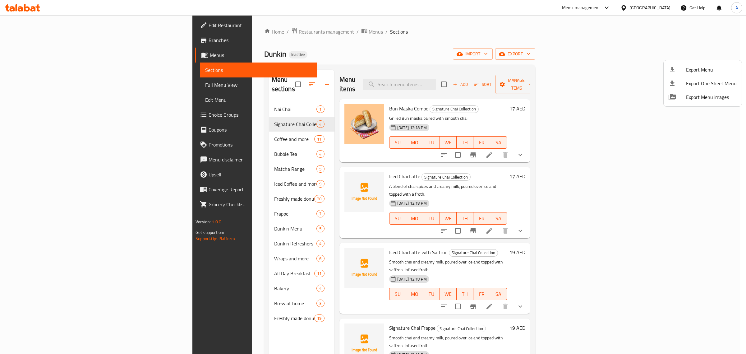
click at [193, 308] on div at bounding box center [373, 177] width 746 height 354
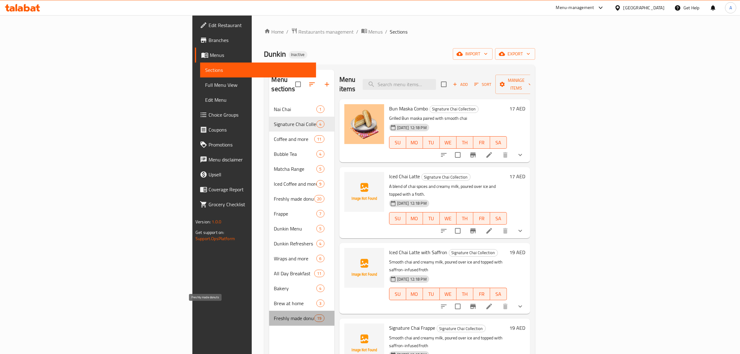
click at [274, 314] on span "Freshly made donuts" at bounding box center [294, 317] width 40 height 7
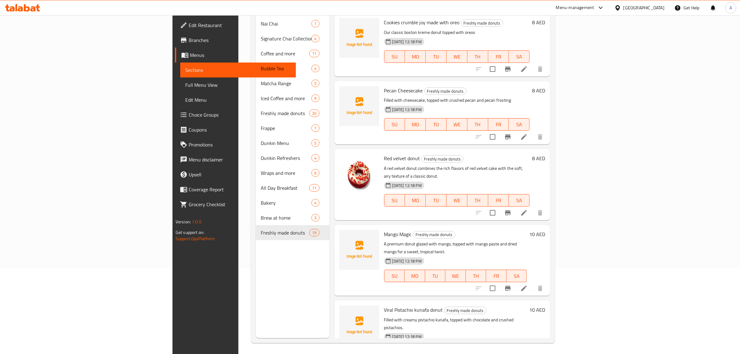
scroll to position [87, 0]
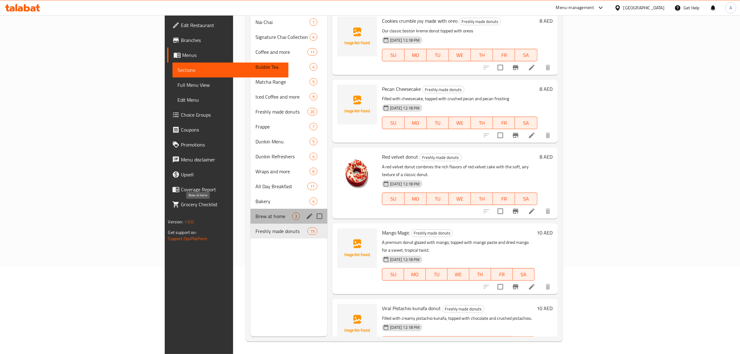
click at [256, 212] on span "Brew at home" at bounding box center [274, 215] width 37 height 7
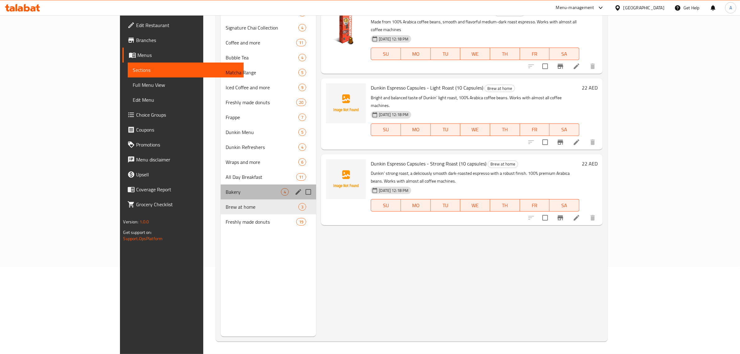
click at [221, 187] on div "Bakery 4" at bounding box center [268, 191] width 95 height 15
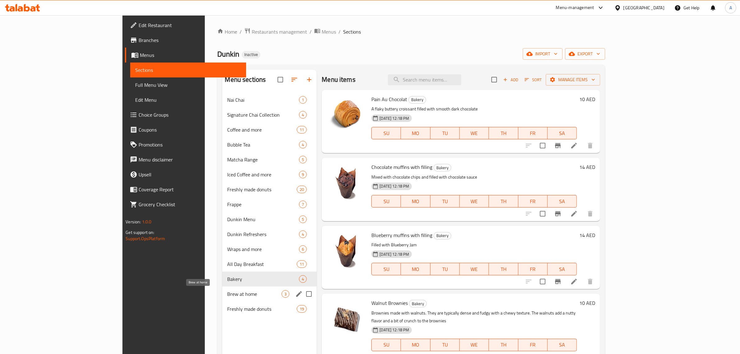
click at [227, 297] on span "Brew at home" at bounding box center [254, 293] width 54 height 7
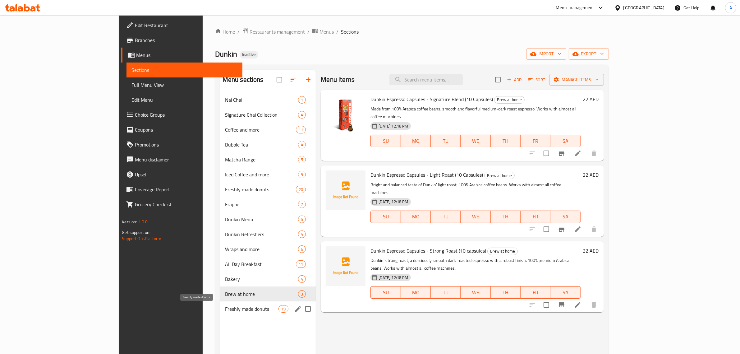
click at [225, 306] on span "Freshly made donuts" at bounding box center [251, 308] width 53 height 7
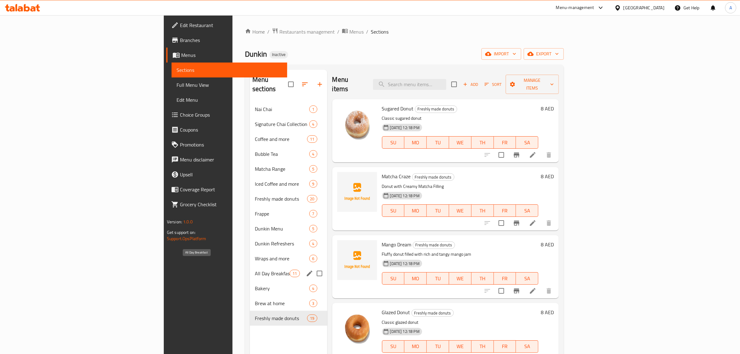
click at [255, 270] on span "All Day Breakfast" at bounding box center [272, 273] width 35 height 7
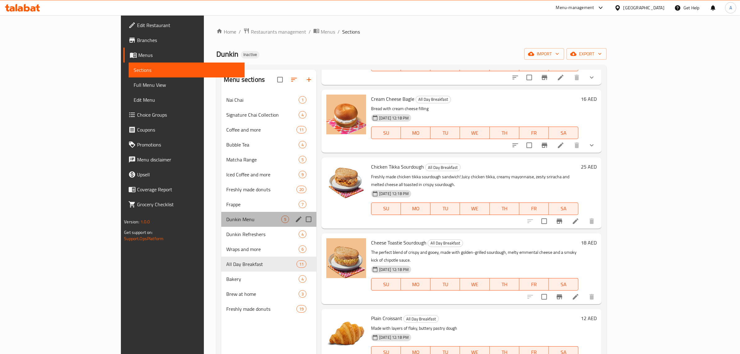
click at [221, 225] on div "Dunkin Menu 5" at bounding box center [268, 219] width 95 height 15
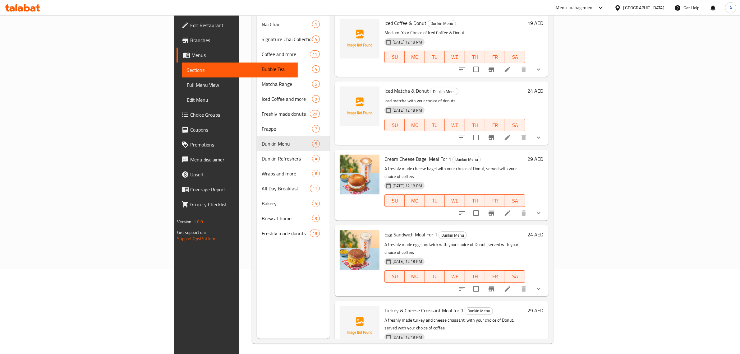
scroll to position [87, 0]
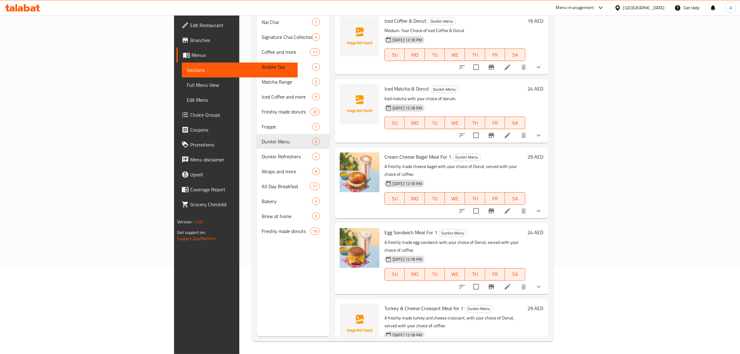
click at [423, 147] on div "Cream Cheese Bagel Meal For 1 Dunkin Menu A freshly made cheese bagel with your…" at bounding box center [442, 182] width 214 height 71
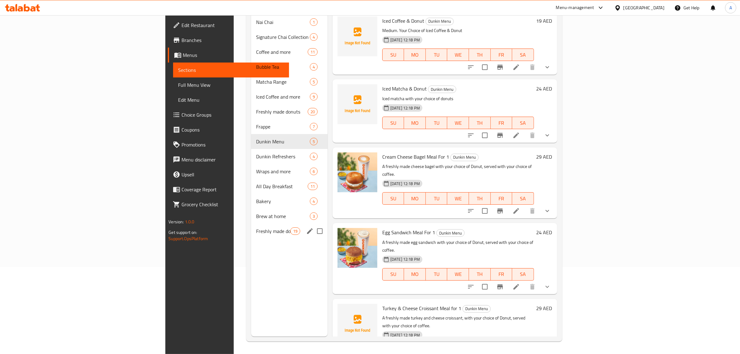
click at [251, 224] on div "Freshly made donuts 19" at bounding box center [289, 231] width 76 height 15
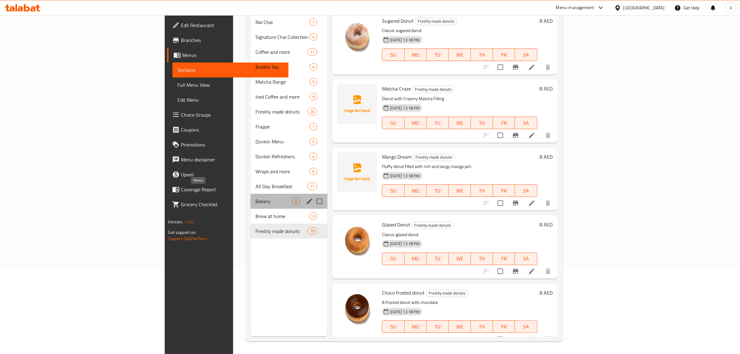
click at [256, 197] on span "Bakery" at bounding box center [274, 200] width 37 height 7
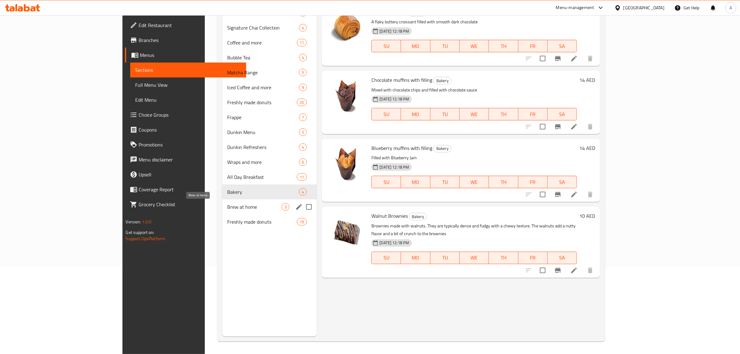
click at [222, 211] on div "Brew at home 3" at bounding box center [269, 206] width 95 height 15
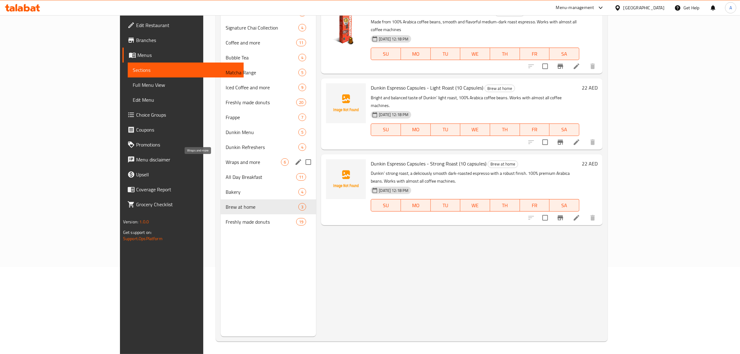
click at [226, 165] on span "Wraps and more" at bounding box center [253, 161] width 55 height 7
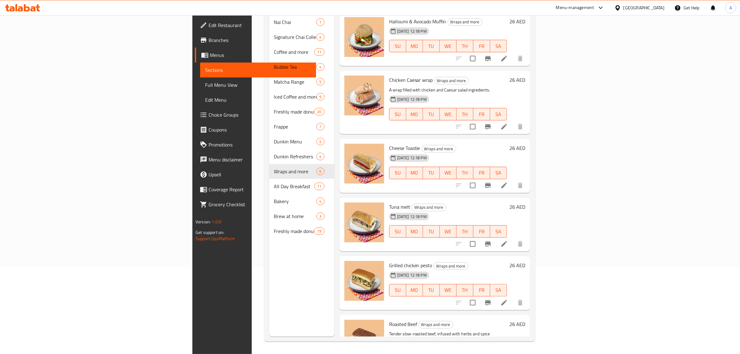
click at [642, 8] on div "United Arab Emirates" at bounding box center [644, 7] width 41 height 7
click at [601, 123] on div "Oman" at bounding box center [617, 122] width 93 height 14
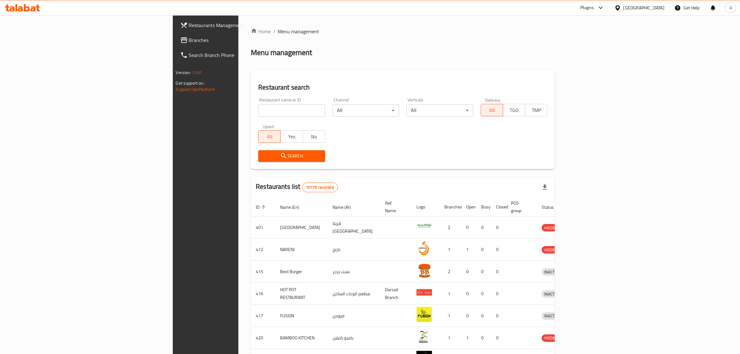
click at [258, 111] on input "search" at bounding box center [291, 110] width 67 height 12
paste input "حكاية نَفَس"
type input "حكاية نَفَس"
click button "Search" at bounding box center [291, 156] width 67 height 12
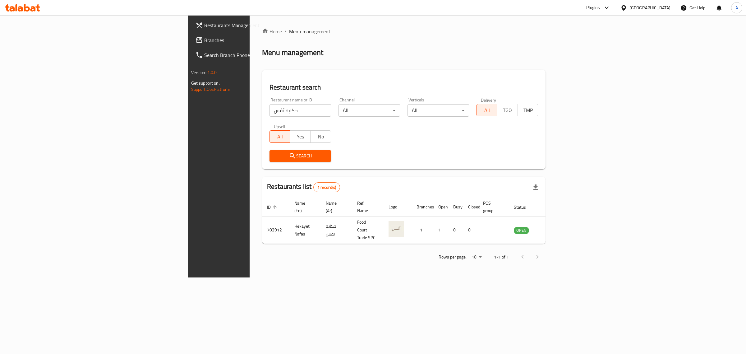
click at [660, 10] on div "Oman" at bounding box center [650, 7] width 41 height 7
click at [602, 67] on div "[GEOGRAPHIC_DATA]" at bounding box center [623, 64] width 93 height 14
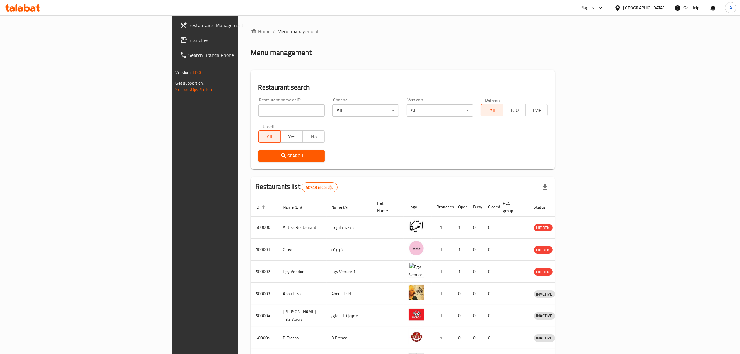
click at [189, 40] on span "Branches" at bounding box center [240, 39] width 103 height 7
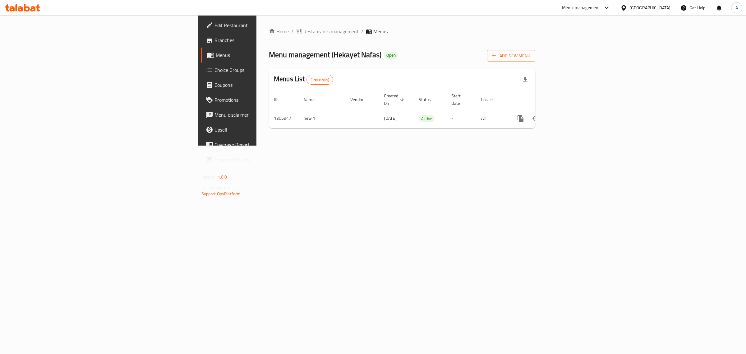
drag, startPoint x: 38, startPoint y: 26, endPoint x: 49, endPoint y: 19, distance: 13.4
click at [215, 26] on span "Edit Restaurant" at bounding box center [267, 24] width 104 height 7
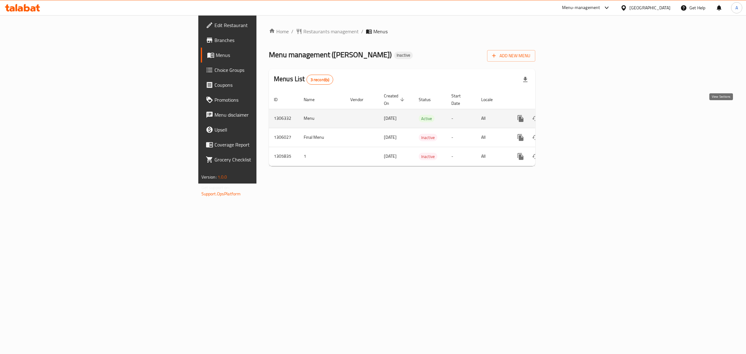
click at [573, 113] on link "enhanced table" at bounding box center [565, 118] width 15 height 15
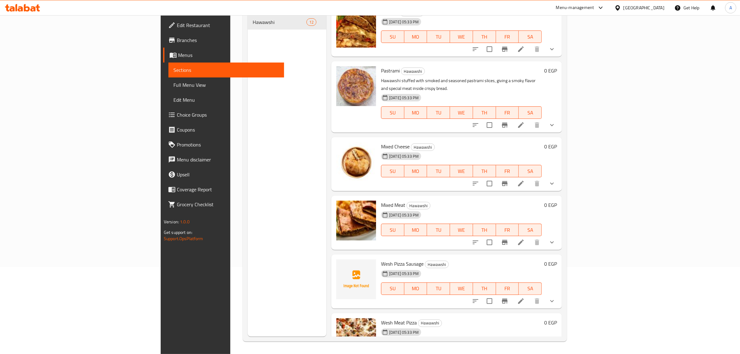
click at [435, 150] on div "[DATE] 05:33 PM SU MO TU WE TH FR SA" at bounding box center [462, 167] width 166 height 34
click at [174, 81] on span "Full Menu View" at bounding box center [227, 84] width 106 height 7
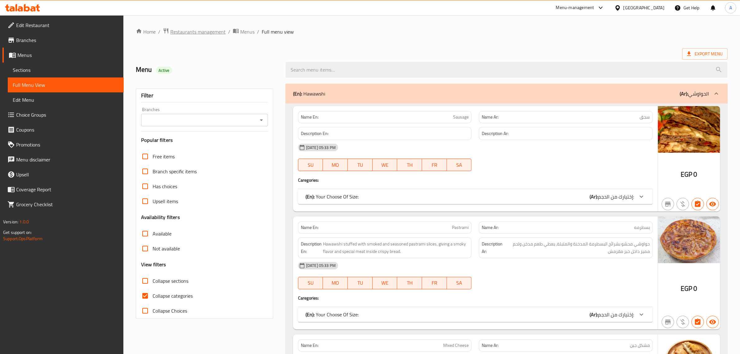
click at [187, 33] on span "Restaurants management" at bounding box center [197, 31] width 55 height 7
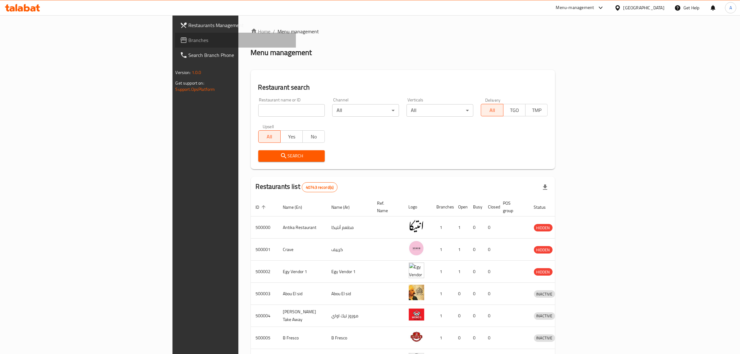
click at [189, 38] on span "Branches" at bounding box center [240, 39] width 103 height 7
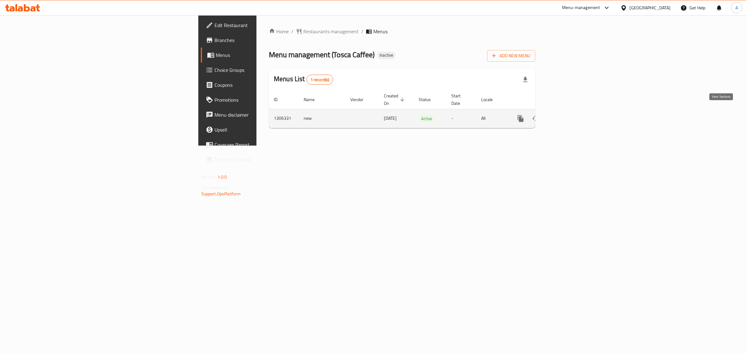
click at [569, 115] on icon "enhanced table" at bounding box center [565, 118] width 7 height 7
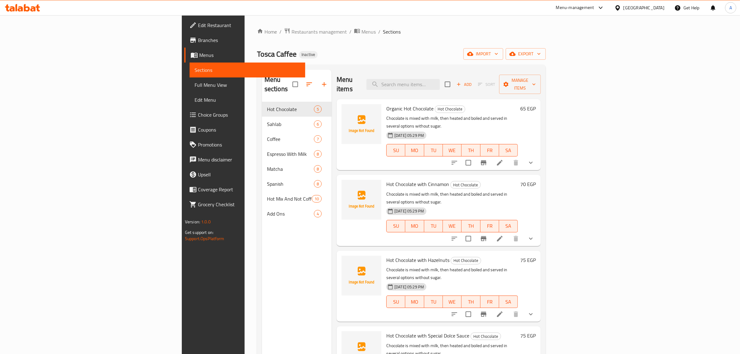
click at [352, 50] on div "Tosca Caffee Inactive import export" at bounding box center [401, 54] width 289 height 12
click at [498, 55] on span "import" at bounding box center [484, 54] width 30 height 8
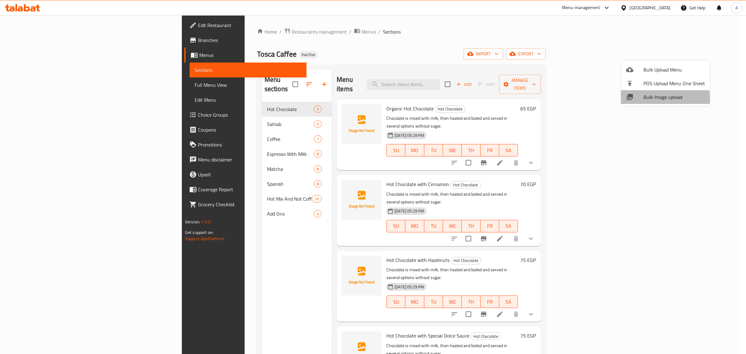
click at [652, 99] on span "Bulk Image upload" at bounding box center [675, 96] width 62 height 7
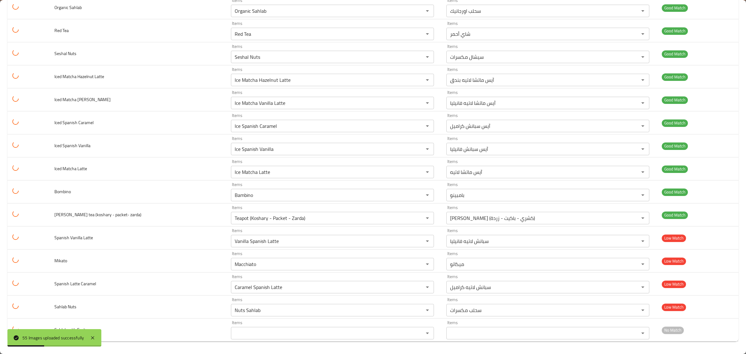
scroll to position [1023, 0]
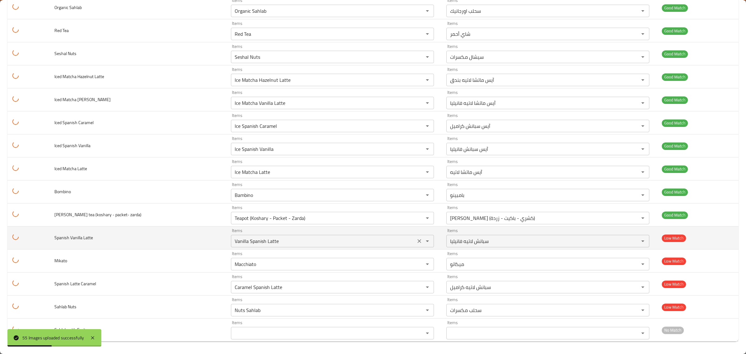
click at [315, 239] on Latte "Vanilla Spanish Latte" at bounding box center [323, 241] width 181 height 9
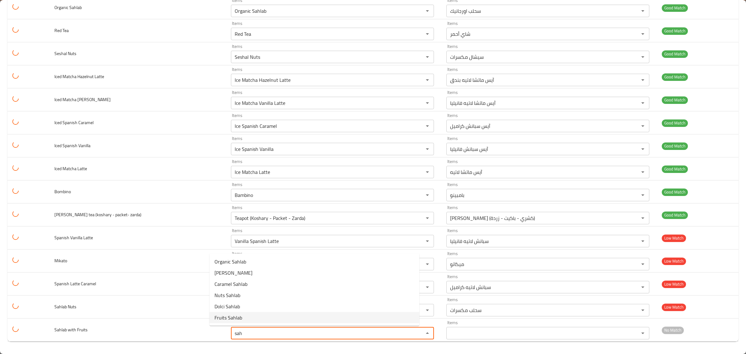
click at [257, 315] on Fruits-option-5 "Fruits Sahlab" at bounding box center [315, 317] width 210 height 11
type Fruits "Fruits Sahlab"
type Fruits-ar "سحلب فواكه"
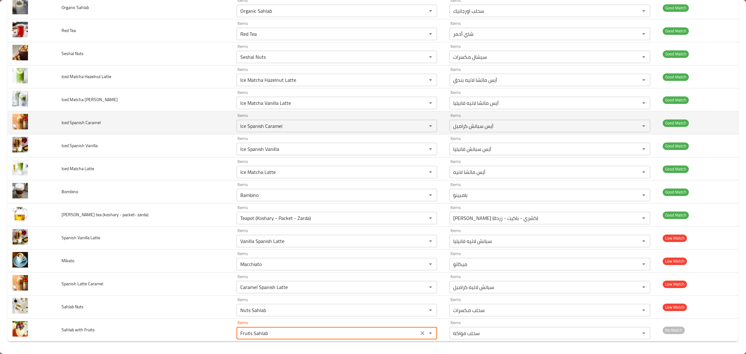
type Fruits "Fruits Sahlab"
click at [166, 131] on td "Iced Spanish Caramel" at bounding box center [144, 122] width 175 height 23
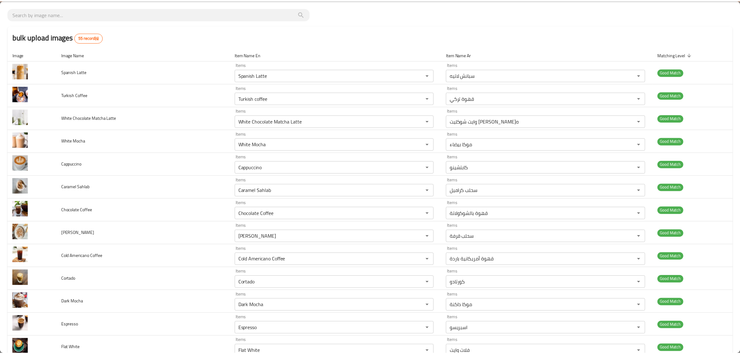
scroll to position [0, 0]
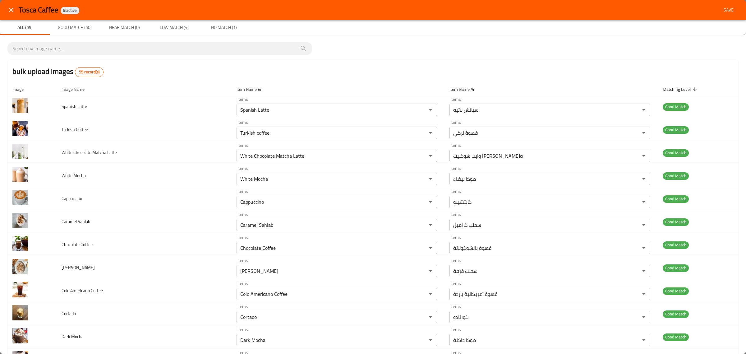
click at [734, 13] on div "Tosca Caffee Inactive Save" at bounding box center [373, 10] width 746 height 20
click at [728, 12] on span "Save" at bounding box center [728, 10] width 15 height 8
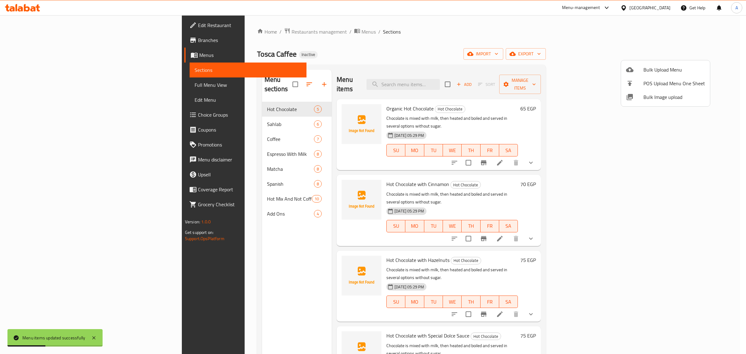
click at [199, 114] on div at bounding box center [373, 177] width 746 height 354
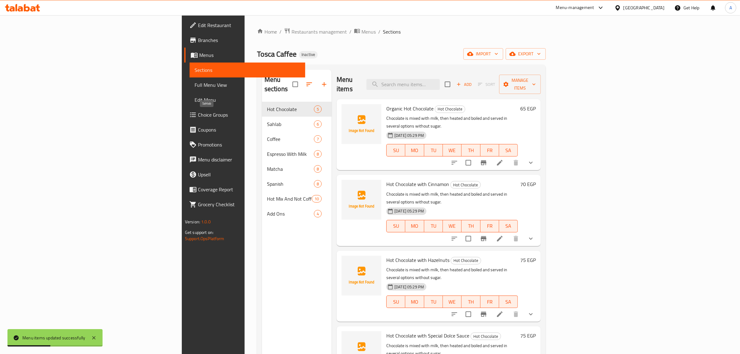
click at [267, 120] on span "Sahlab" at bounding box center [290, 123] width 47 height 7
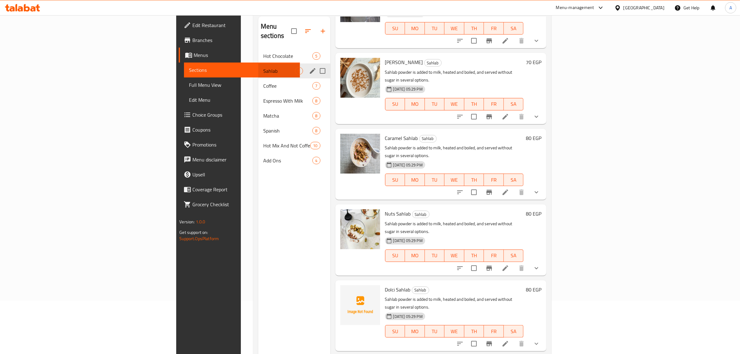
scroll to position [49, 0]
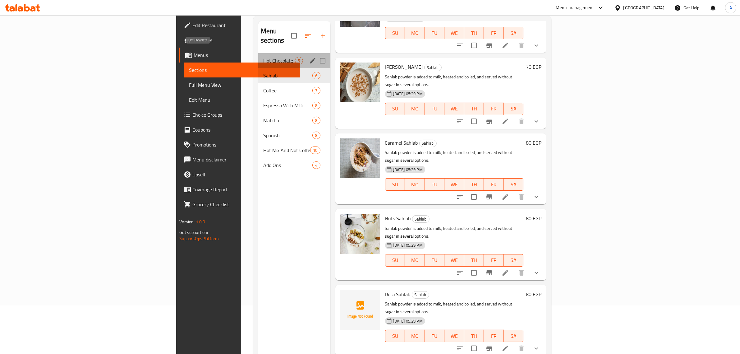
click at [263, 57] on span "Hot Chocolate" at bounding box center [279, 60] width 32 height 7
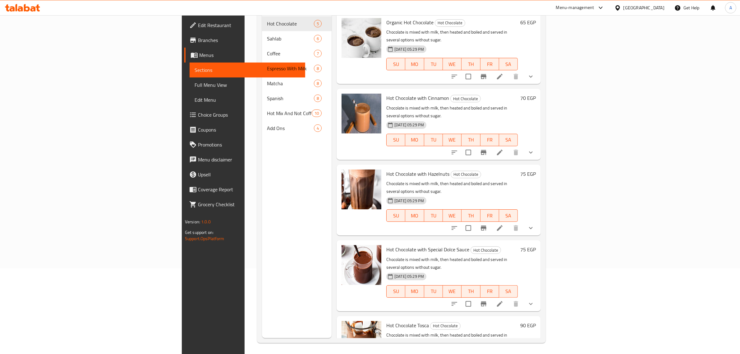
scroll to position [87, 0]
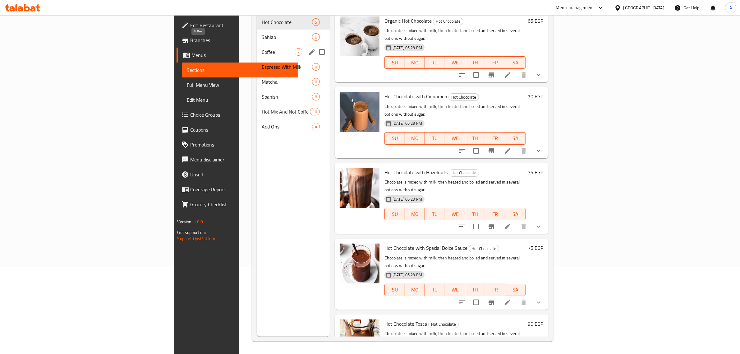
click at [262, 48] on span "Coffee" at bounding box center [278, 51] width 33 height 7
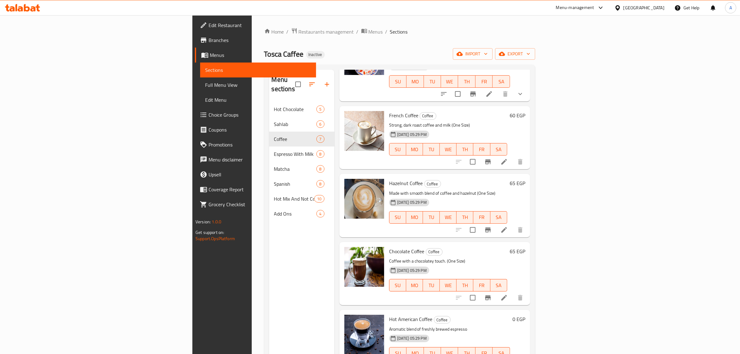
scroll to position [87, 0]
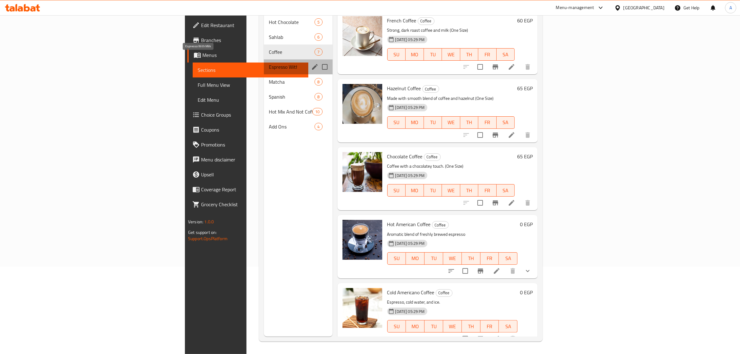
click at [269, 63] on span "Espresso With Milk" at bounding box center [283, 66] width 28 height 7
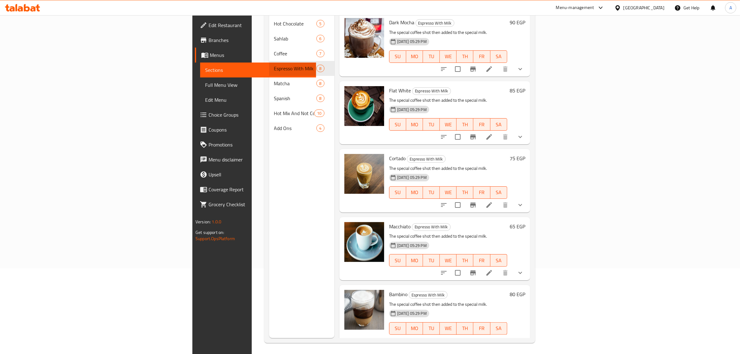
scroll to position [87, 0]
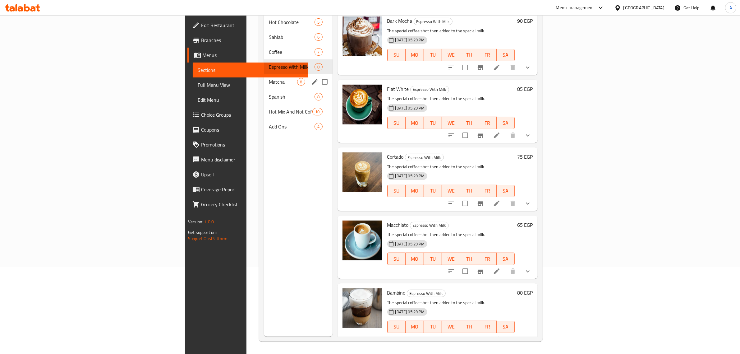
click at [264, 76] on div "Matcha 8" at bounding box center [298, 81] width 68 height 15
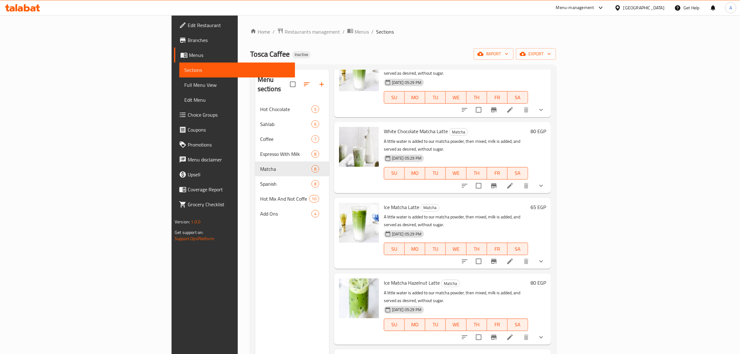
scroll to position [87, 0]
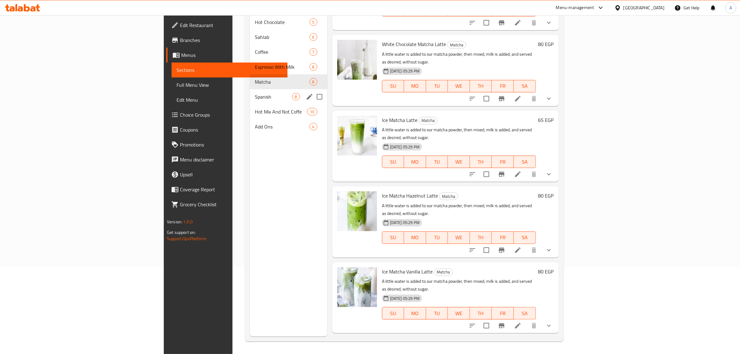
click at [250, 91] on div "Spanish 8" at bounding box center [288, 96] width 77 height 15
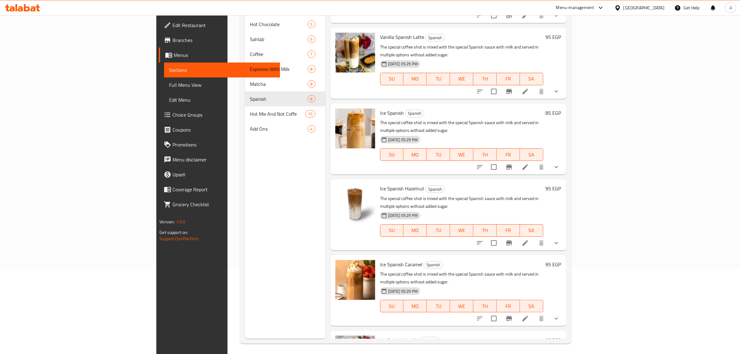
scroll to position [87, 0]
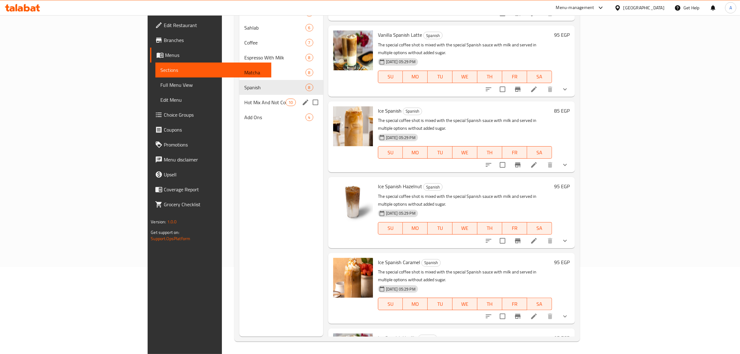
click at [239, 107] on div "Hot Mix And Not Coffe 10" at bounding box center [281, 102] width 84 height 15
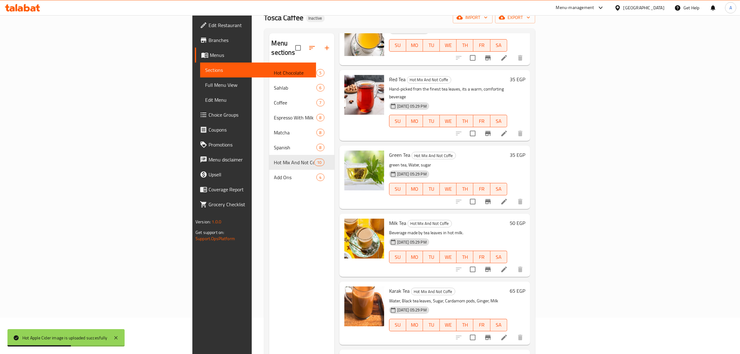
scroll to position [87, 0]
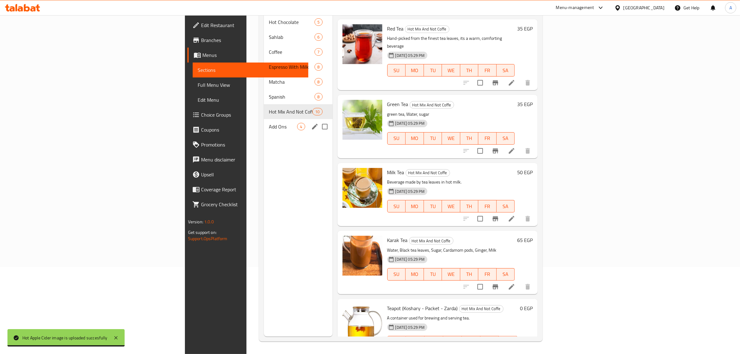
click at [269, 123] on span "Add Ons" at bounding box center [283, 126] width 28 height 7
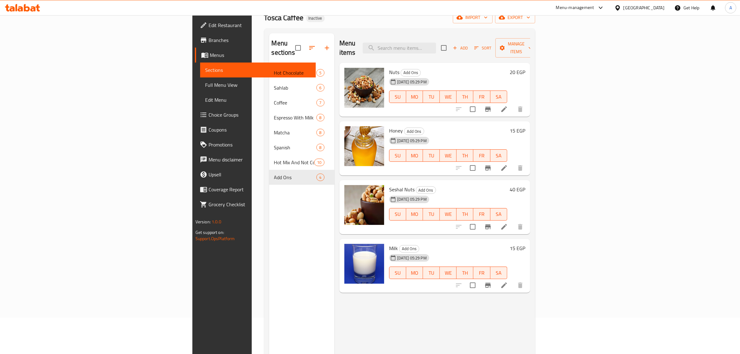
scroll to position [10, 0]
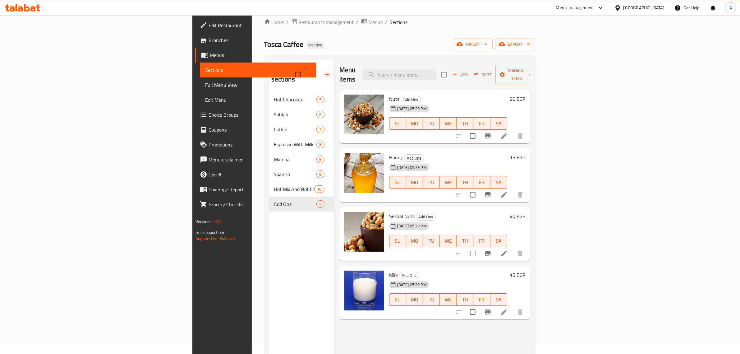
click at [205, 83] on span "Full Menu View" at bounding box center [258, 84] width 106 height 7
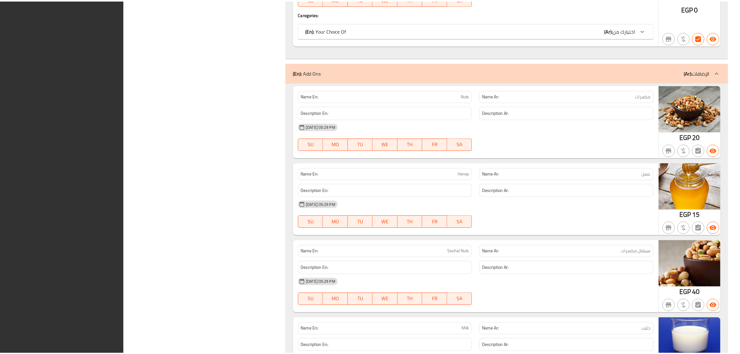
scroll to position [5890, 0]
